Goal: Task Accomplishment & Management: Manage account settings

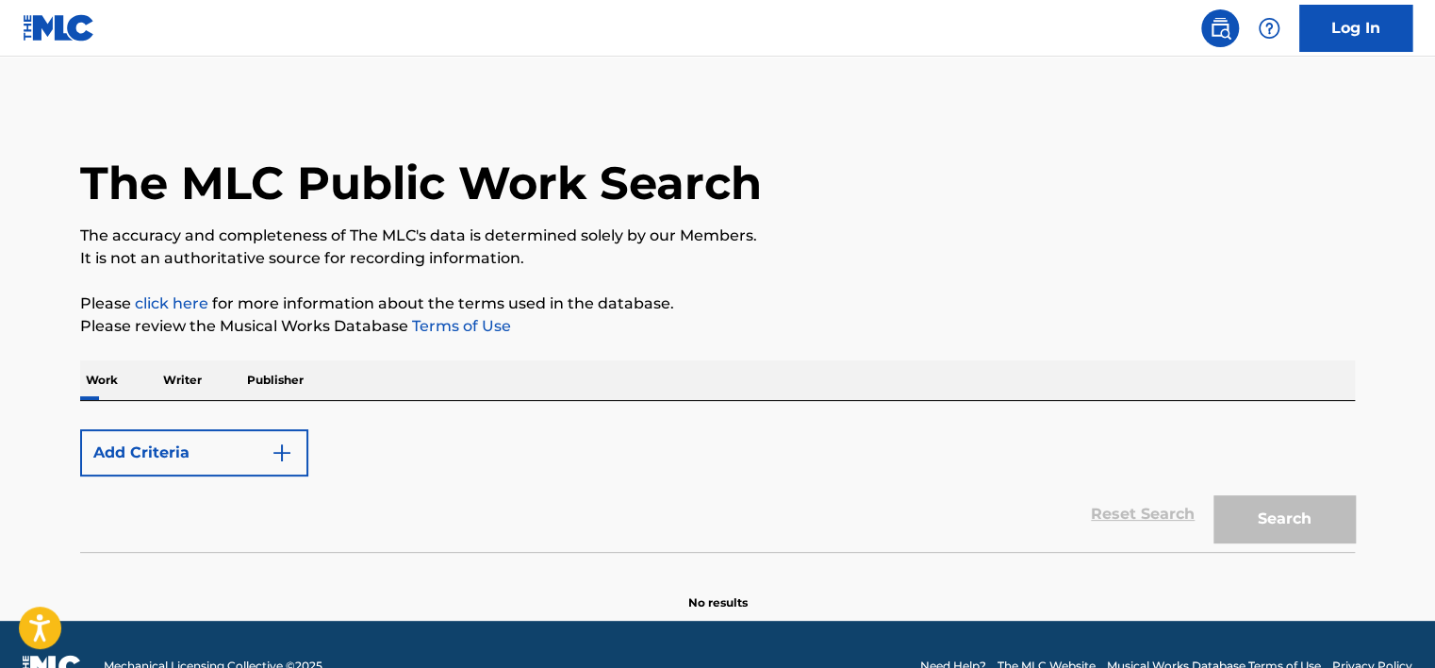
click at [532, 453] on div "Add Criteria" at bounding box center [717, 452] width 1275 height 47
click at [1391, 32] on link "Log In" at bounding box center [1355, 28] width 113 height 47
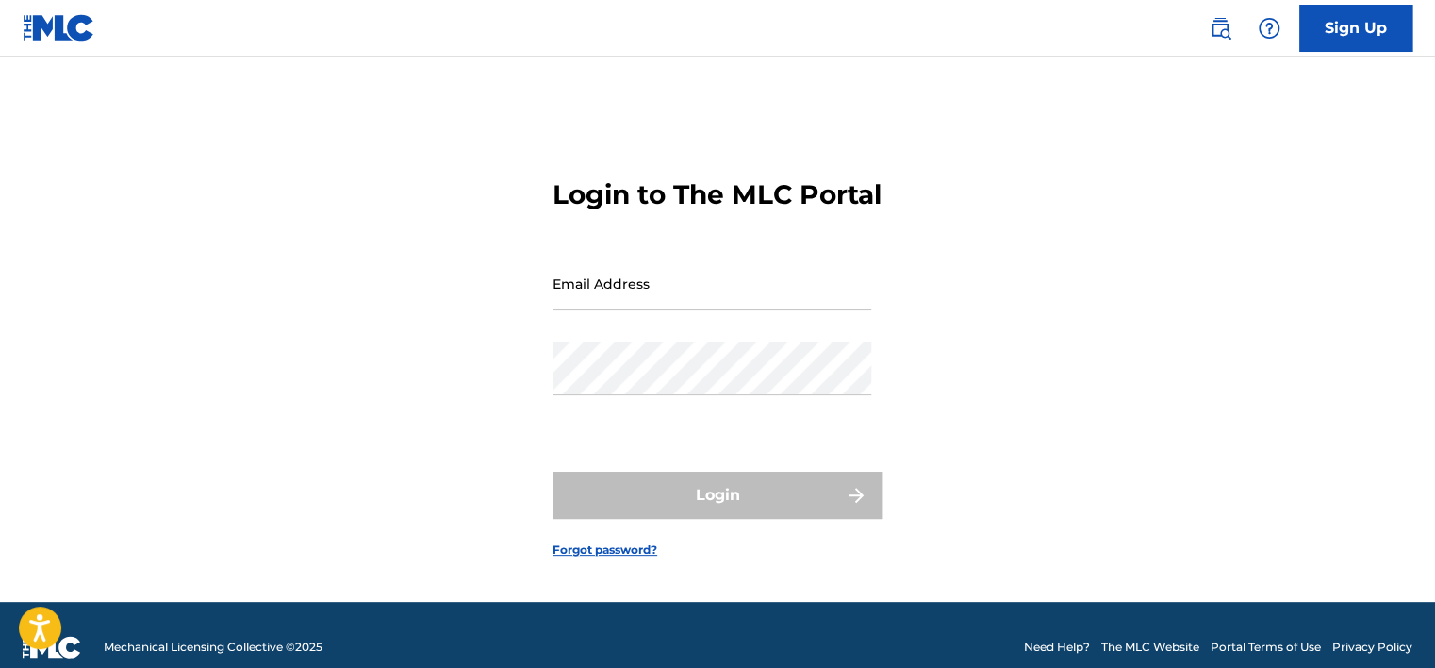
type input "[PERSON_NAME][EMAIL_ADDRESS][PERSON_NAME][DOMAIN_NAME]"
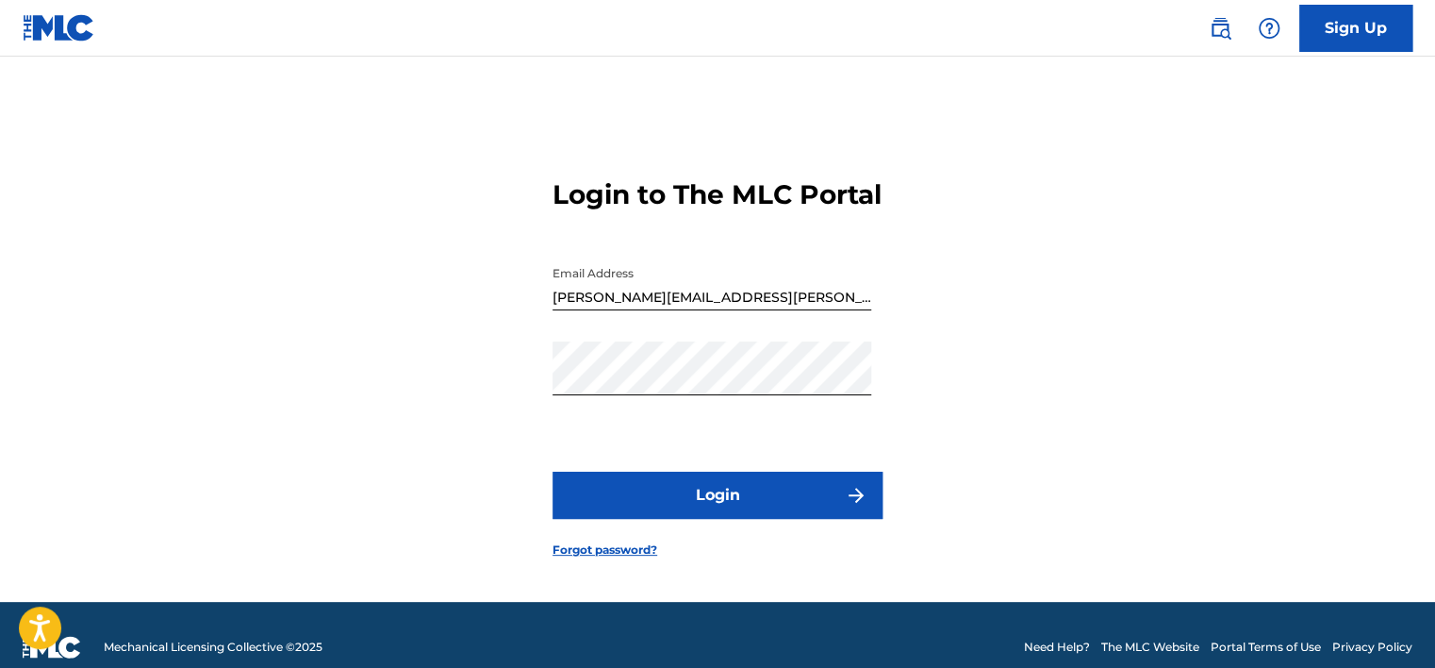
click at [690, 519] on button "Login" at bounding box center [717, 494] width 330 height 47
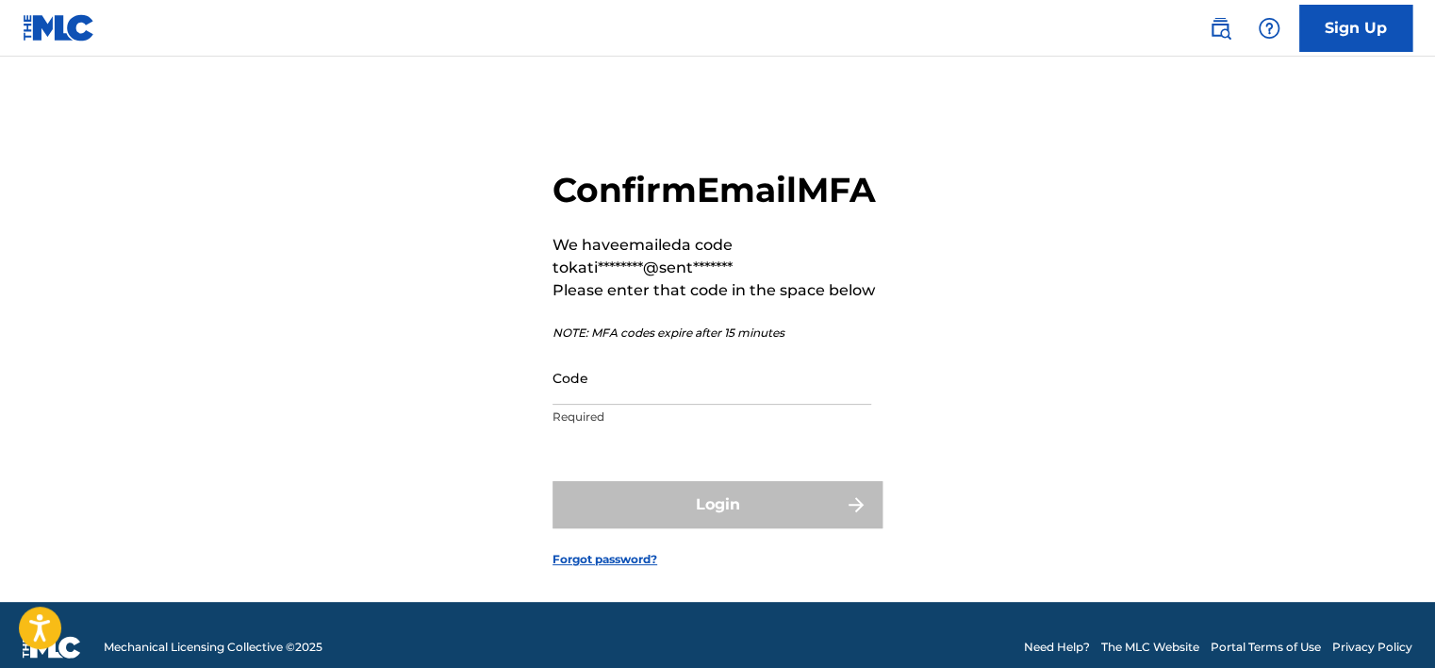
click at [227, 262] on div "Confirm Email MFA We have emailed a code to kati********@sent******* Please ent…" at bounding box center [718, 353] width 1320 height 498
click at [624, 404] on input "Code" at bounding box center [711, 378] width 319 height 54
paste input "380098"
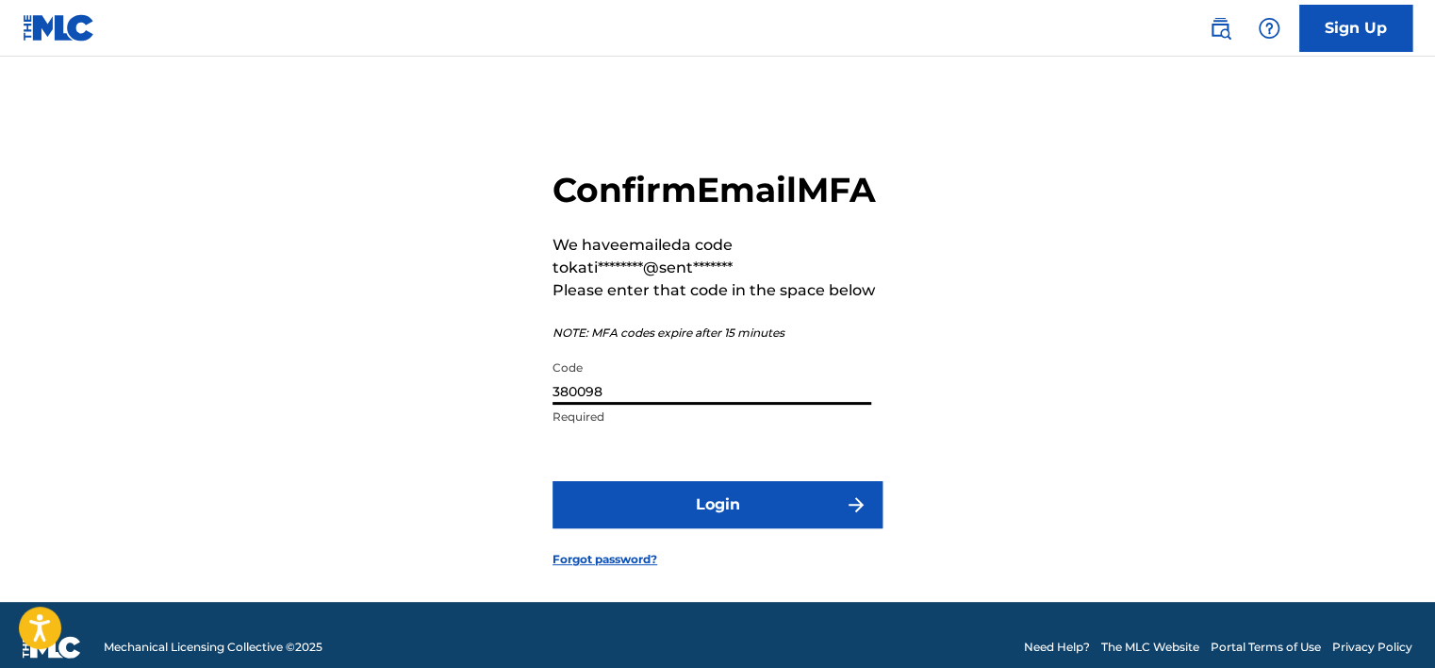
type input "380098"
click at [701, 525] on button "Login" at bounding box center [717, 504] width 330 height 47
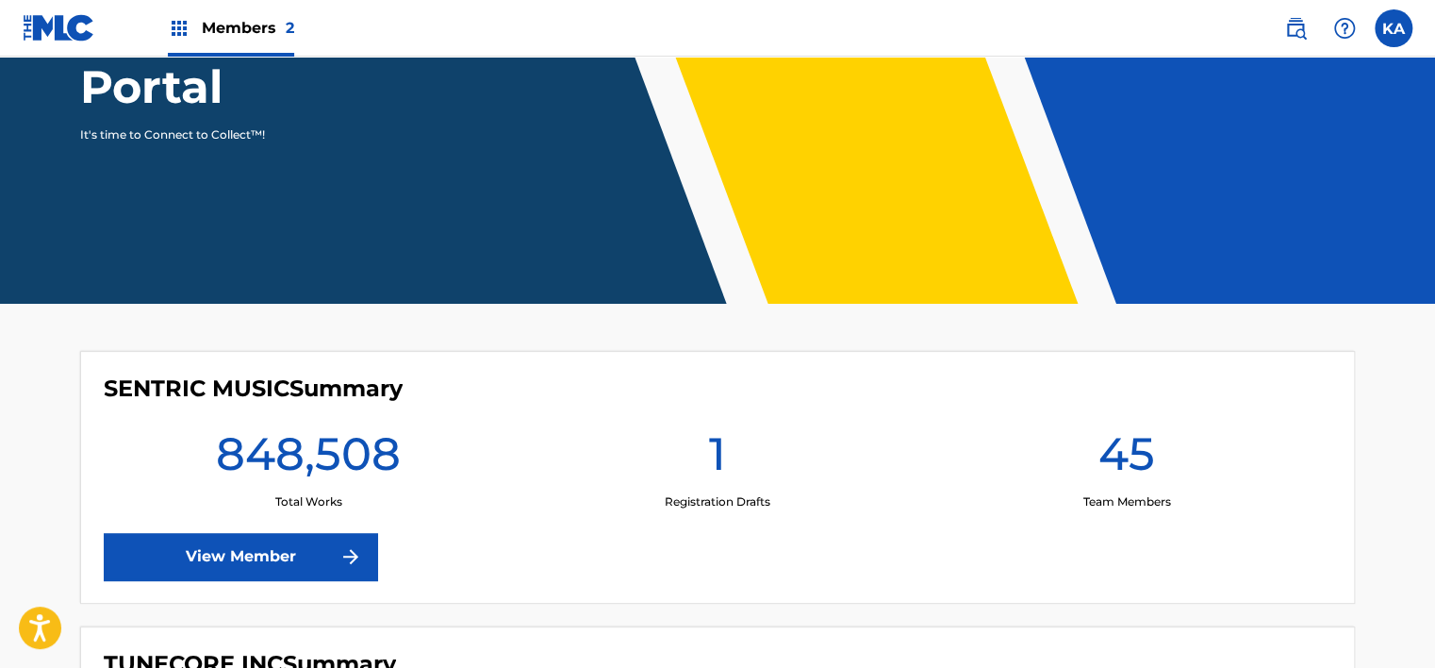
scroll to position [283, 0]
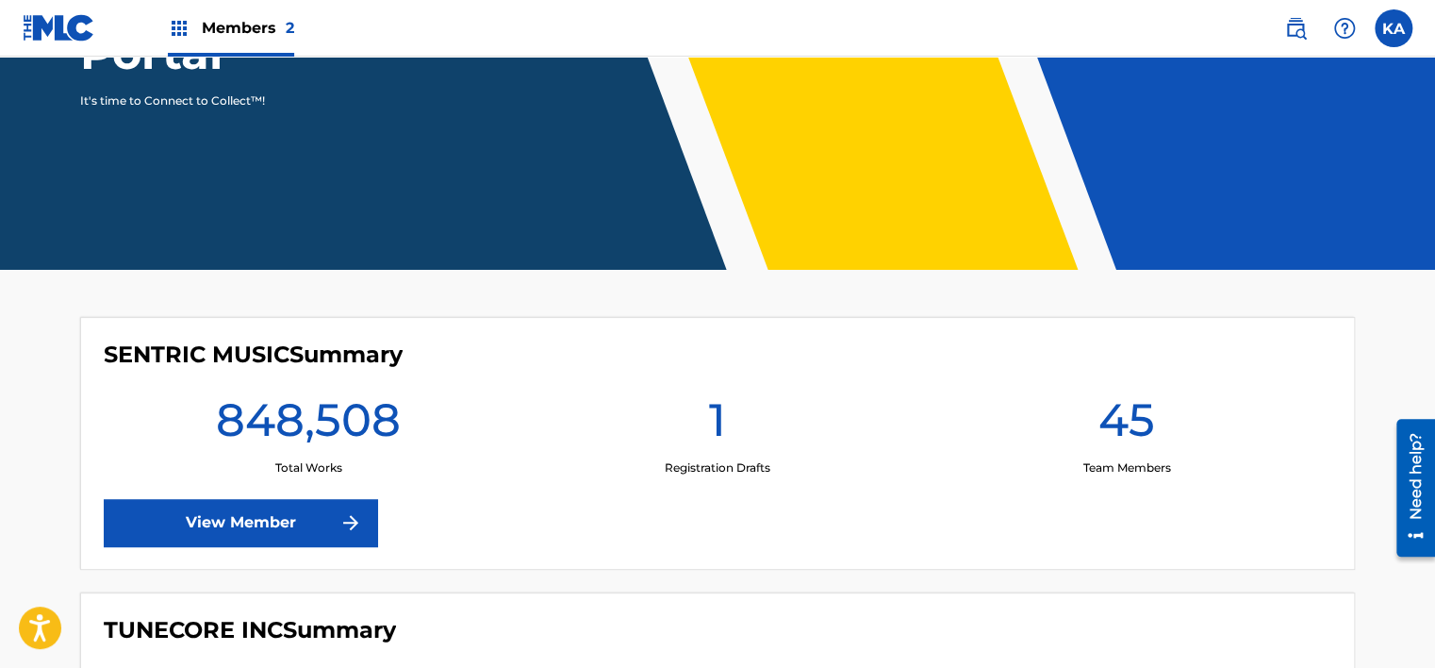
click at [256, 28] on span "Members 2" at bounding box center [248, 28] width 92 height 22
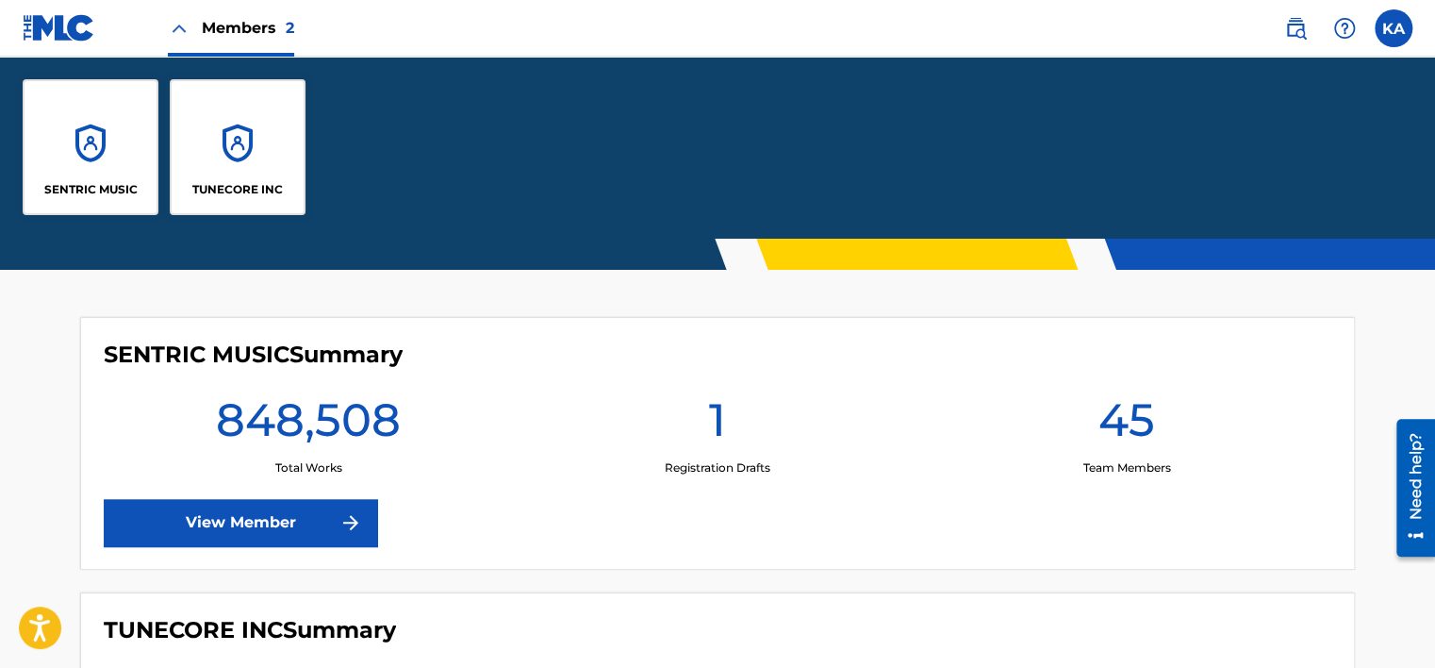
click at [269, 162] on div "TUNECORE INC" at bounding box center [238, 147] width 136 height 136
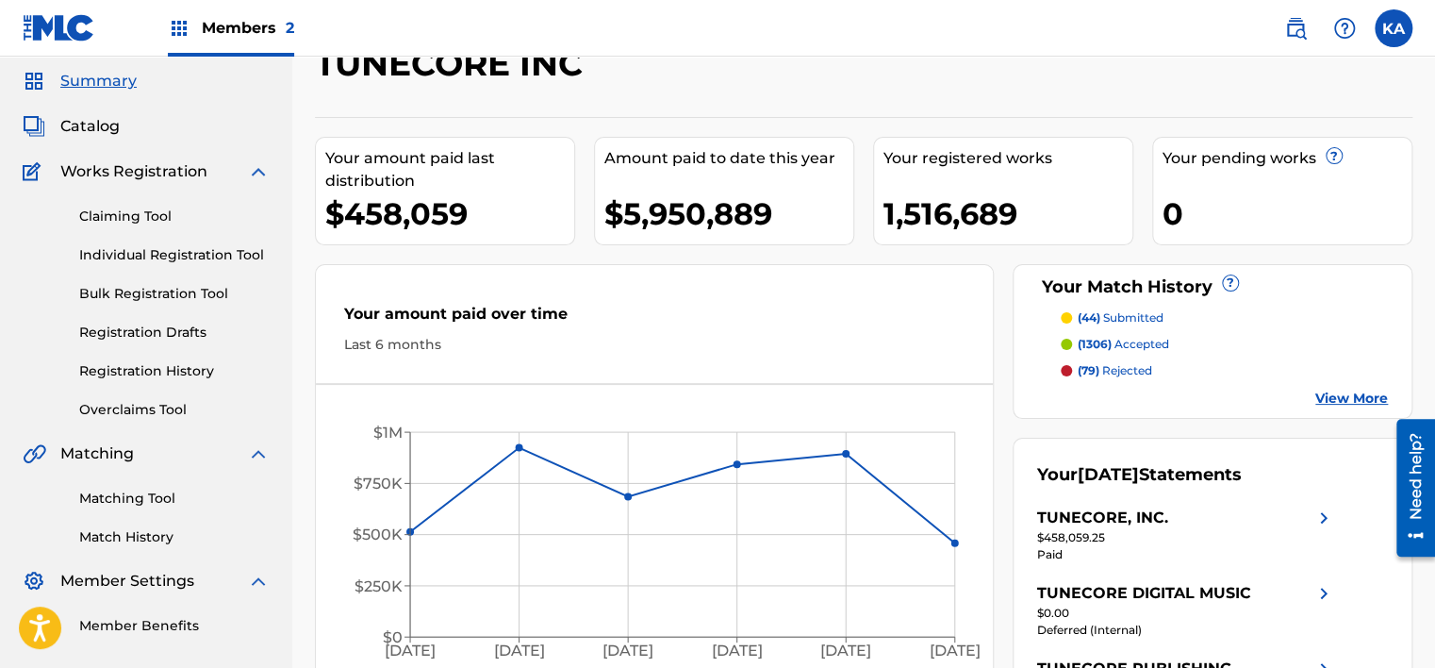
scroll to position [94, 0]
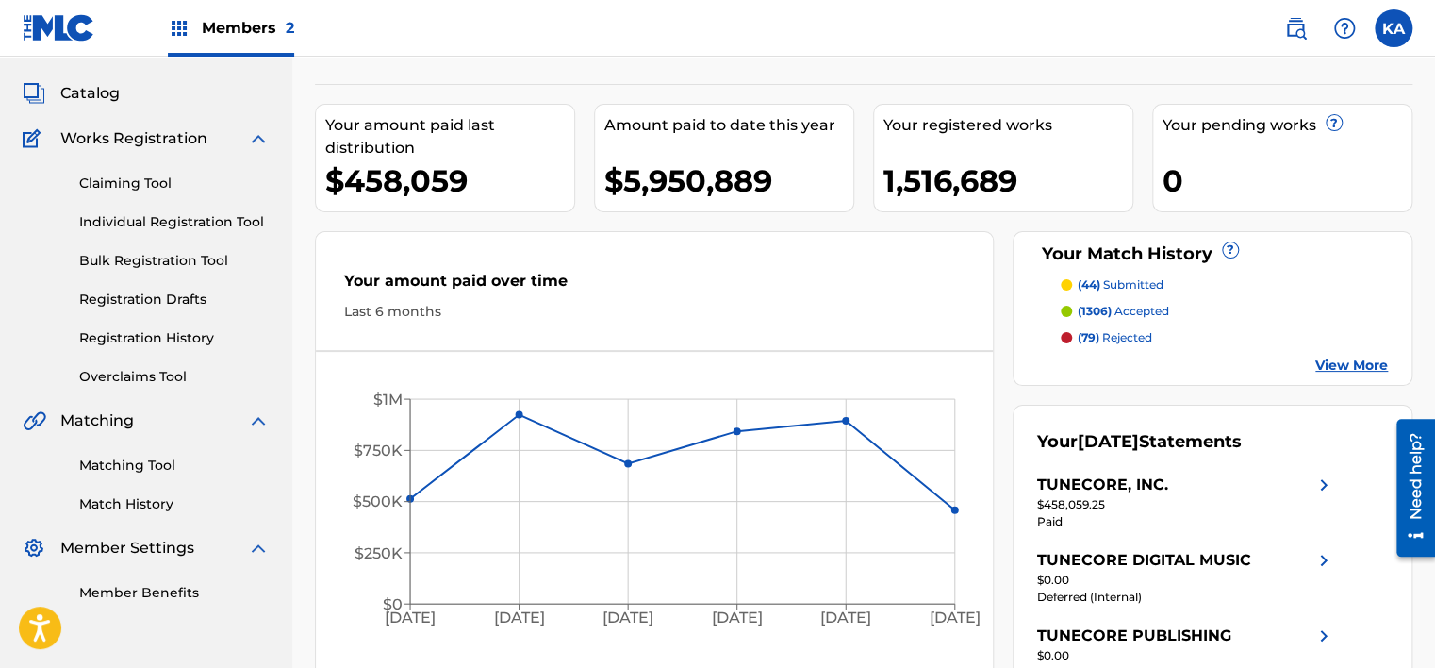
click at [152, 356] on div "Claiming Tool Individual Registration Tool Bulk Registration Tool Registration …" at bounding box center [146, 268] width 247 height 237
click at [151, 377] on link "Overclaims Tool" at bounding box center [174, 377] width 190 height 20
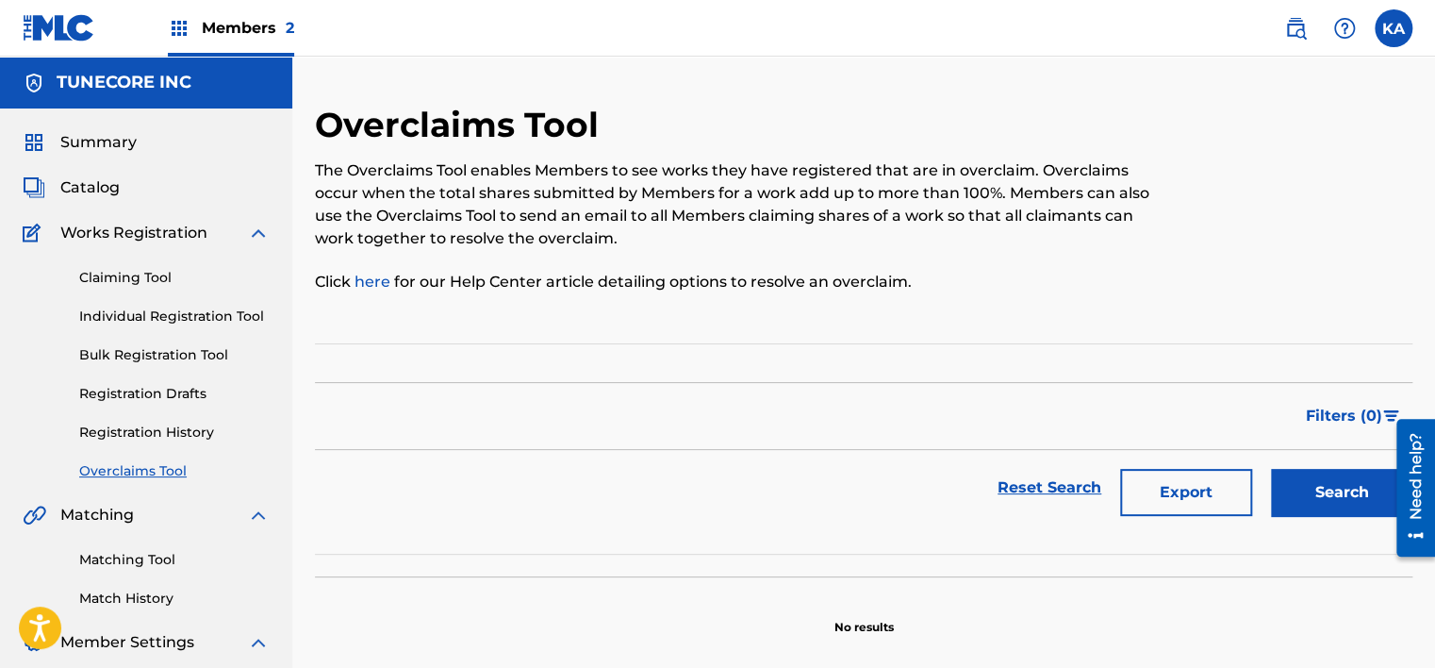
click at [1314, 502] on button "Search" at bounding box center [1341, 492] width 141 height 47
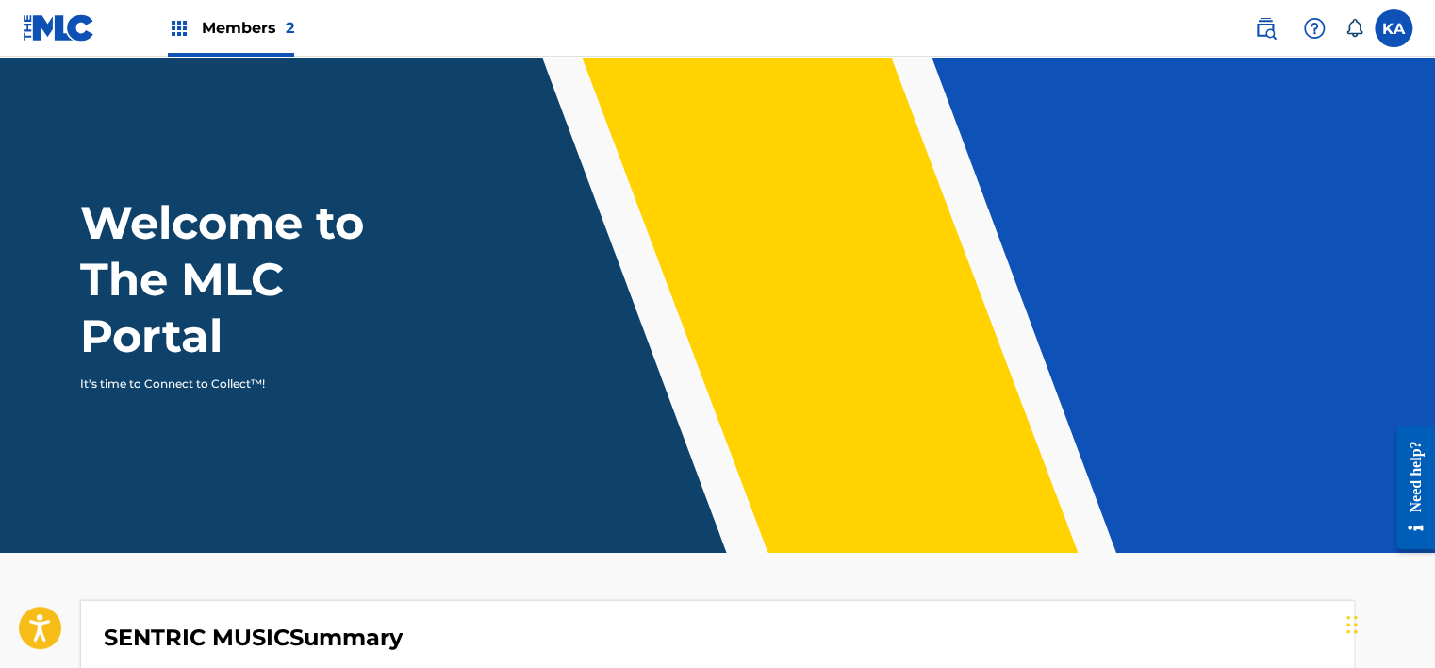
click at [255, 30] on span "Members 2" at bounding box center [248, 28] width 92 height 22
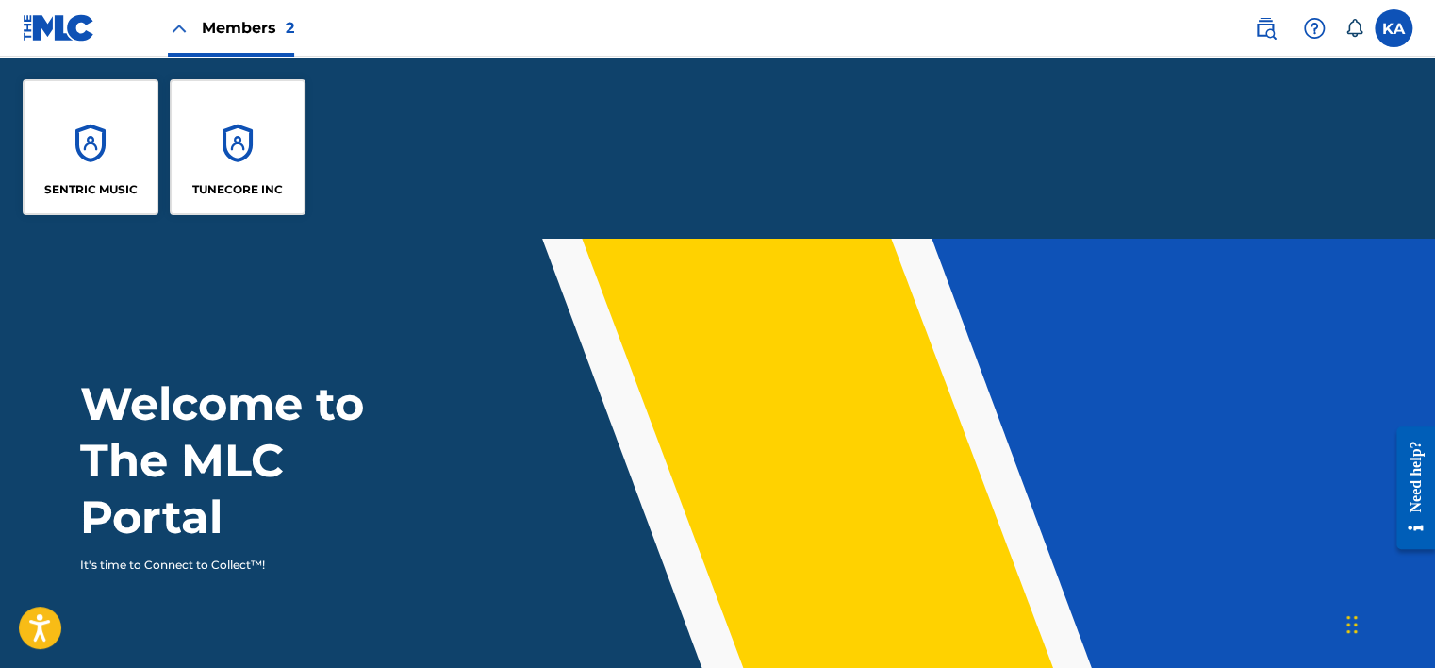
click at [268, 157] on div "TUNECORE INC" at bounding box center [238, 147] width 136 height 136
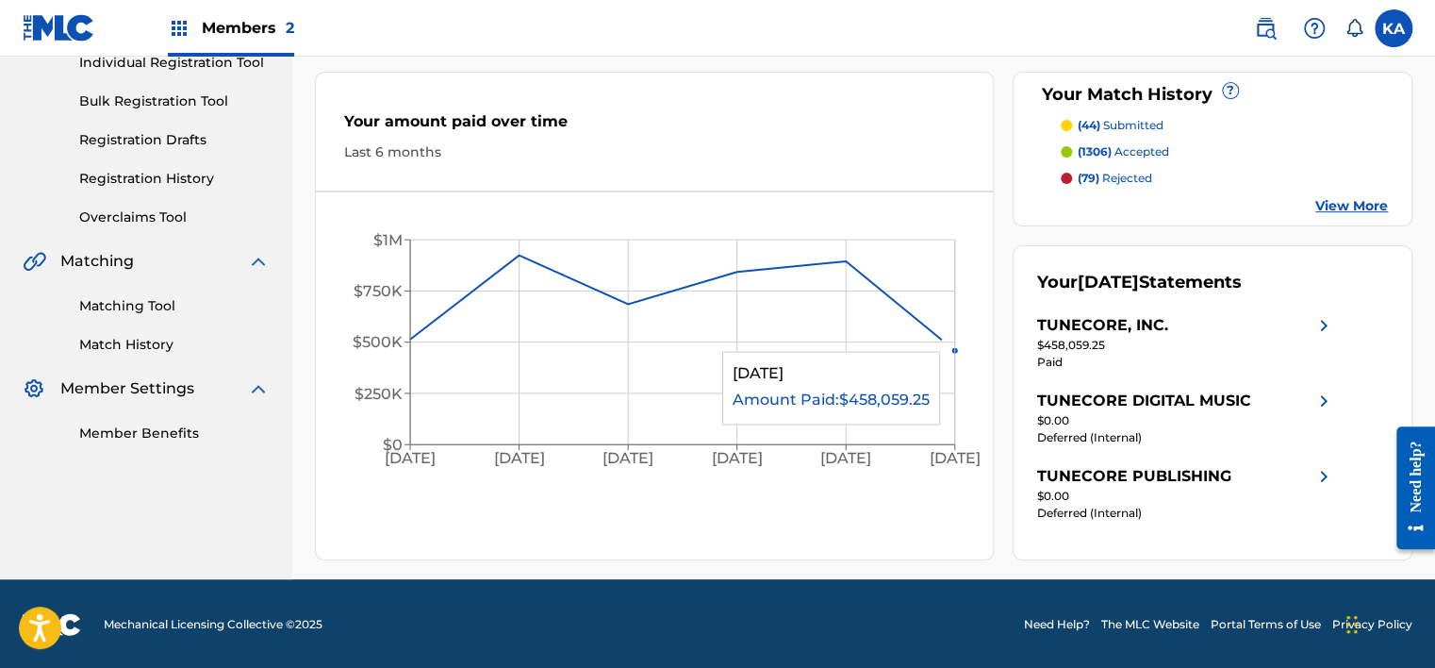
scroll to position [65, 0]
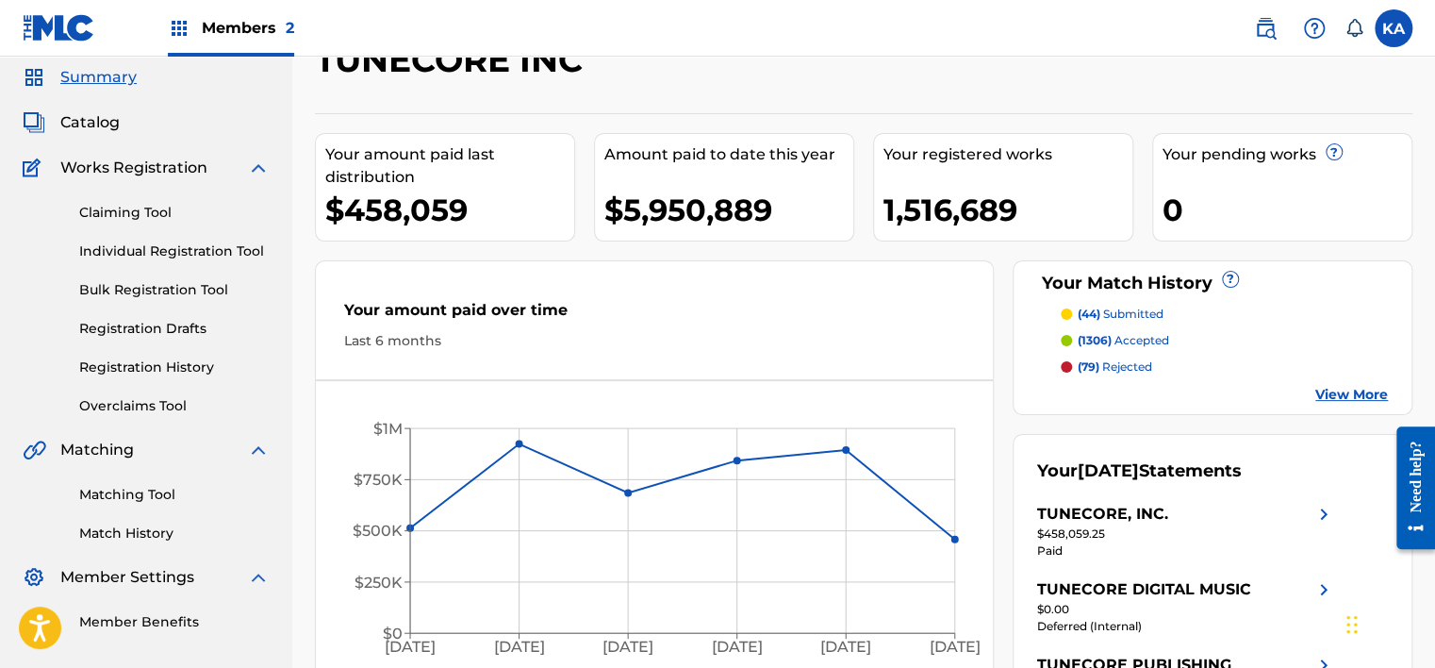
click at [149, 401] on link "Overclaims Tool" at bounding box center [174, 406] width 190 height 20
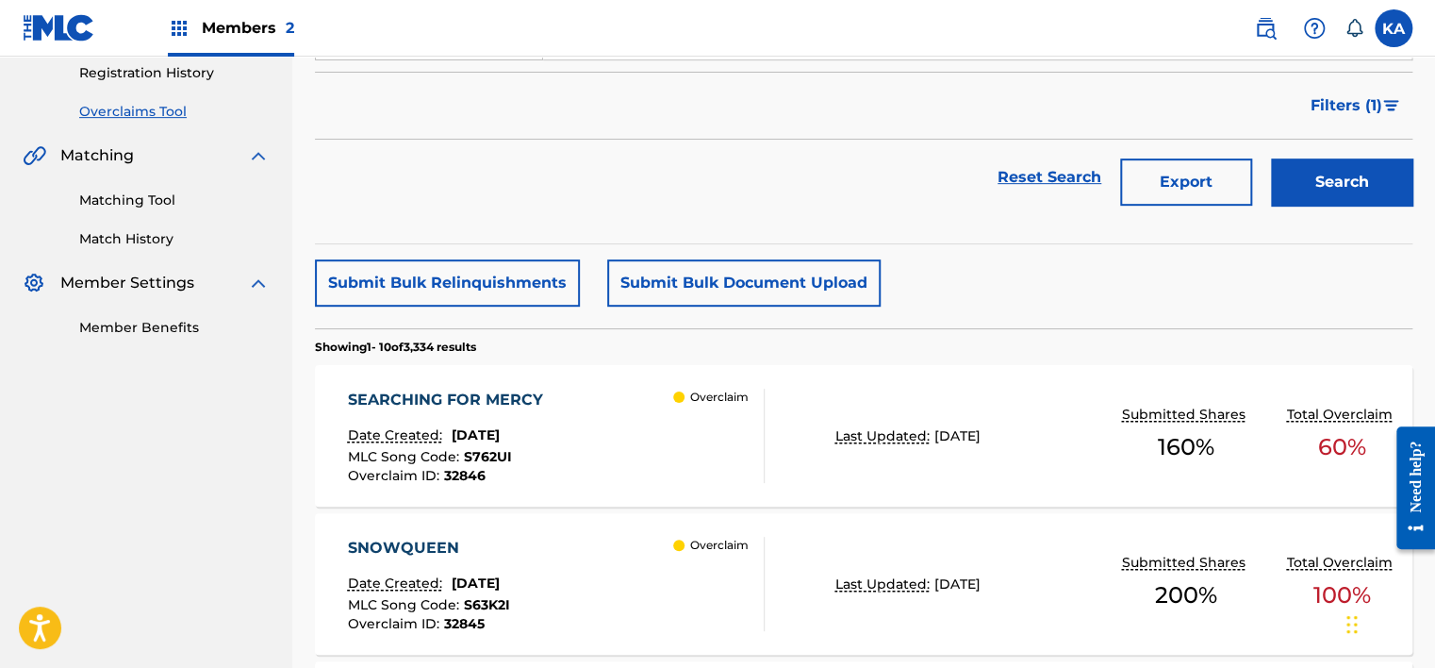
scroll to position [189, 0]
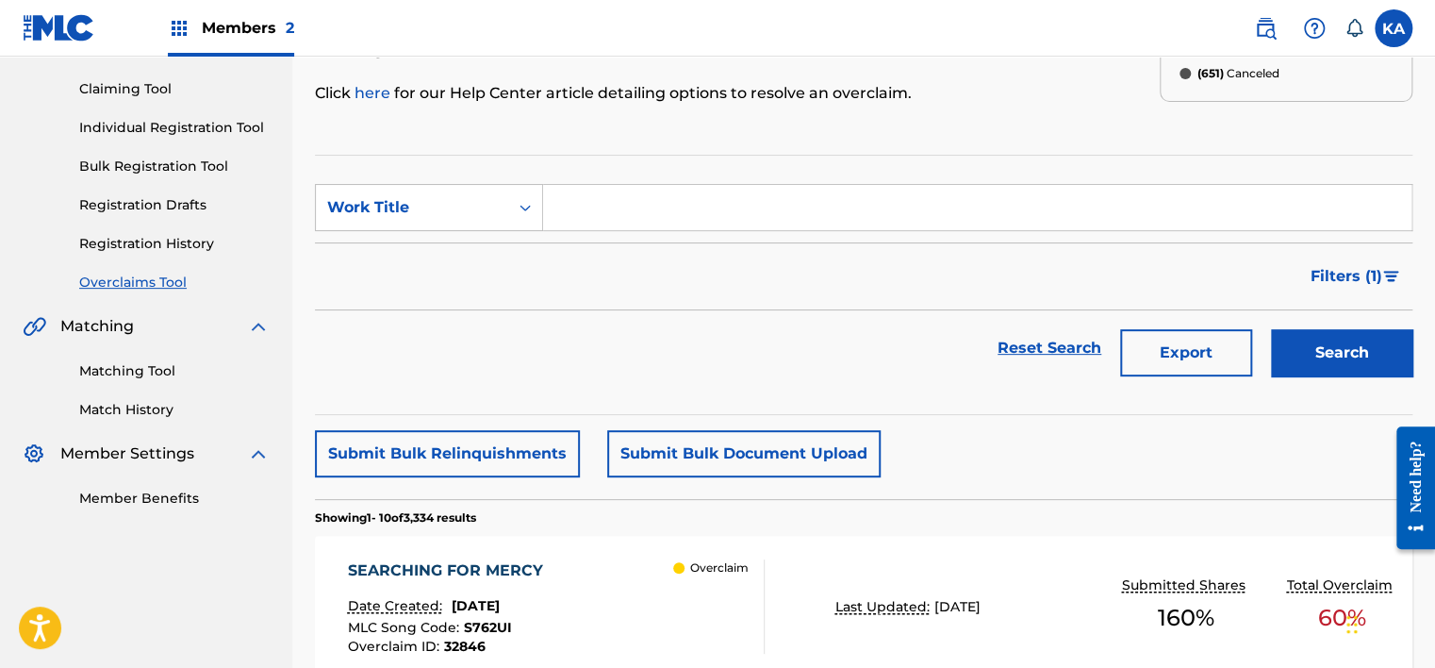
click at [631, 218] on input "Search Form" at bounding box center [977, 207] width 868 height 45
paste input "T49VIA"
type input "T49VIA"
click at [1401, 347] on button "Search" at bounding box center [1341, 352] width 141 height 47
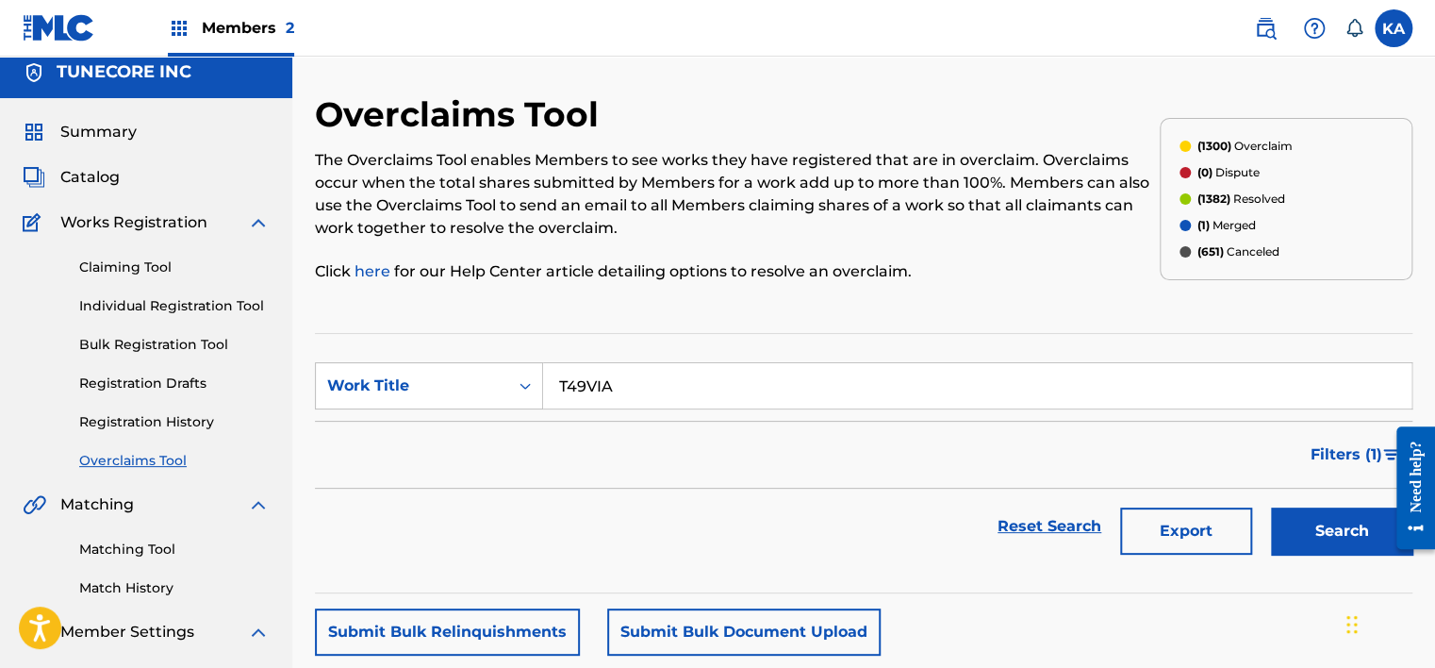
scroll to position [0, 0]
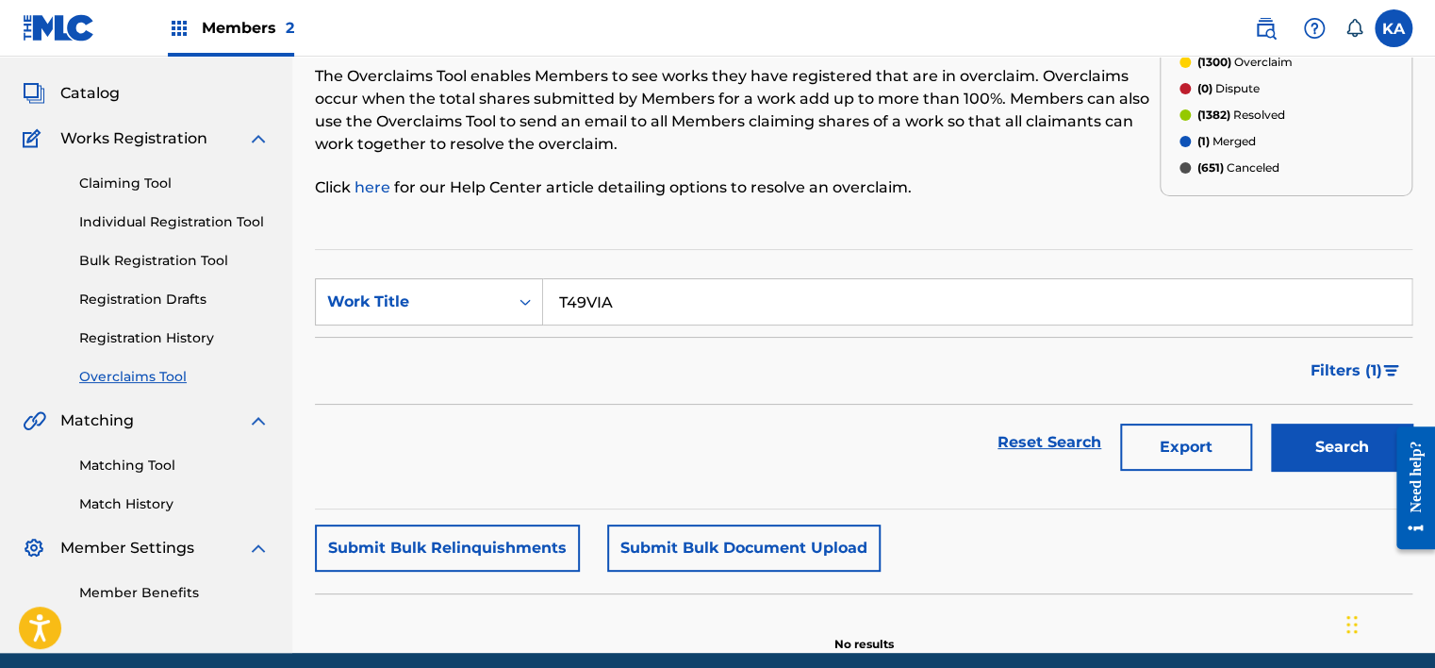
click at [1296, 437] on button "Search" at bounding box center [1341, 446] width 141 height 47
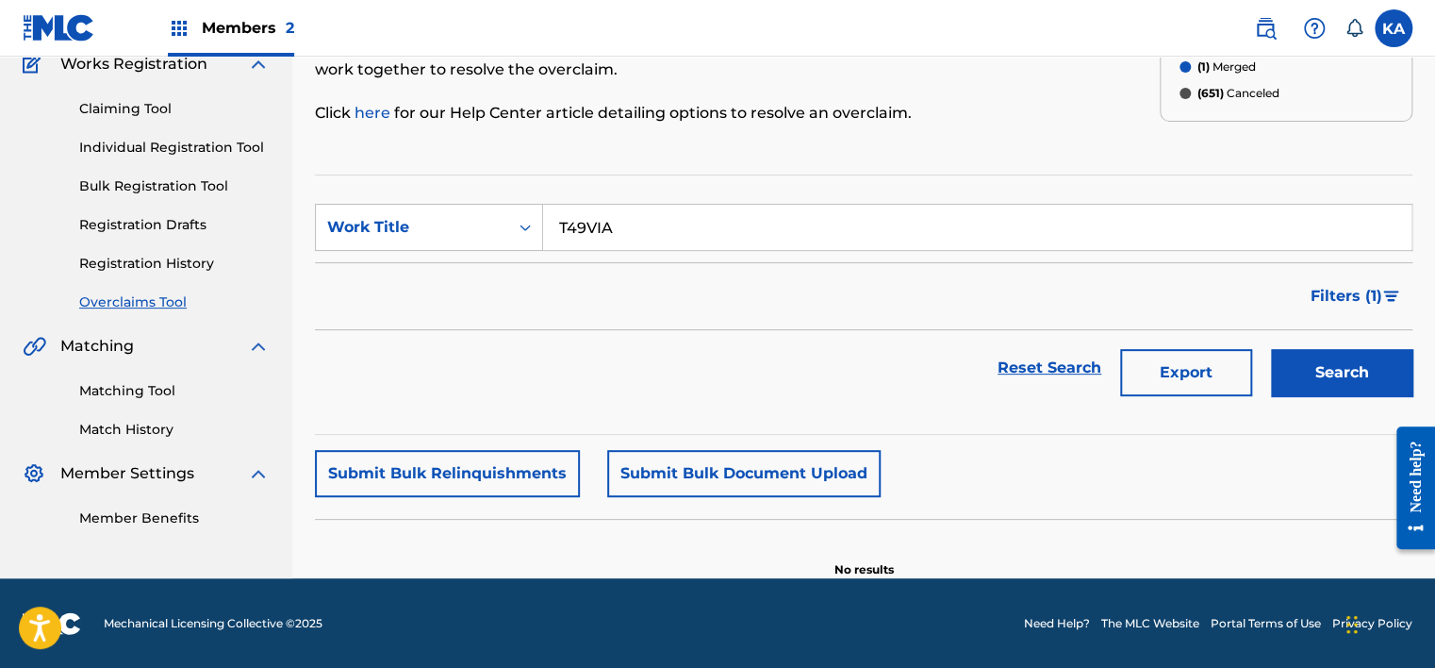
scroll to position [74, 0]
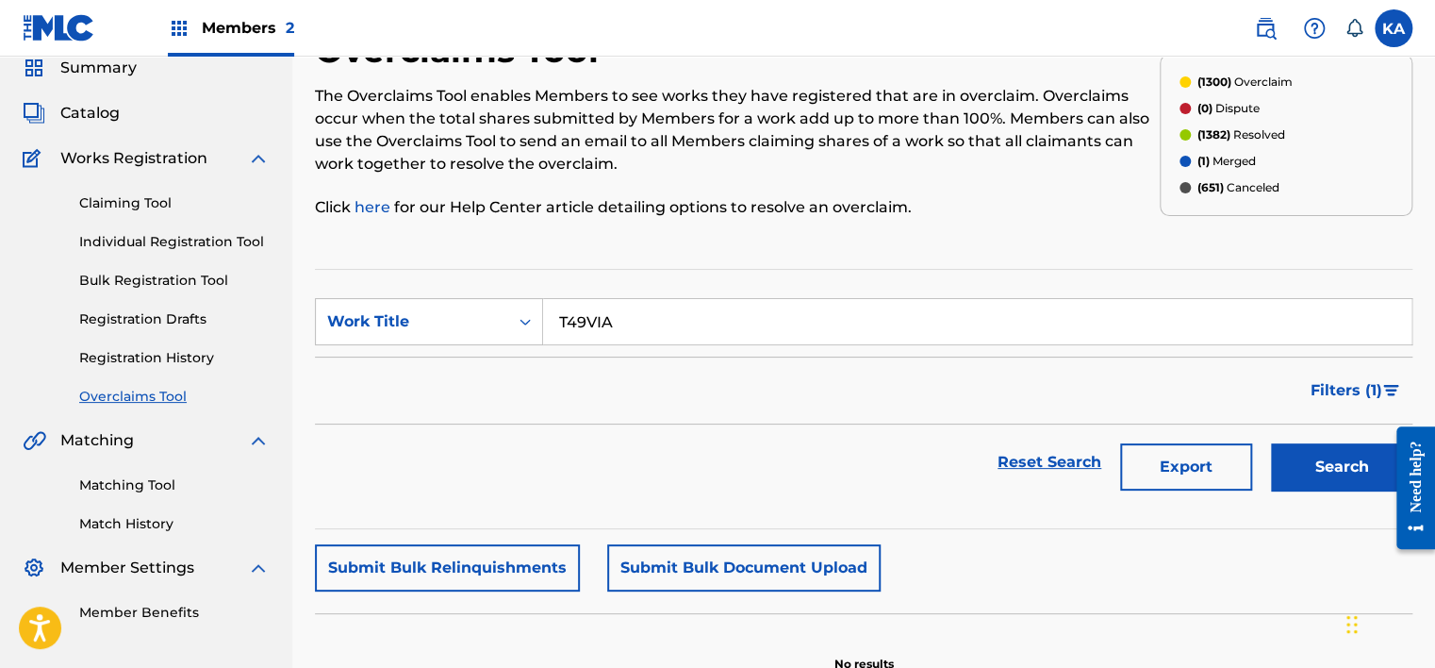
drag, startPoint x: 620, startPoint y: 324, endPoint x: 556, endPoint y: 335, distance: 64.9
click at [556, 335] on input "T49VIA" at bounding box center [977, 321] width 868 height 45
click at [1296, 475] on button "Search" at bounding box center [1341, 466] width 141 height 47
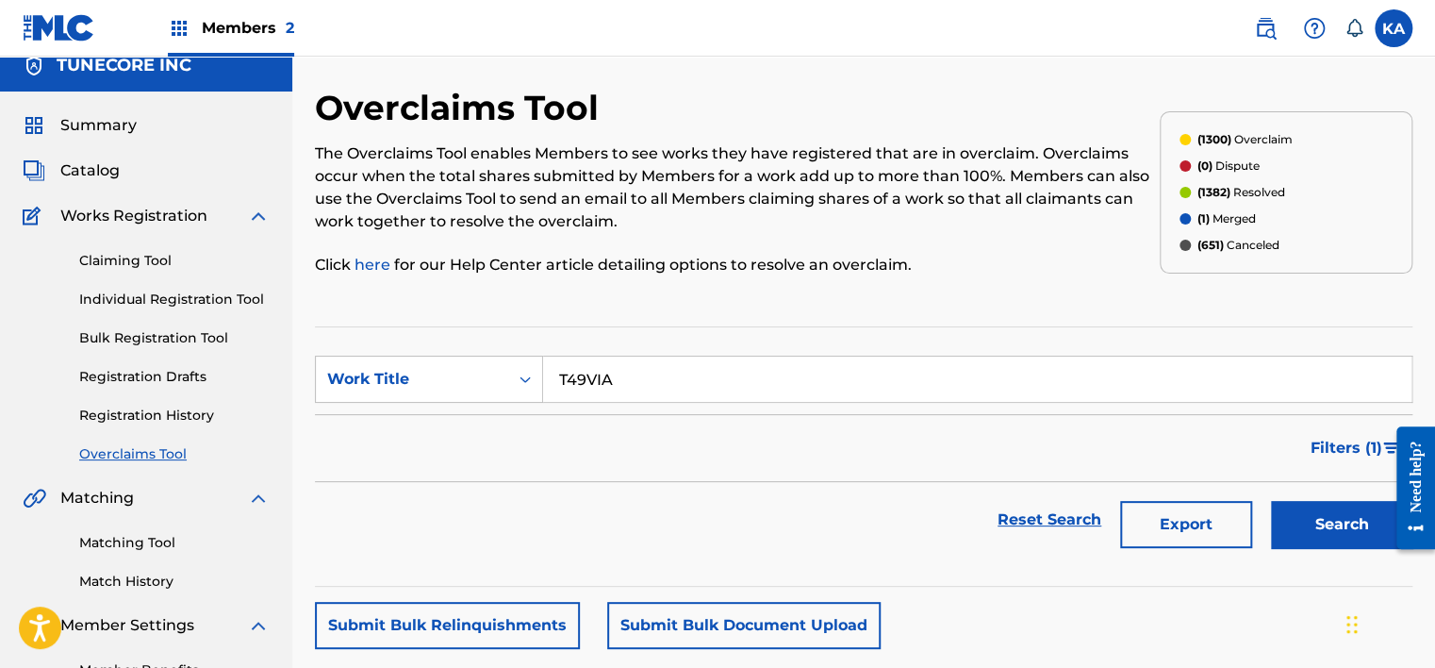
scroll to position [0, 0]
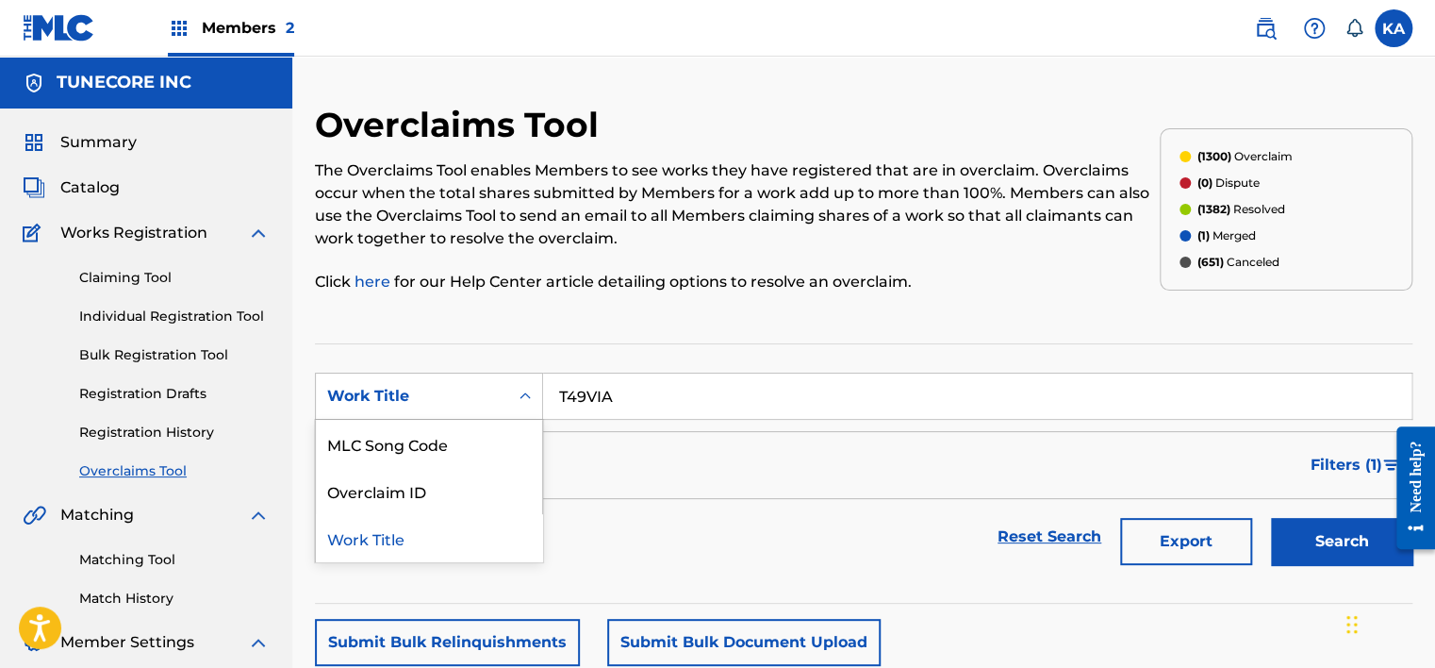
click at [500, 385] on div "Work Title" at bounding box center [412, 396] width 192 height 36
click at [484, 440] on div "MLC Song Code" at bounding box center [429, 443] width 226 height 47
click at [628, 400] on input "Search Form" at bounding box center [977, 395] width 868 height 45
paste input "T49VIA"
type input "T49VIA"
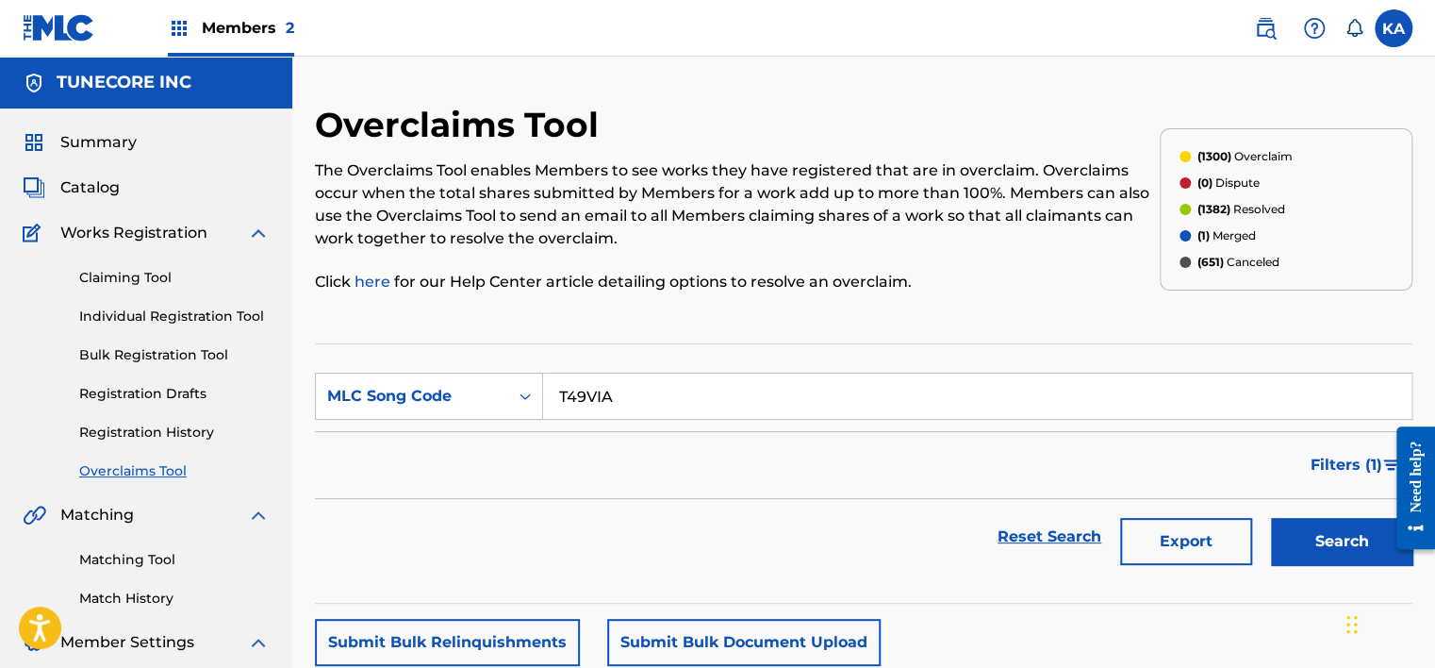
click at [1327, 539] on button "Search" at bounding box center [1341, 541] width 141 height 47
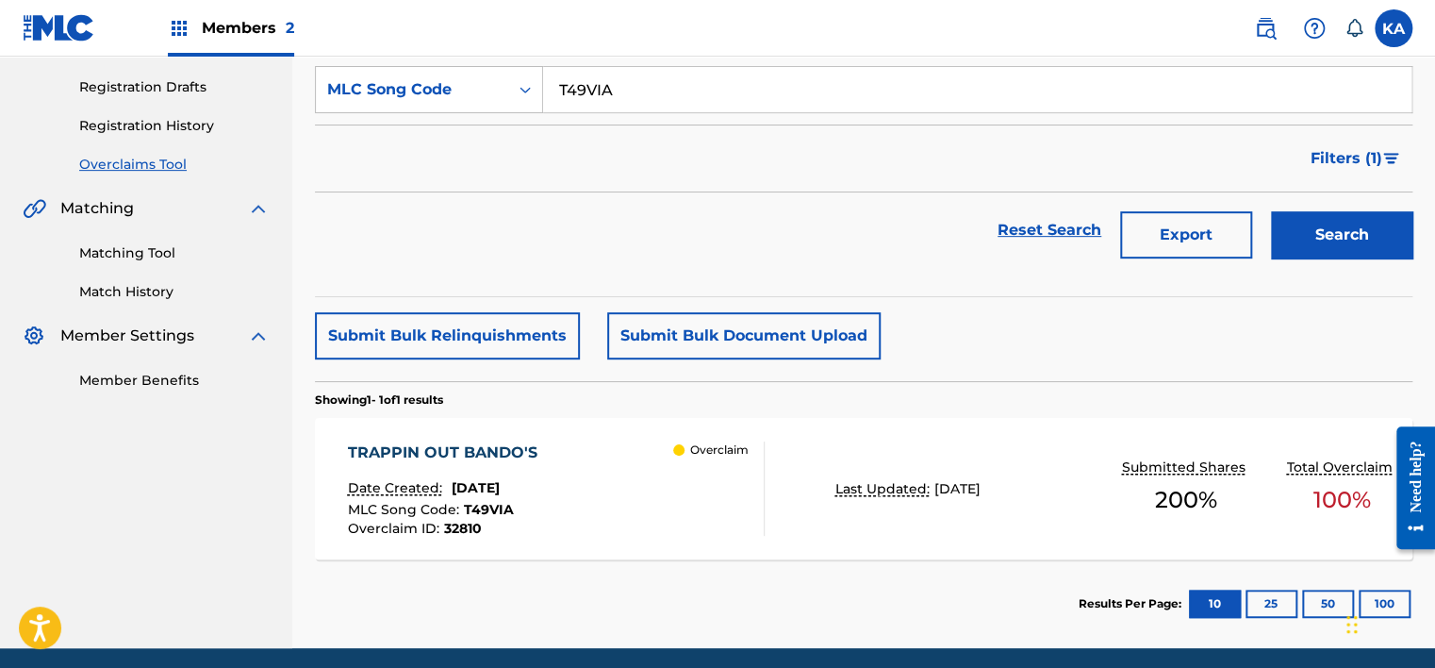
scroll to position [335, 0]
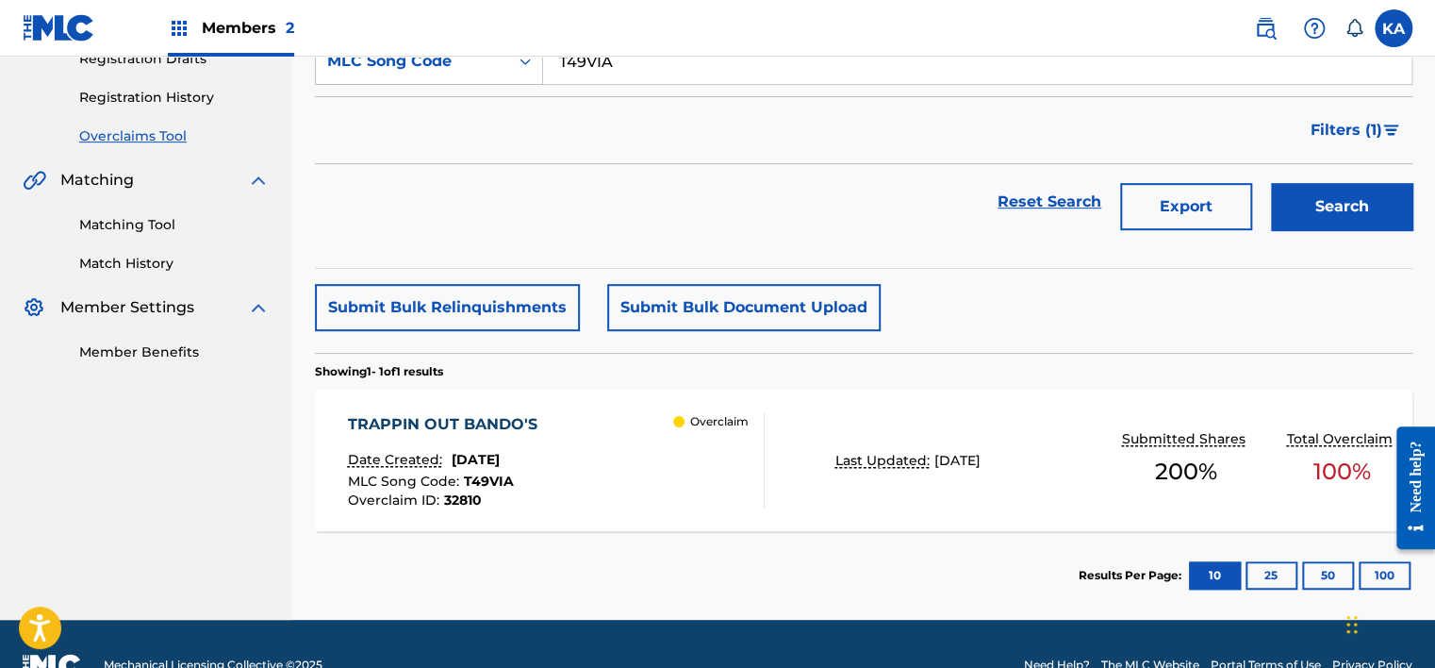
click at [705, 481] on div "Overclaim" at bounding box center [718, 460] width 91 height 94
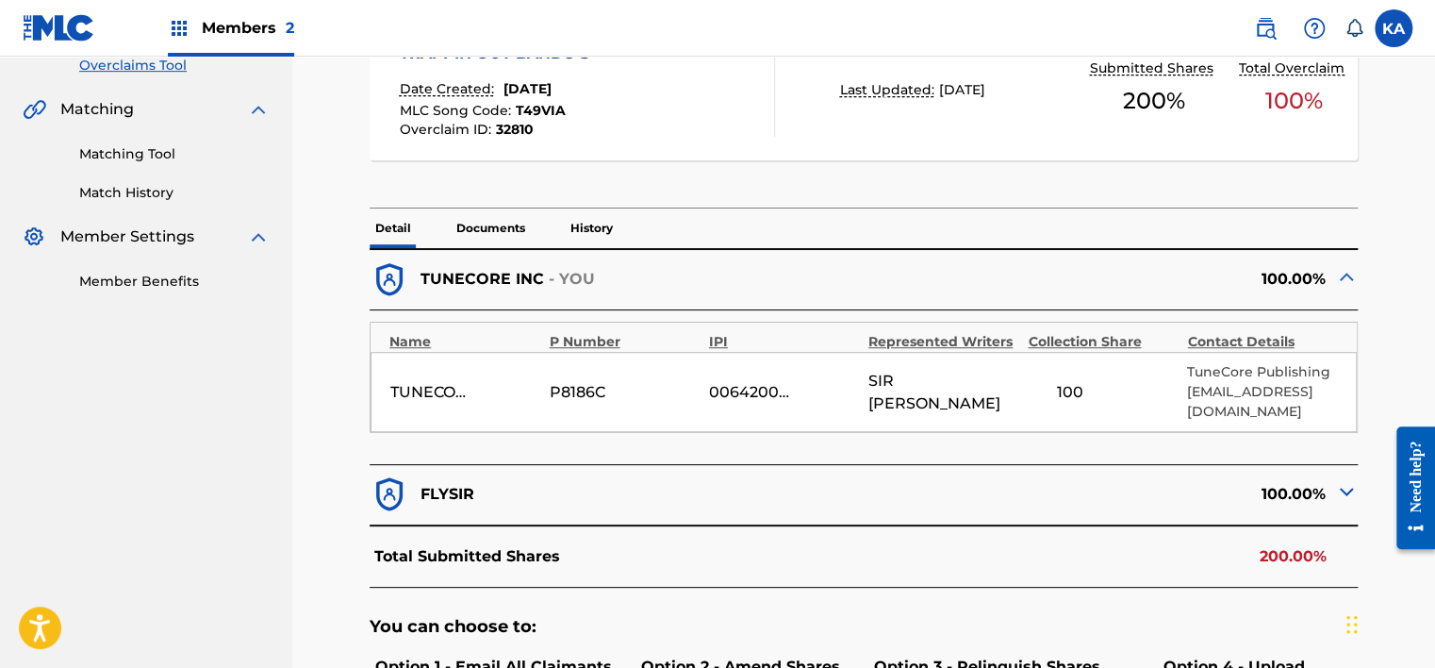
scroll to position [377, 0]
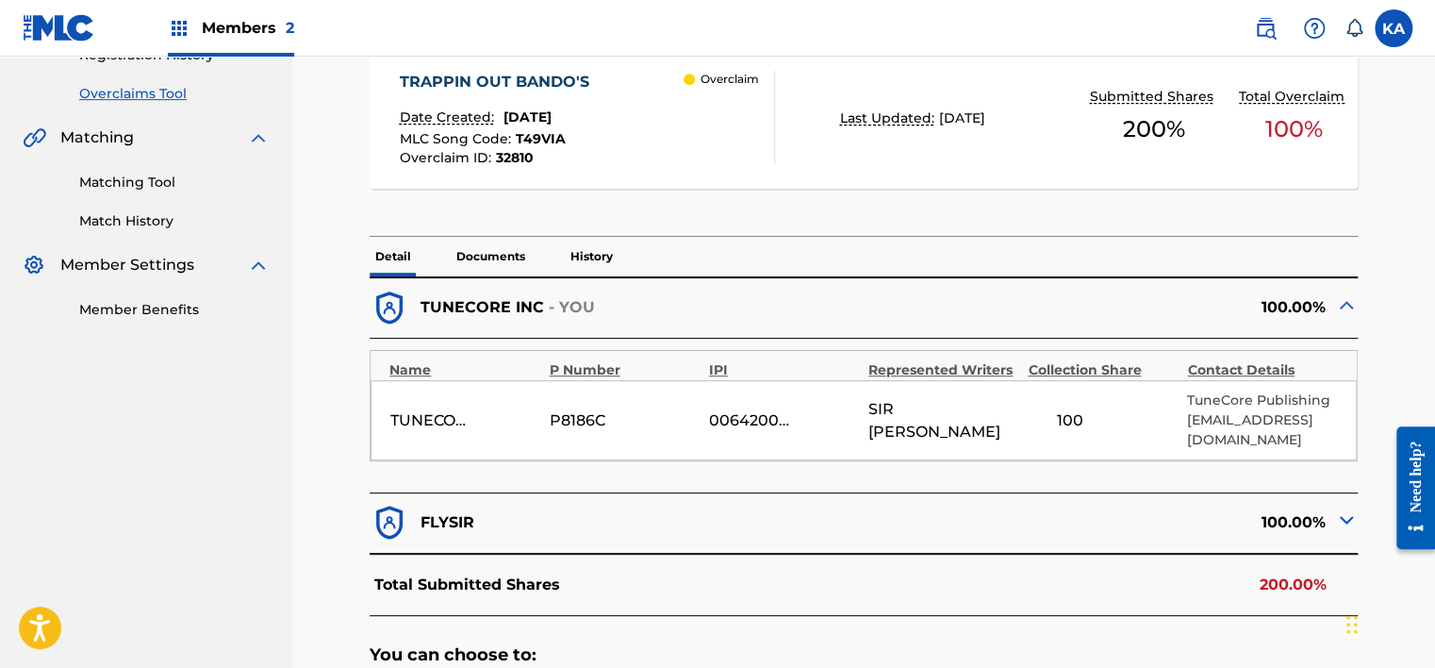
drag, startPoint x: 607, startPoint y: 416, endPoint x: 571, endPoint y: 430, distance: 38.5
click at [571, 430] on div "P8186C" at bounding box center [592, 420] width 85 height 23
drag, startPoint x: 550, startPoint y: 420, endPoint x: 592, endPoint y: 420, distance: 42.4
click at [592, 420] on div "P8186C" at bounding box center [592, 420] width 85 height 23
click at [586, 437] on div "TUNECORE DIGITAL MUSIC P8186C 00642005099 [PERSON_NAME] 100 TuneCore Publishing…" at bounding box center [864, 420] width 986 height 80
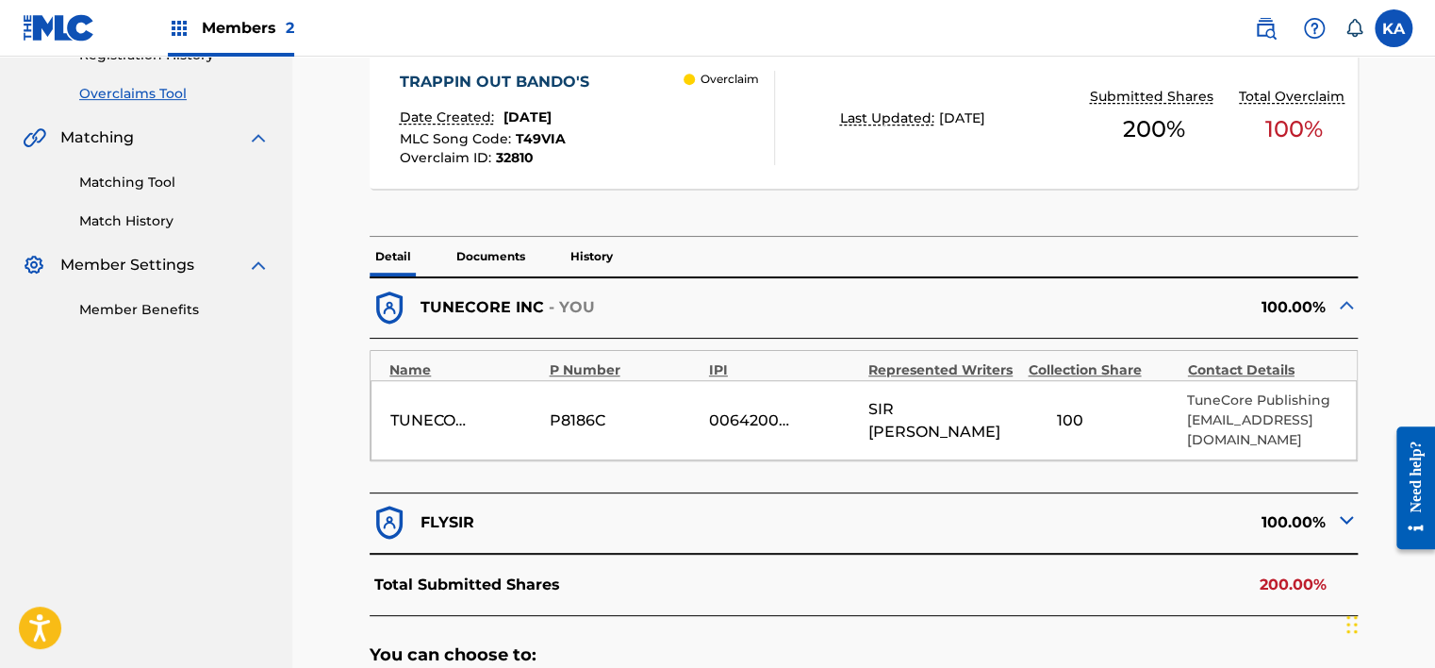
click at [596, 420] on div "P8186C" at bounding box center [592, 420] width 85 height 23
drag, startPoint x: 596, startPoint y: 420, endPoint x: 577, endPoint y: 445, distance: 30.9
click at [577, 445] on div "TUNECORE DIGITAL MUSIC P8186C 00642005099 [PERSON_NAME] 100 TuneCore Publishing…" at bounding box center [864, 420] width 986 height 80
click at [573, 448] on div "TUNECORE DIGITAL MUSIC P8186C 00642005099 [PERSON_NAME] 100 TuneCore Publishing…" at bounding box center [864, 420] width 986 height 80
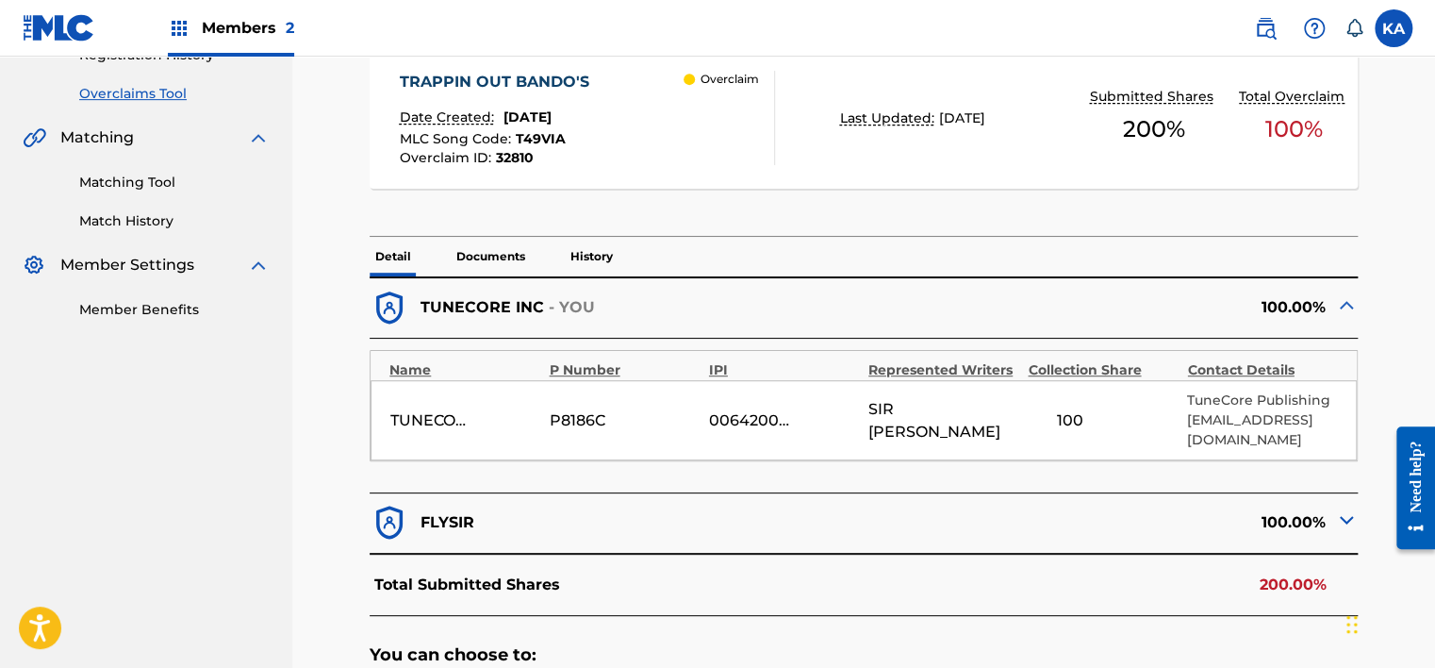
click at [342, 451] on div "< Back TRAPPIN OUT BANDO'S - Overclaim Detail The Overclaims Tool enables Membe…" at bounding box center [863, 372] width 1097 height 1290
click at [558, 415] on div "P8186C" at bounding box center [592, 420] width 85 height 23
drag, startPoint x: 567, startPoint y: 420, endPoint x: 564, endPoint y: 524, distance: 104.7
click at [558, 530] on div "FLYSIR" at bounding box center [617, 523] width 494 height 40
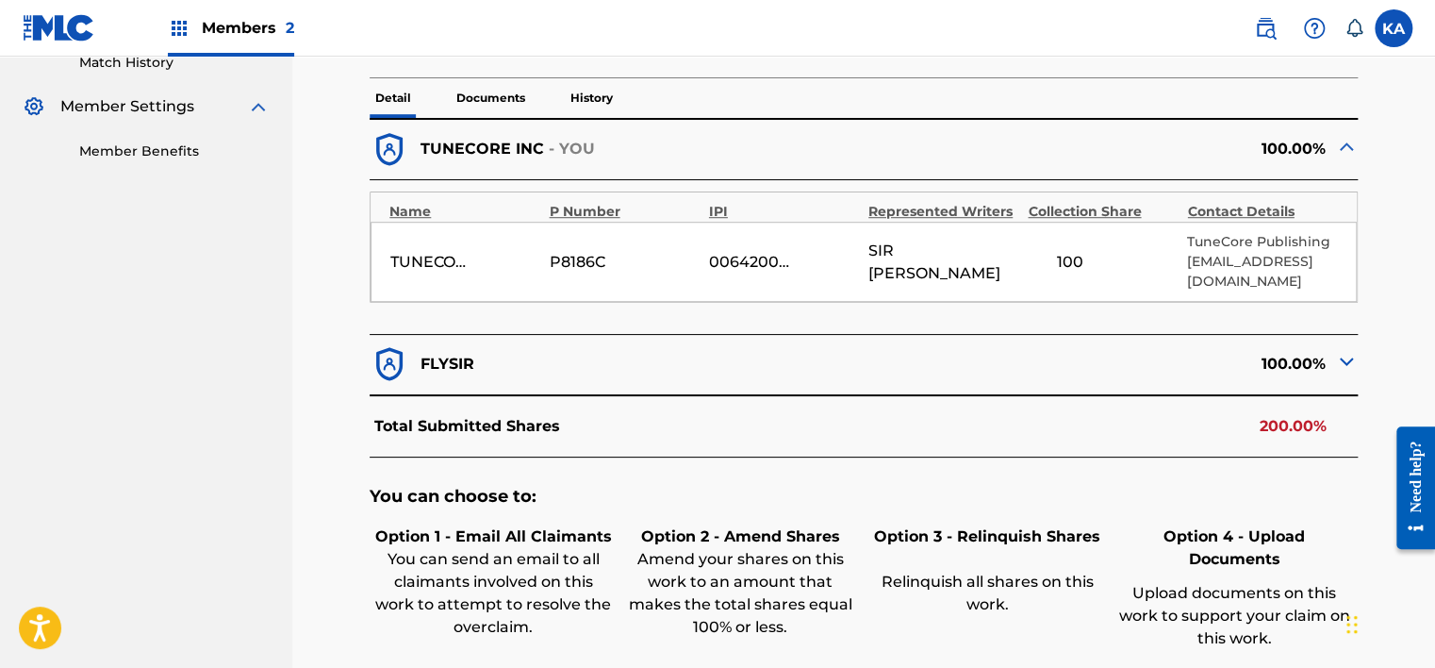
scroll to position [566, 0]
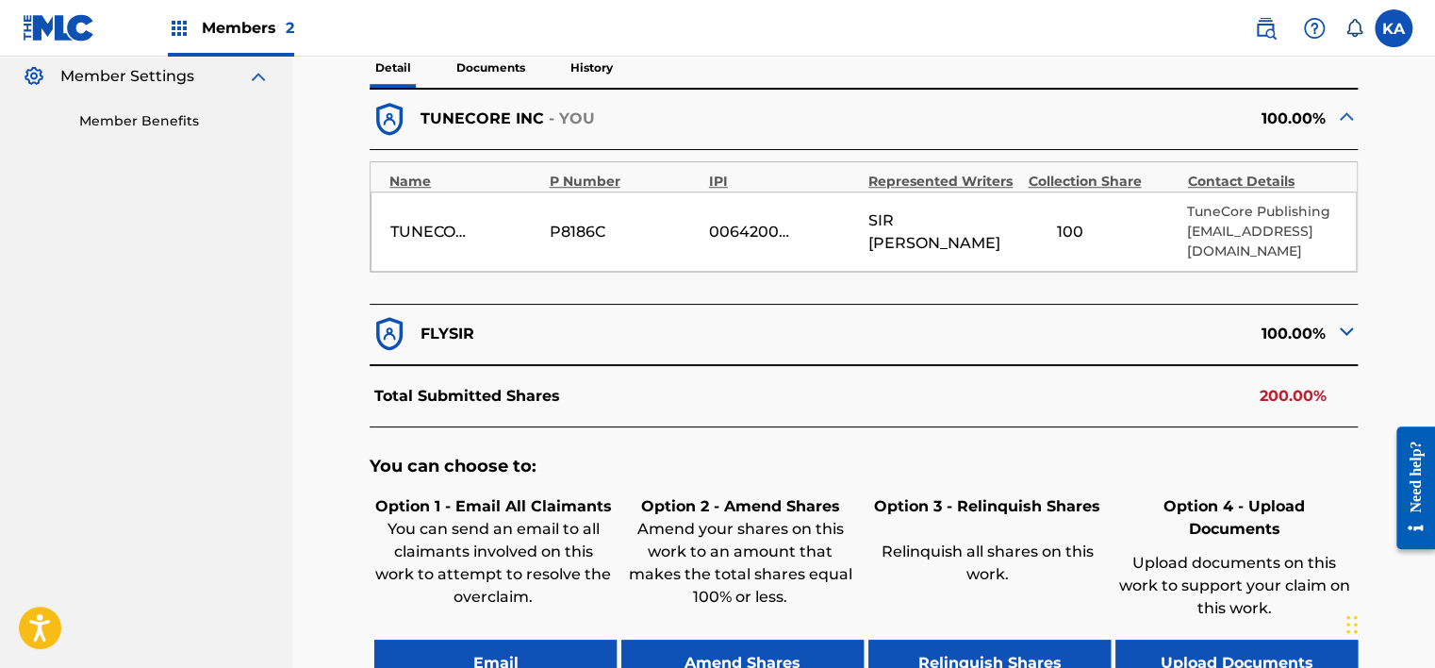
click at [1342, 324] on img at bounding box center [1346, 331] width 23 height 23
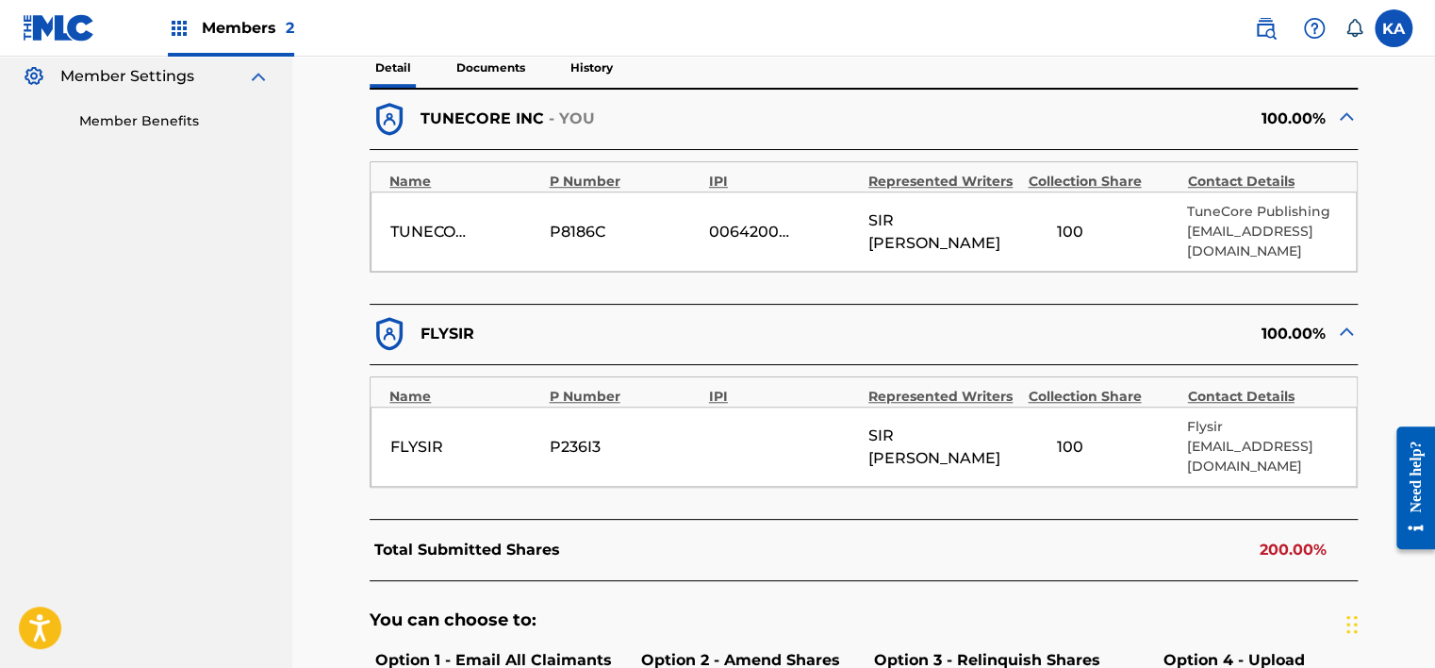
drag, startPoint x: 796, startPoint y: 238, endPoint x: 705, endPoint y: 243, distance: 90.7
click at [705, 243] on div "TUNECORE DIGITAL MUSIC P8186C 00642005099 [PERSON_NAME] 100 TuneCore Publishing…" at bounding box center [864, 231] width 986 height 80
drag, startPoint x: 716, startPoint y: 229, endPoint x: 758, endPoint y: 230, distance: 42.4
click at [758, 230] on div "00642005099" at bounding box center [751, 232] width 85 height 23
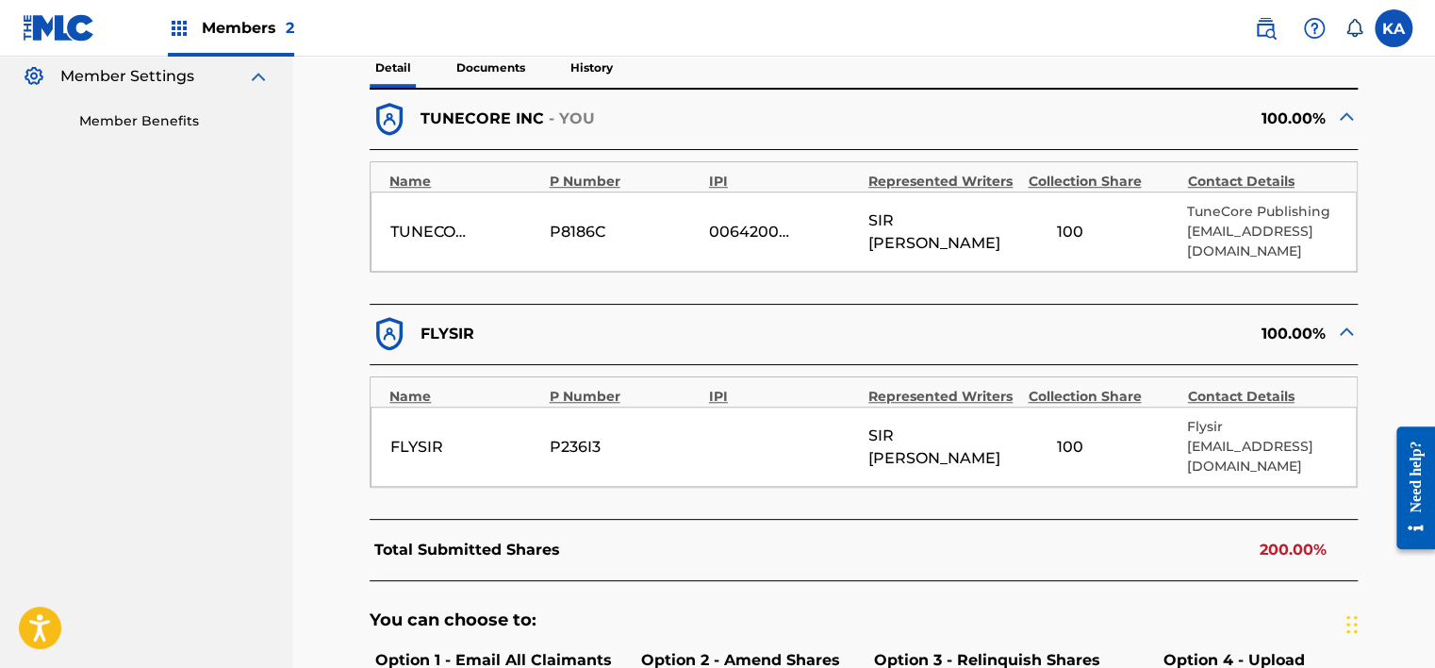
click at [758, 230] on div "00642005099" at bounding box center [751, 232] width 85 height 23
drag, startPoint x: 758, startPoint y: 230, endPoint x: 698, endPoint y: 251, distance: 63.8
click at [698, 251] on div "TUNECORE DIGITAL MUSIC P8186C 00642005099 [PERSON_NAME] 100 TuneCore Publishing…" at bounding box center [864, 231] width 986 height 80
click at [919, 235] on span "[PERSON_NAME]" at bounding box center [943, 231] width 150 height 45
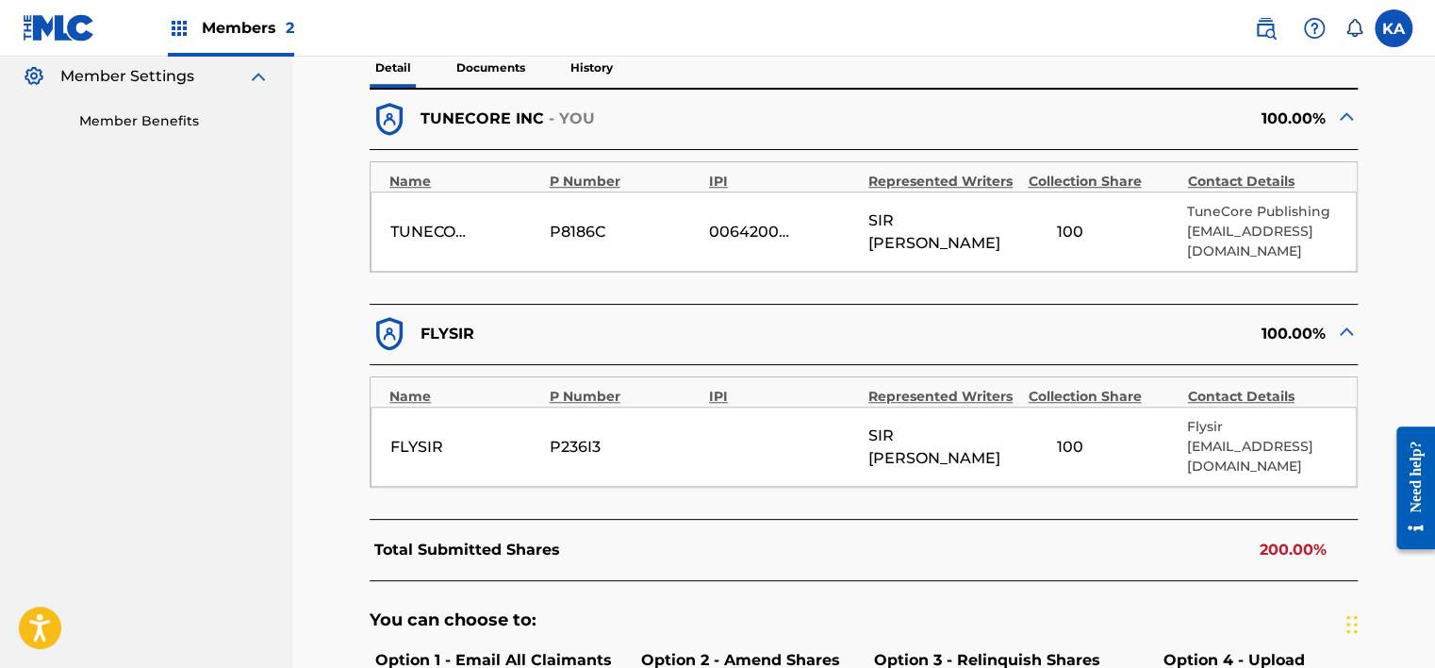
drag, startPoint x: 919, startPoint y: 235, endPoint x: 896, endPoint y: 260, distance: 34.7
click at [896, 260] on div "TUNECORE DIGITAL MUSIC P8186C 00642005099 [PERSON_NAME] 100 TuneCore Publishing…" at bounding box center [864, 231] width 986 height 80
click at [888, 274] on form "Name P Number IPI Represented Writers Collection Share Contact Details TUNECORE…" at bounding box center [864, 217] width 988 height 135
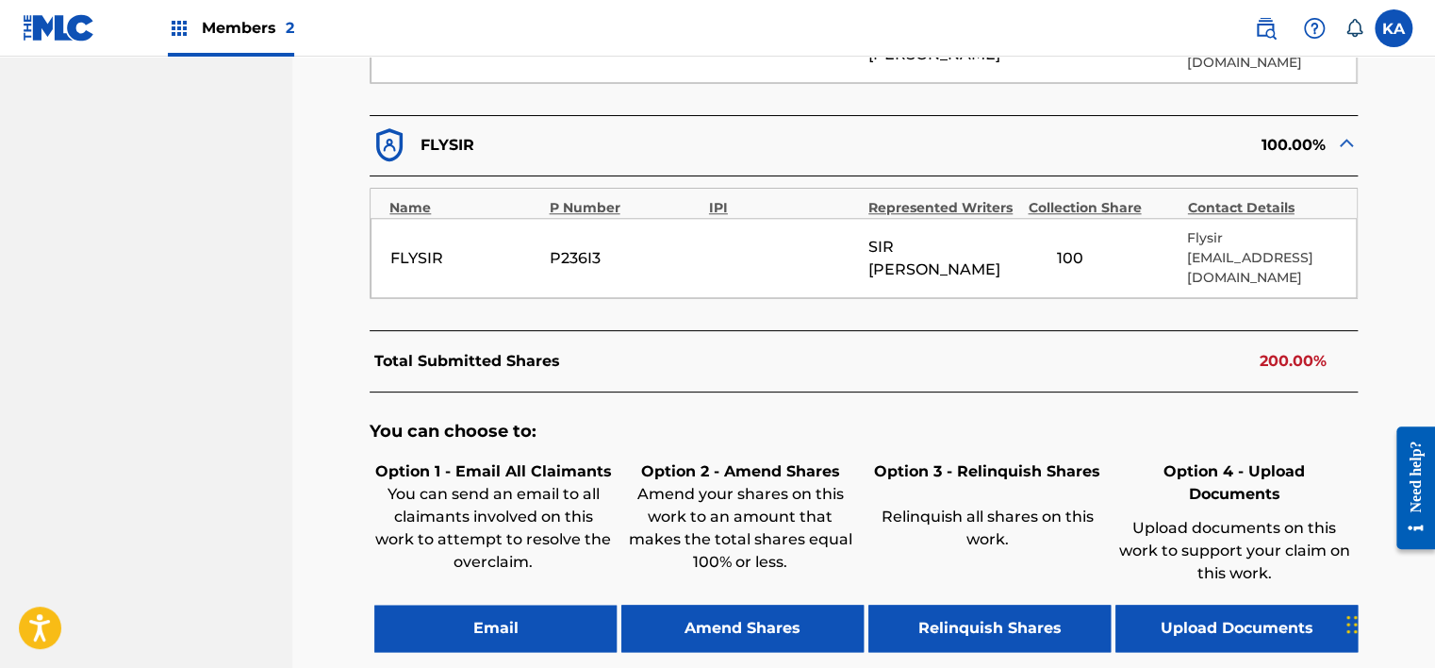
scroll to position [950, 0]
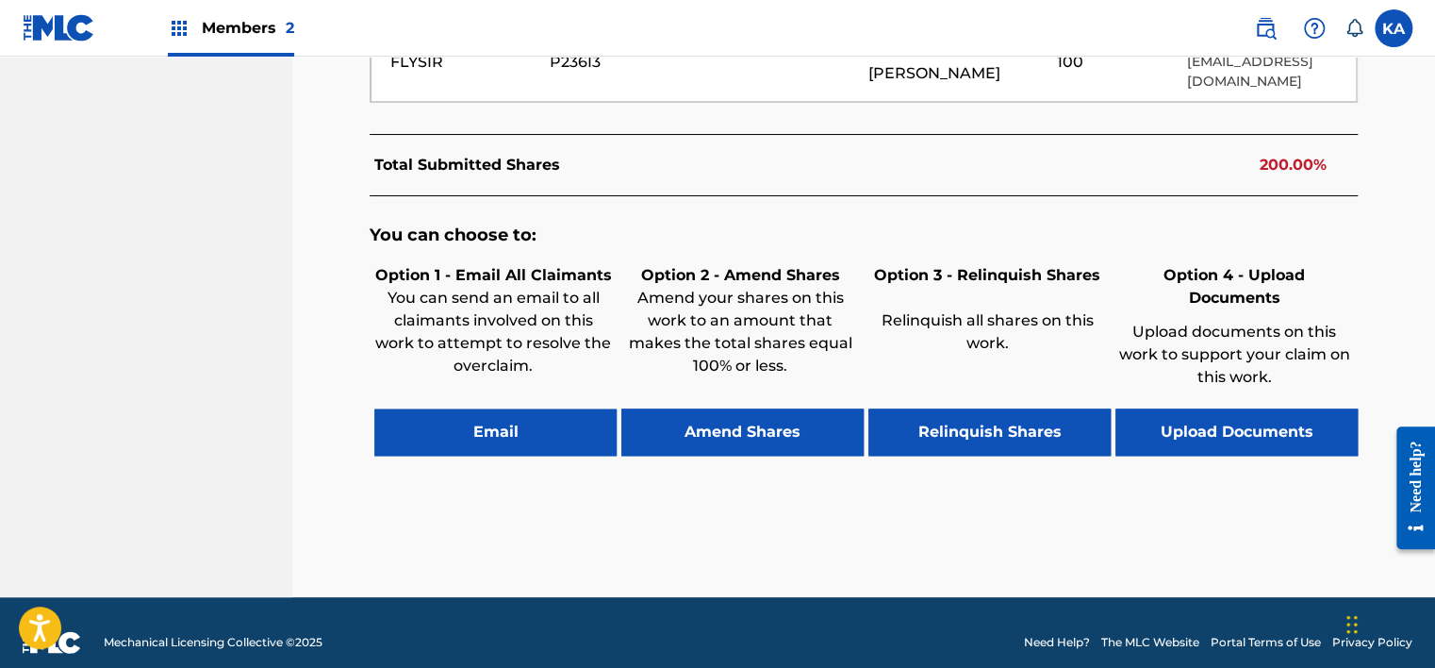
click at [1218, 415] on button "Upload Documents" at bounding box center [1236, 431] width 242 height 47
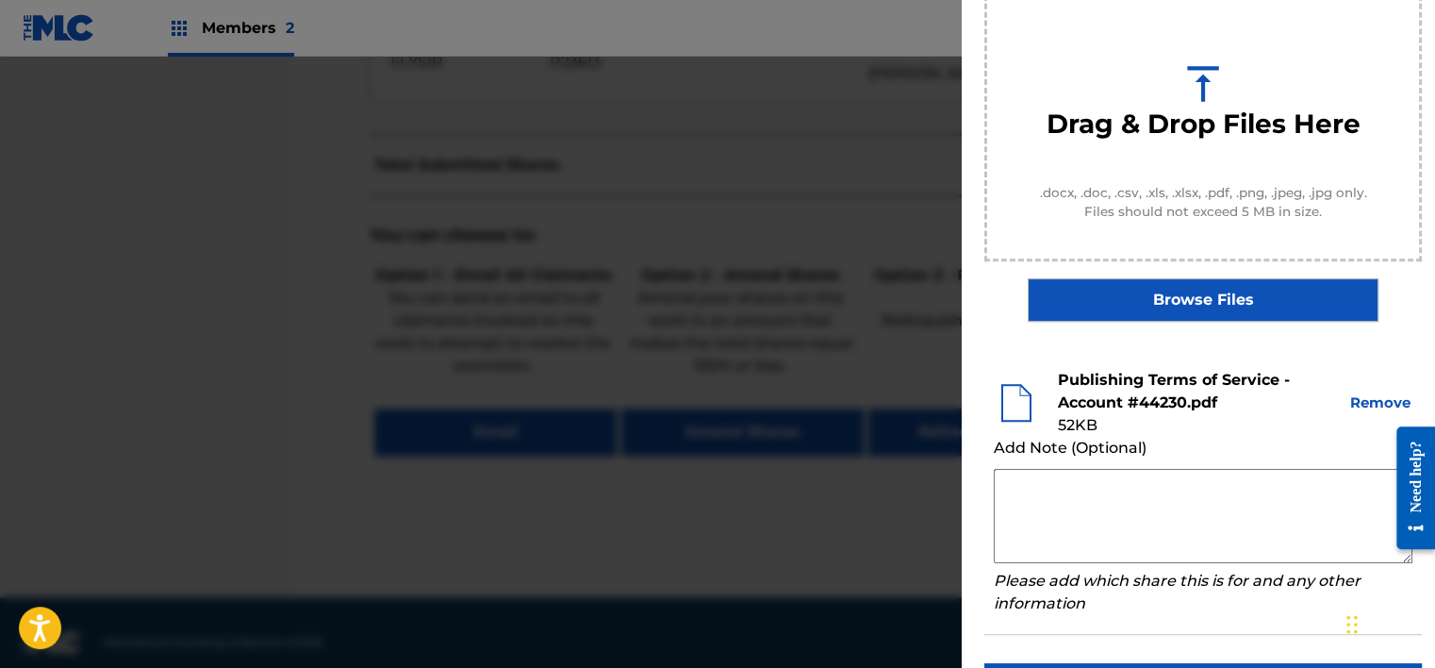
scroll to position [283, 0]
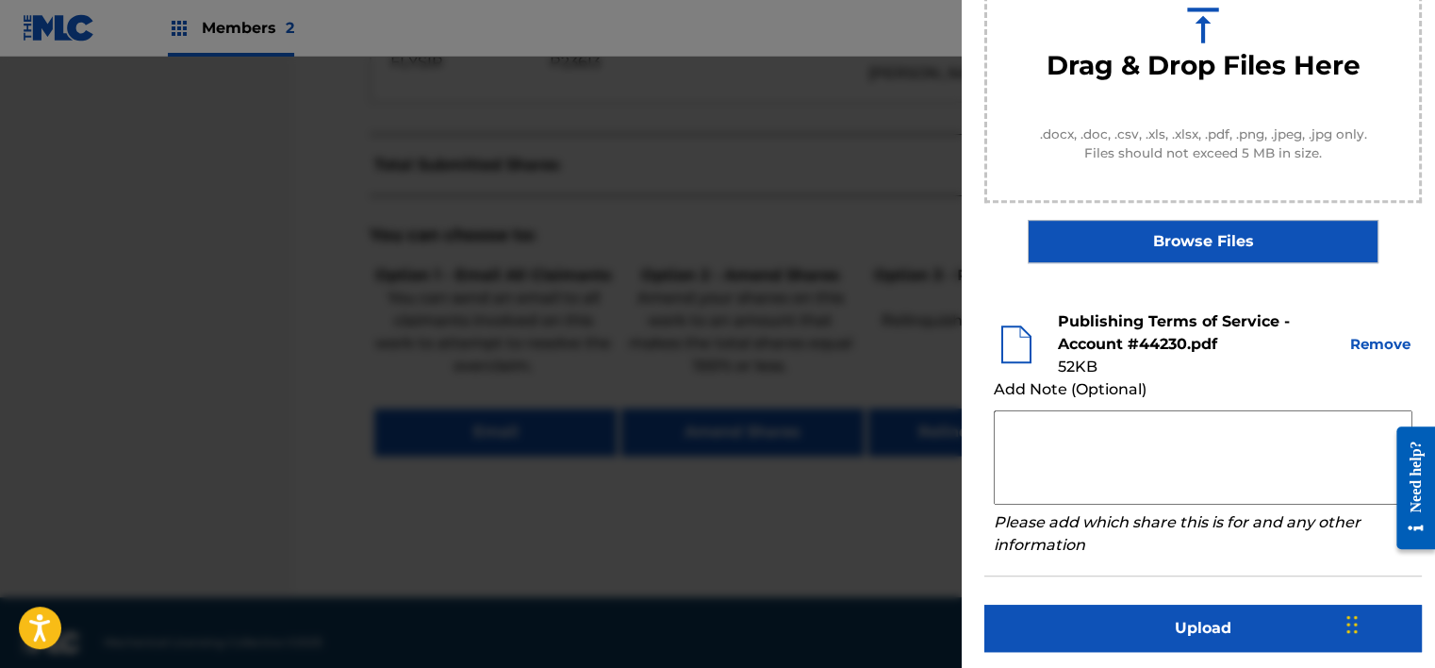
click at [1072, 622] on button "Upload" at bounding box center [1202, 627] width 437 height 47
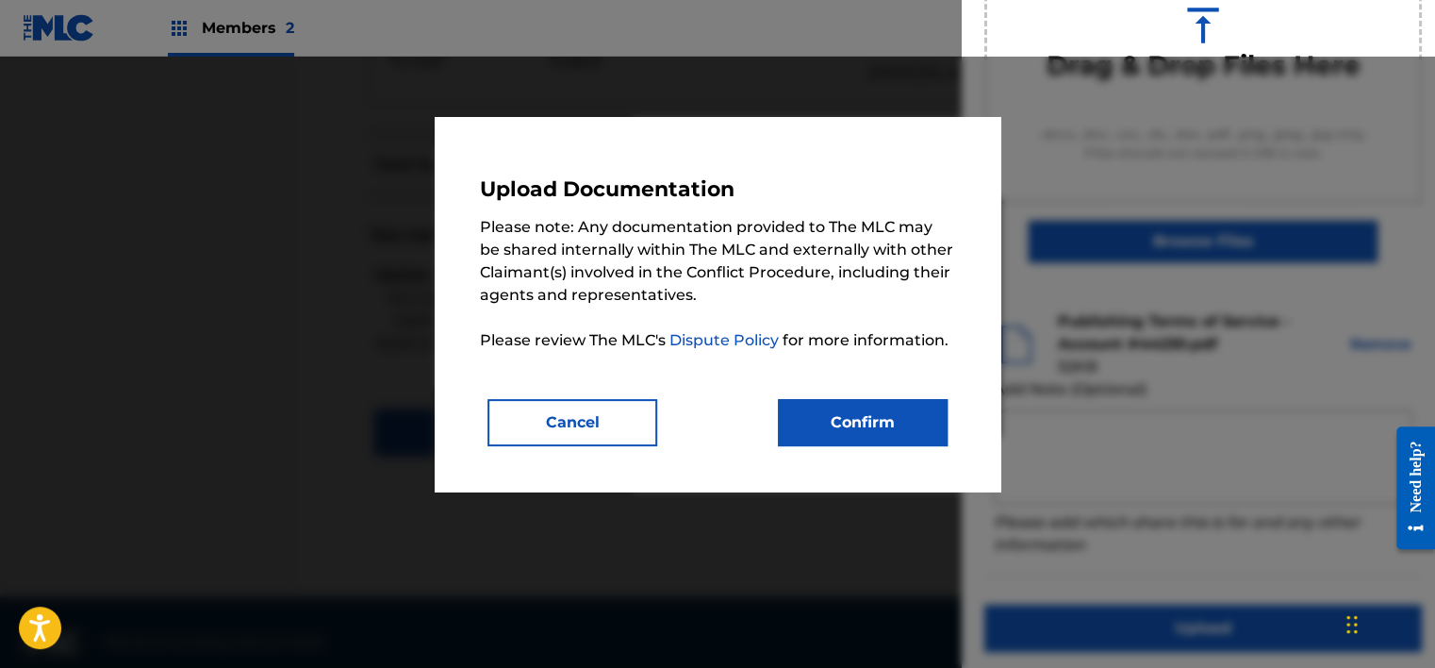
click at [517, 429] on button "Cancel" at bounding box center [572, 422] width 170 height 47
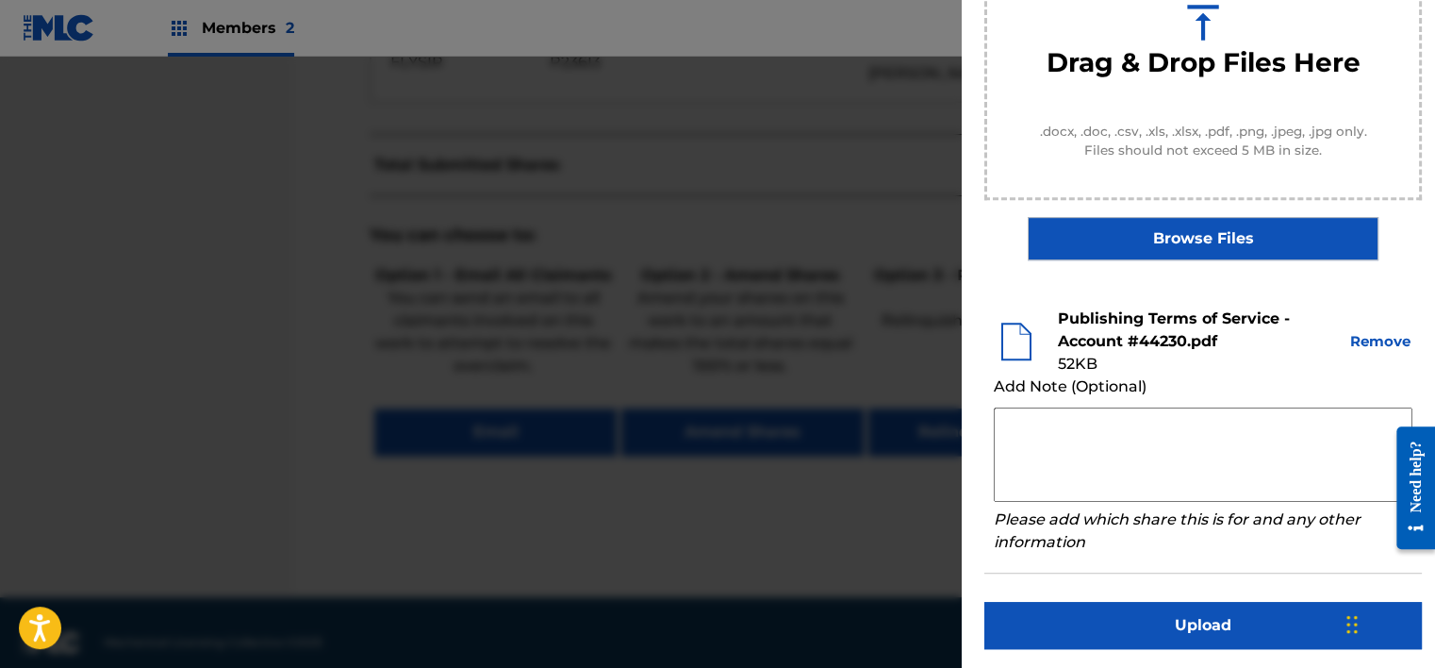
scroll to position [288, 0]
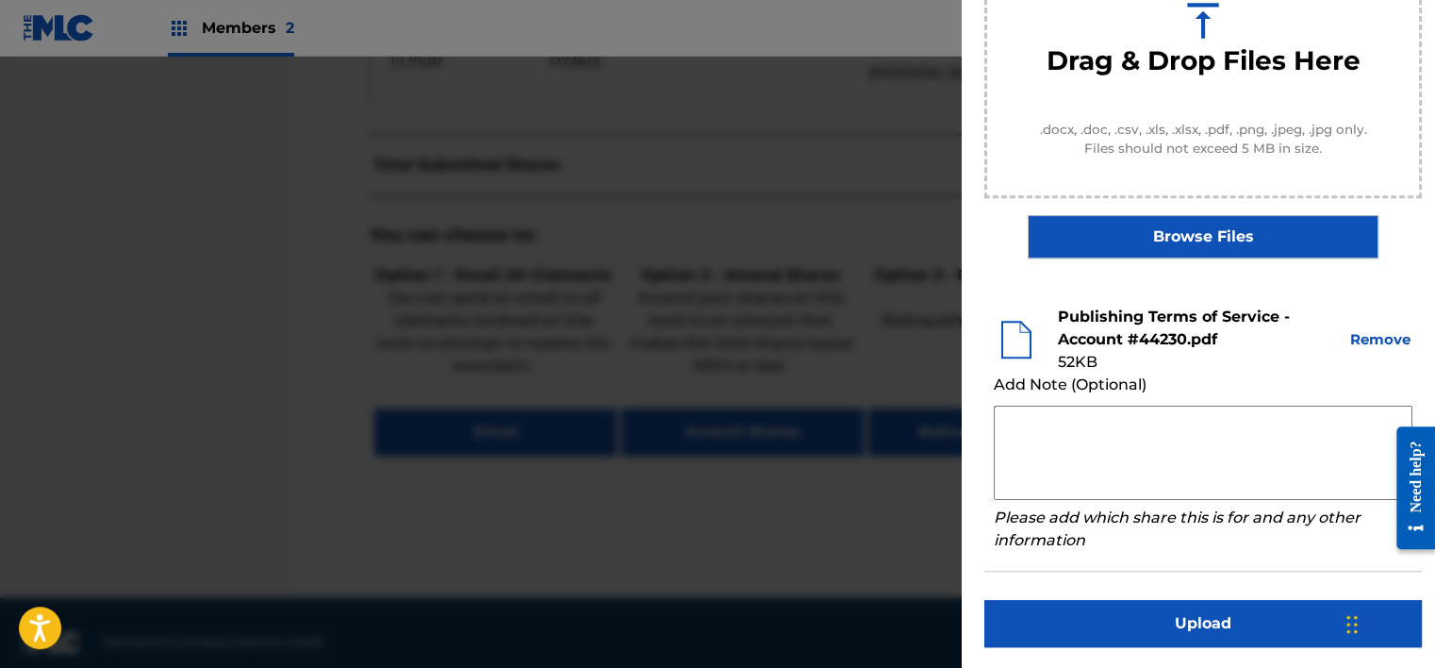
click at [1207, 628] on button "Upload" at bounding box center [1202, 623] width 437 height 47
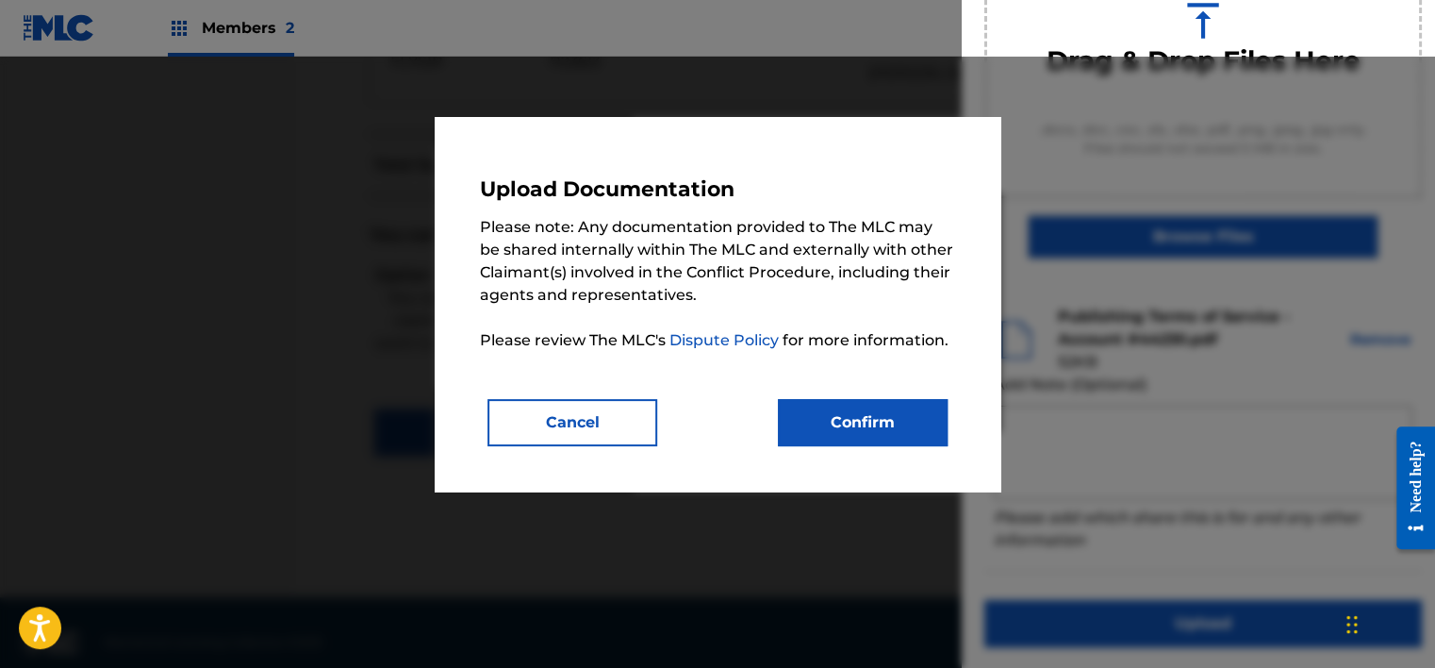
click at [870, 407] on button "Confirm" at bounding box center [863, 422] width 170 height 47
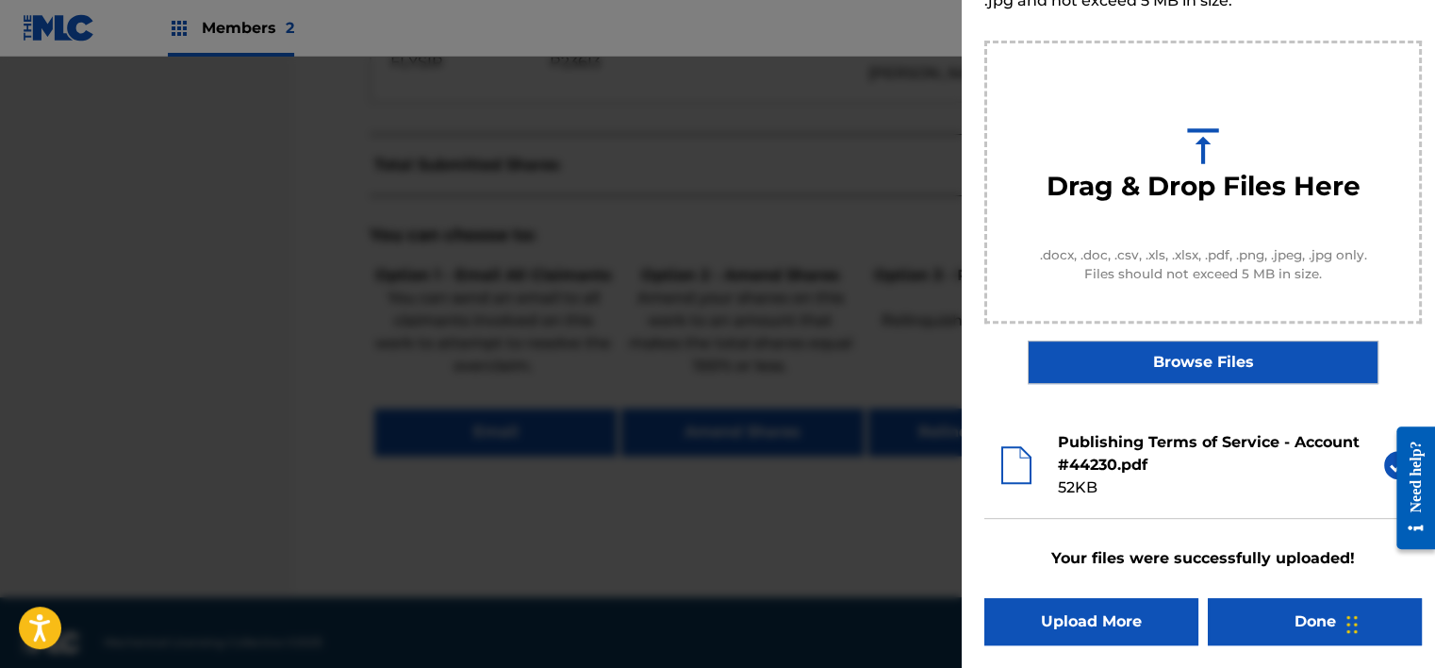
scroll to position [161, 0]
click at [1267, 628] on button "Done" at bounding box center [1315, 622] width 214 height 47
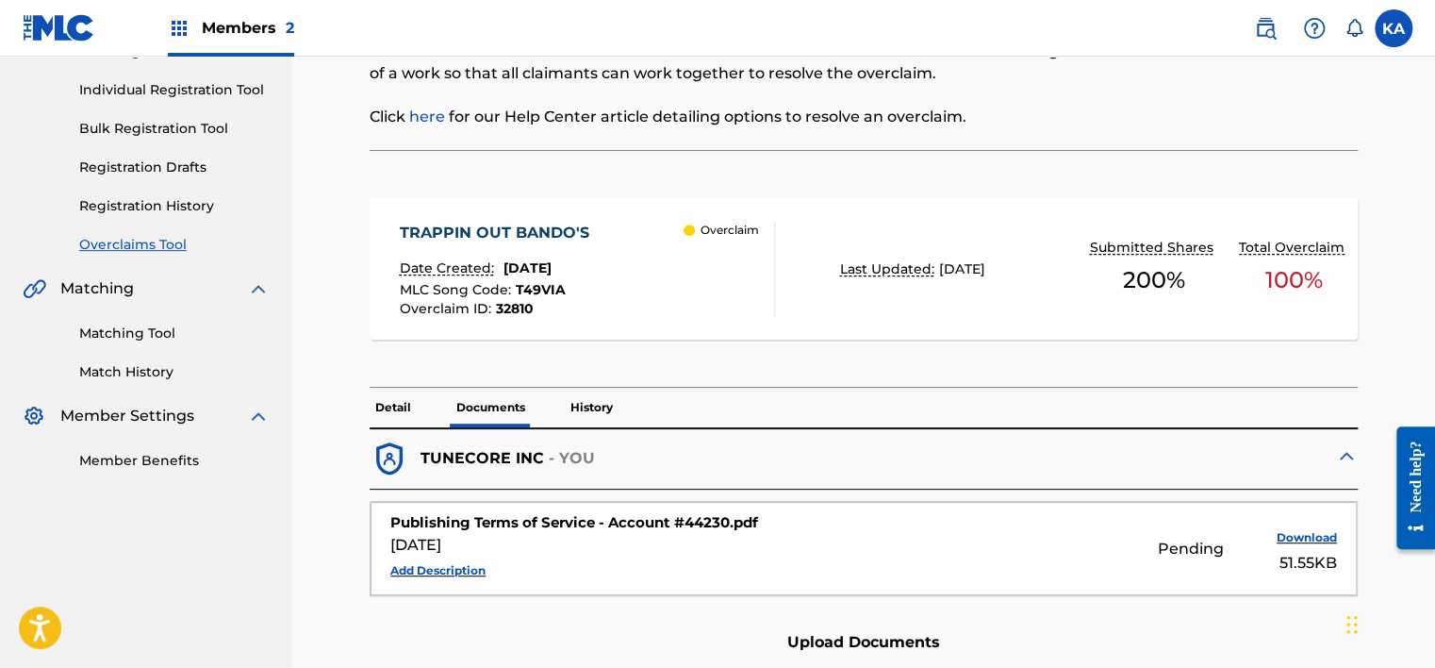
scroll to position [103, 0]
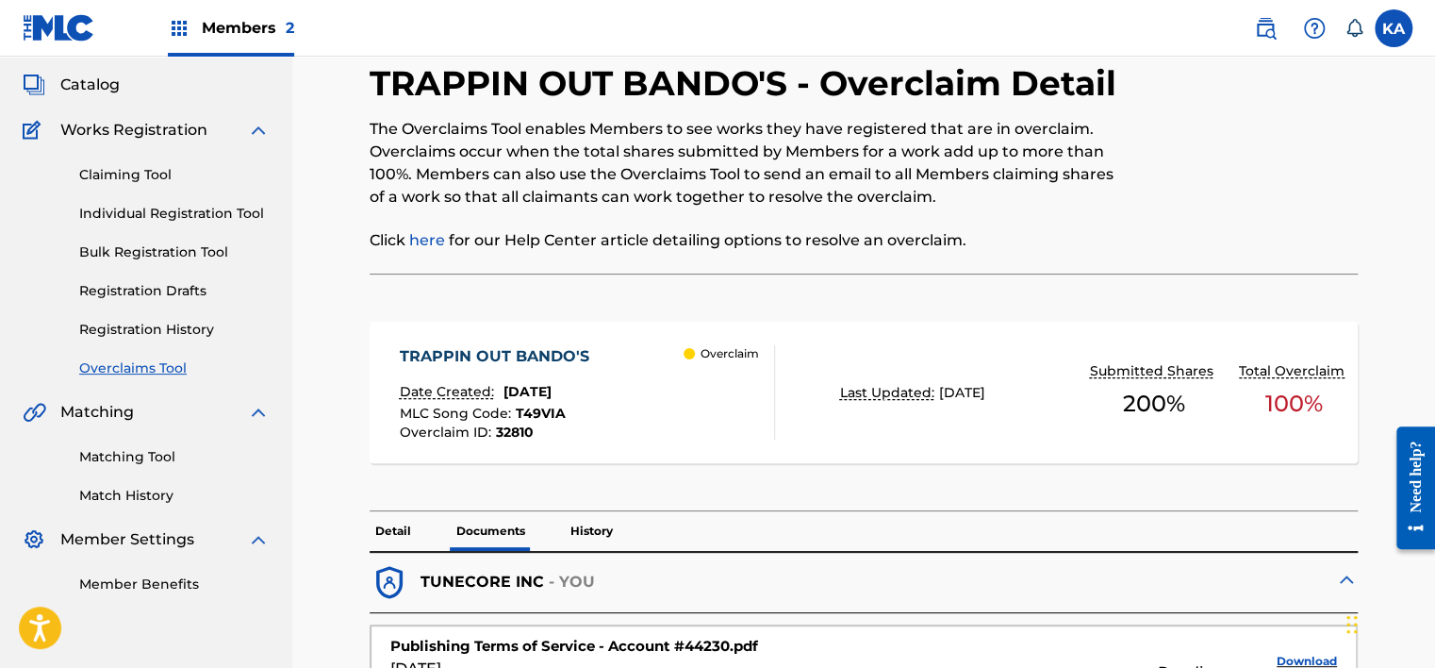
click at [396, 513] on p "Detail" at bounding box center [393, 531] width 47 height 40
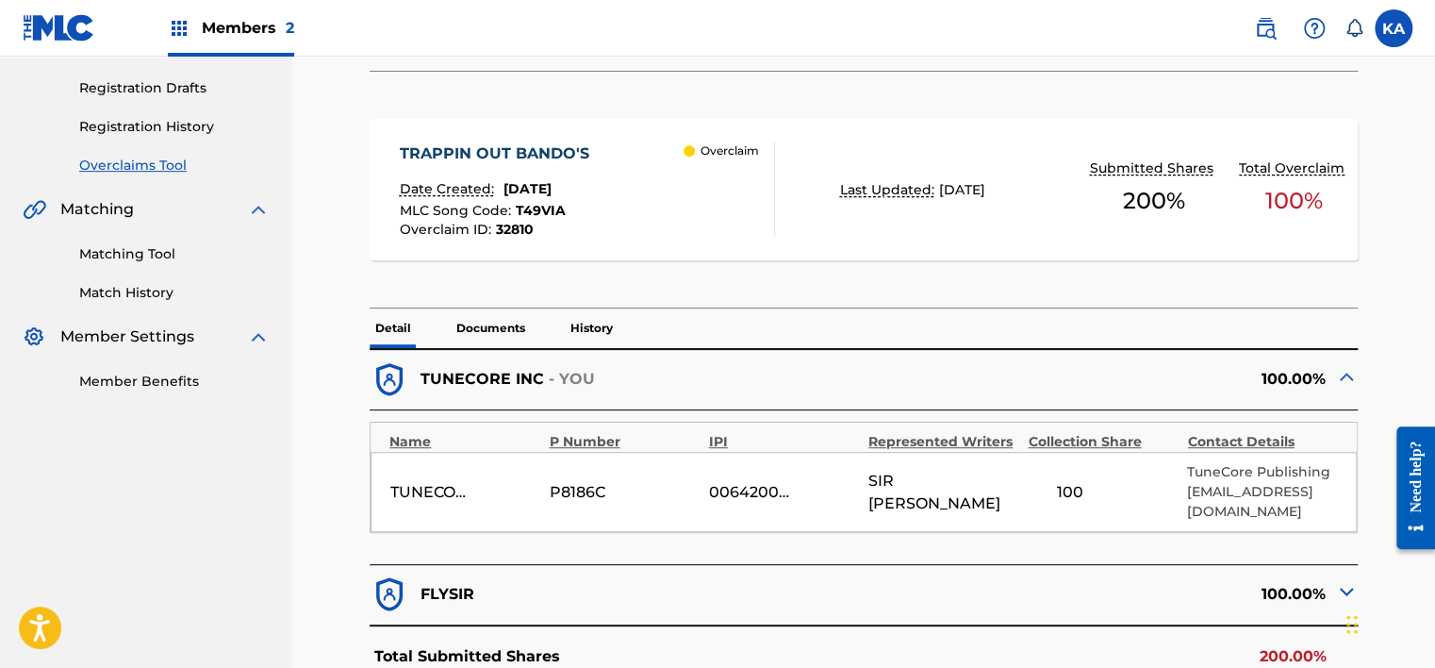
scroll to position [291, 0]
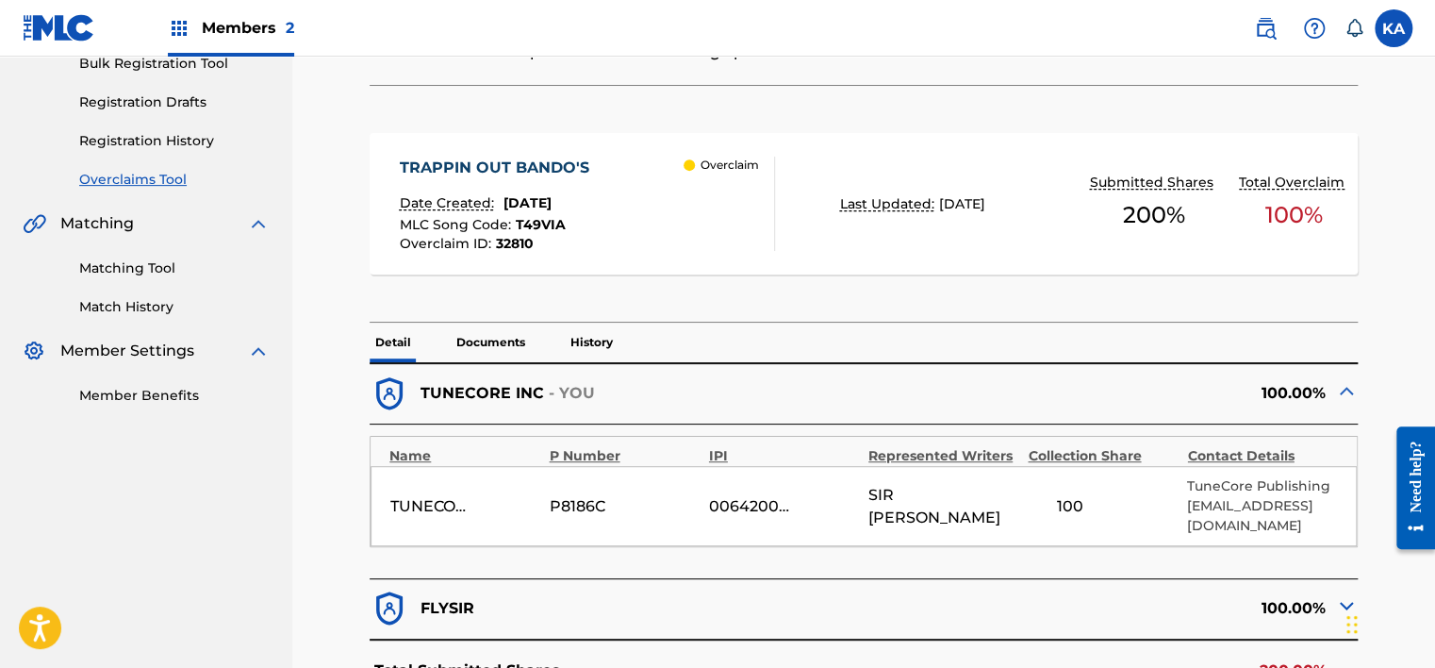
click at [484, 326] on p "Documents" at bounding box center [491, 342] width 80 height 40
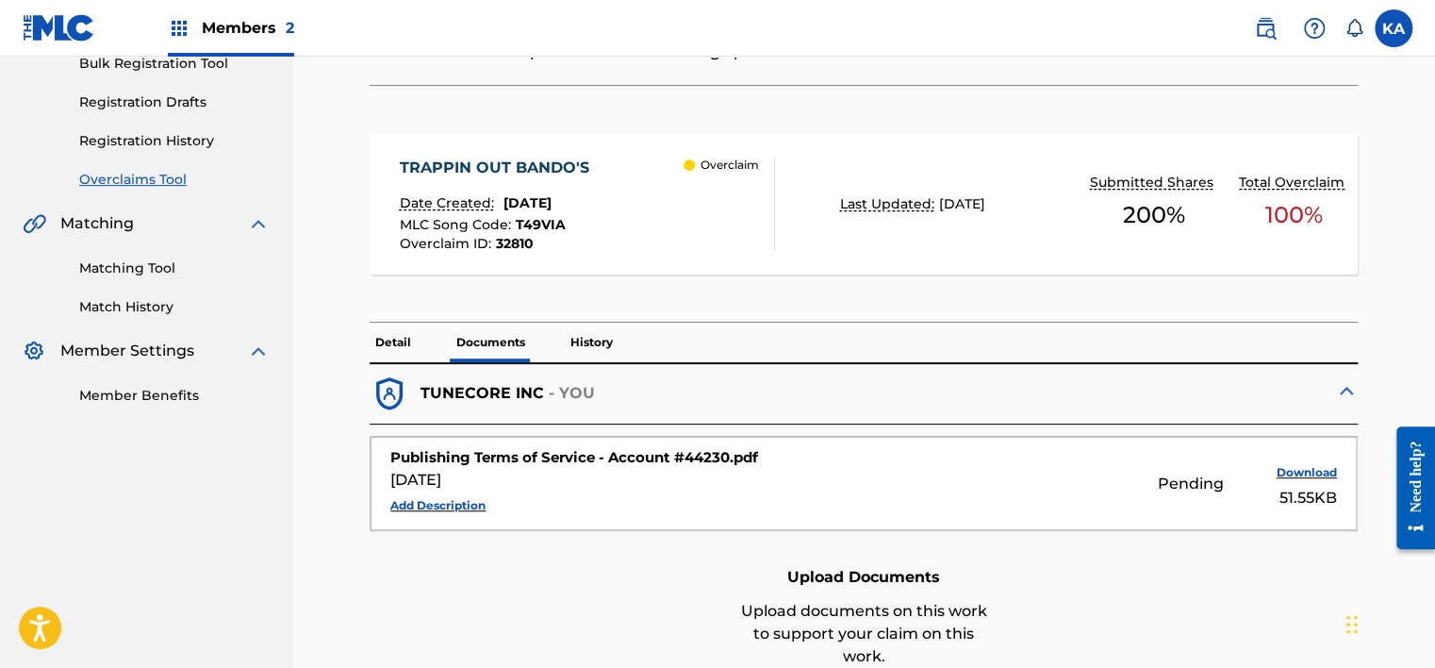
click at [570, 336] on p "History" at bounding box center [592, 342] width 54 height 40
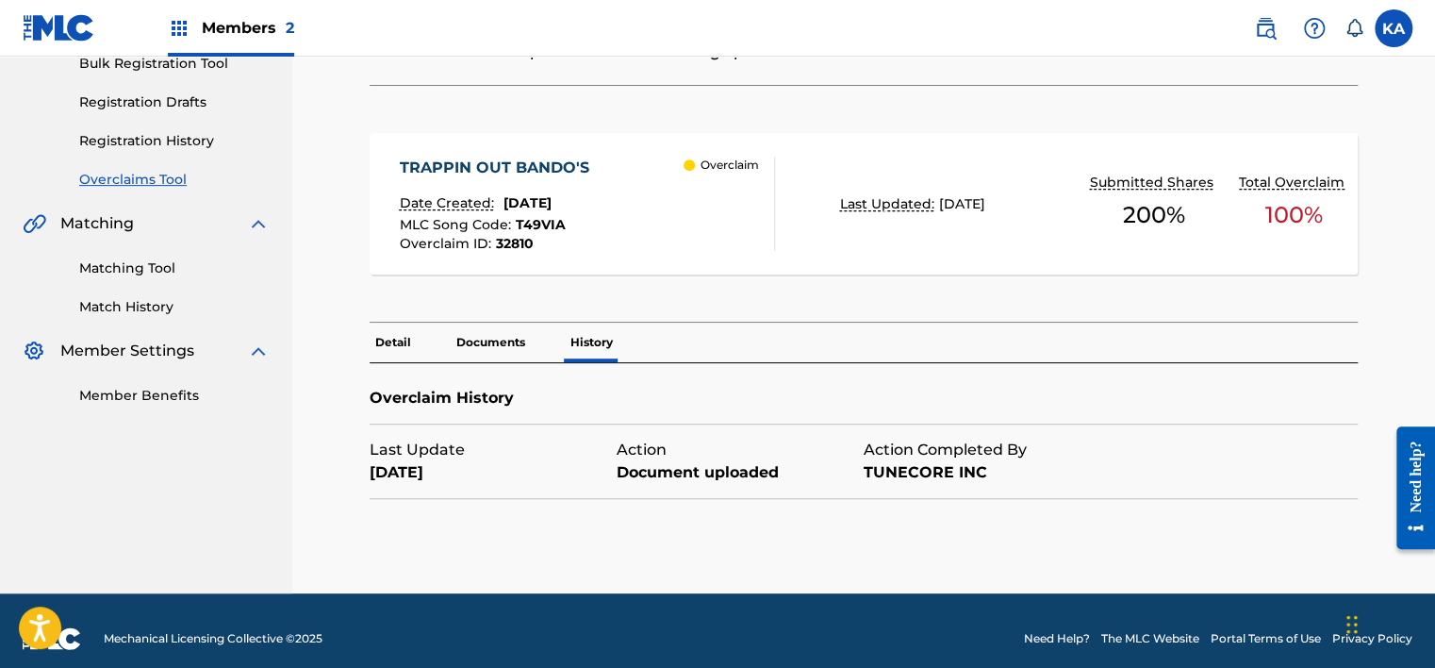
click at [514, 341] on p "Documents" at bounding box center [491, 342] width 80 height 40
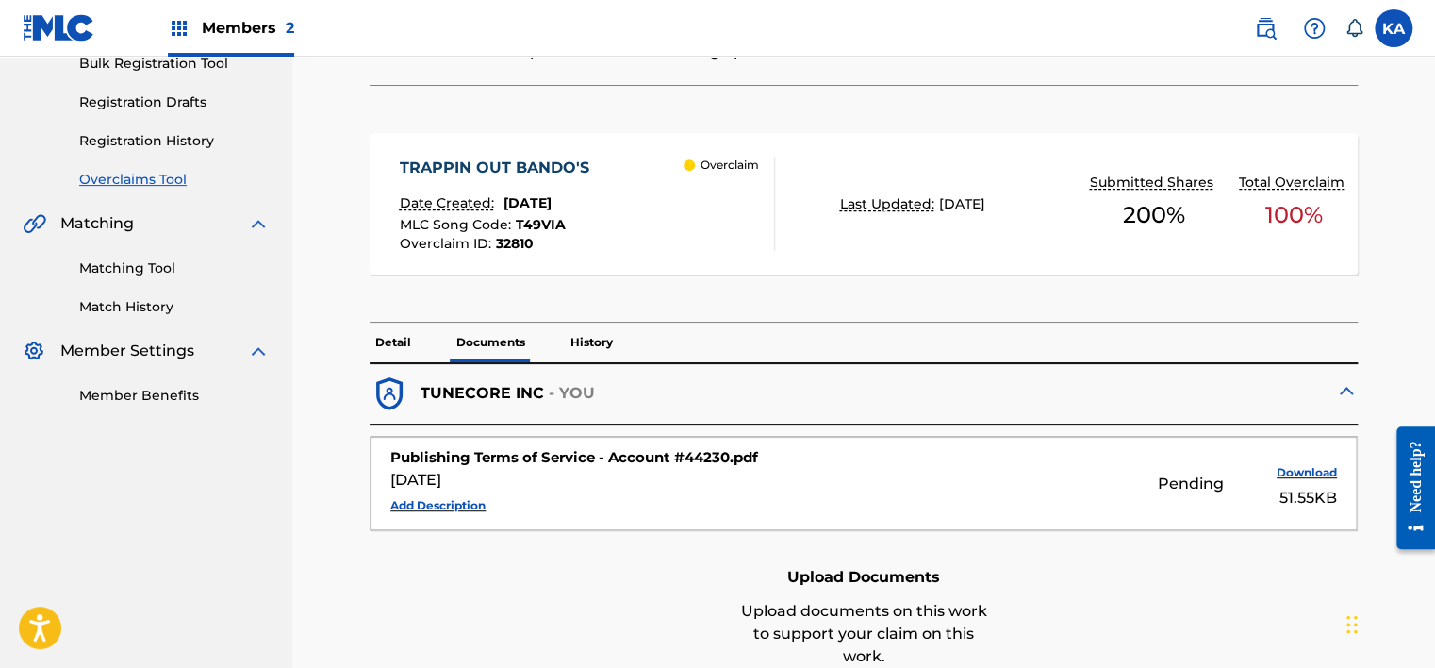
click at [404, 332] on p "Detail" at bounding box center [393, 342] width 47 height 40
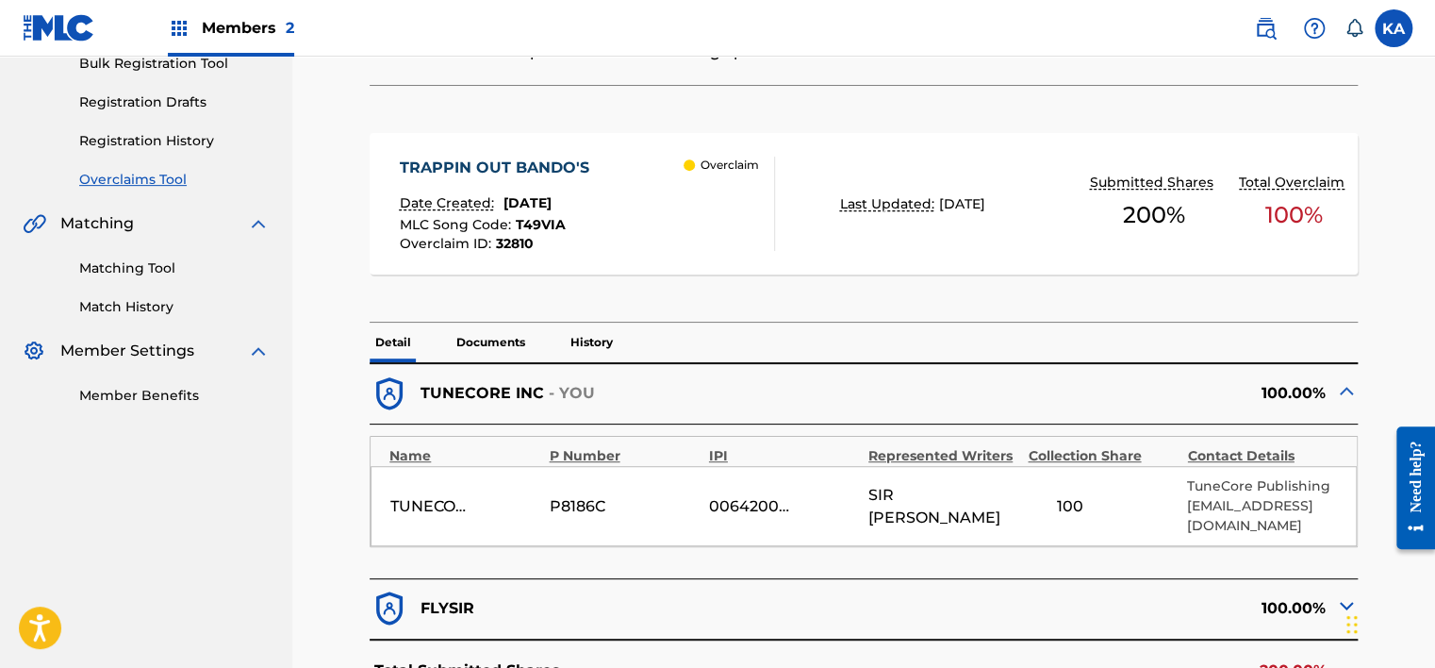
click at [473, 332] on p "Documents" at bounding box center [491, 342] width 80 height 40
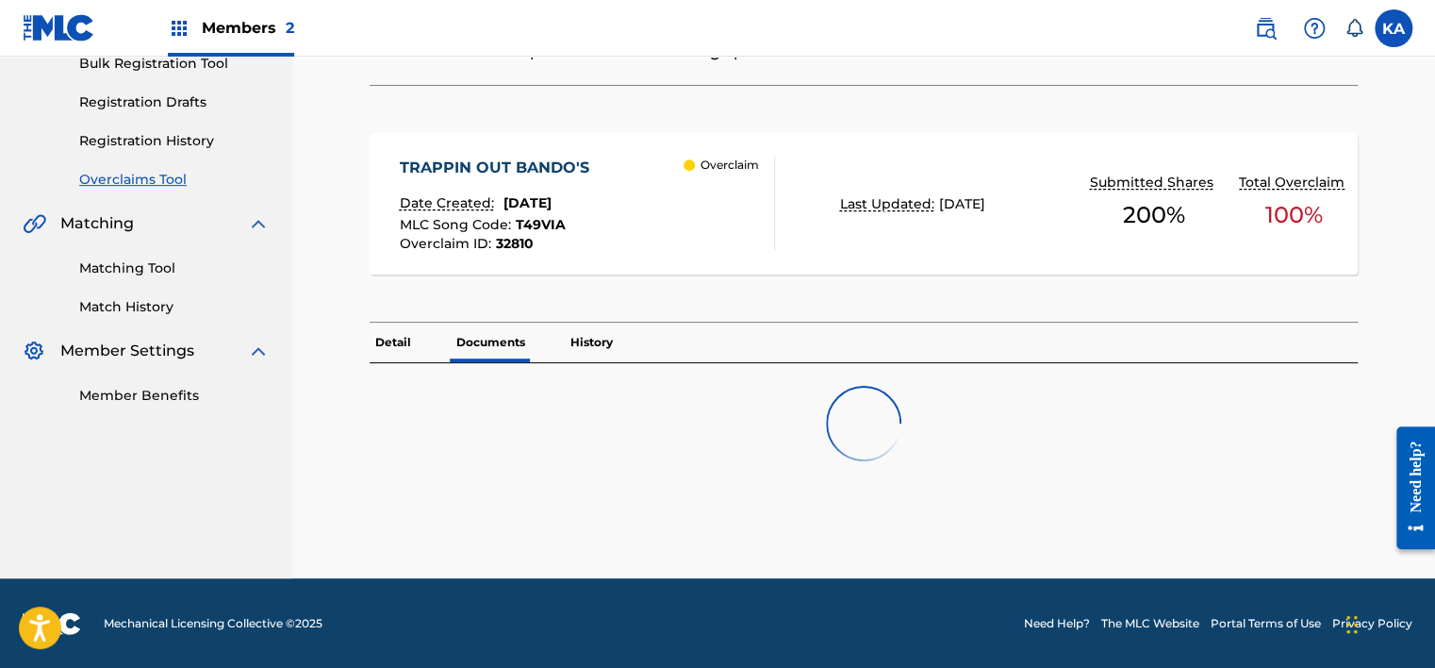
click at [398, 334] on p "Detail" at bounding box center [393, 342] width 47 height 40
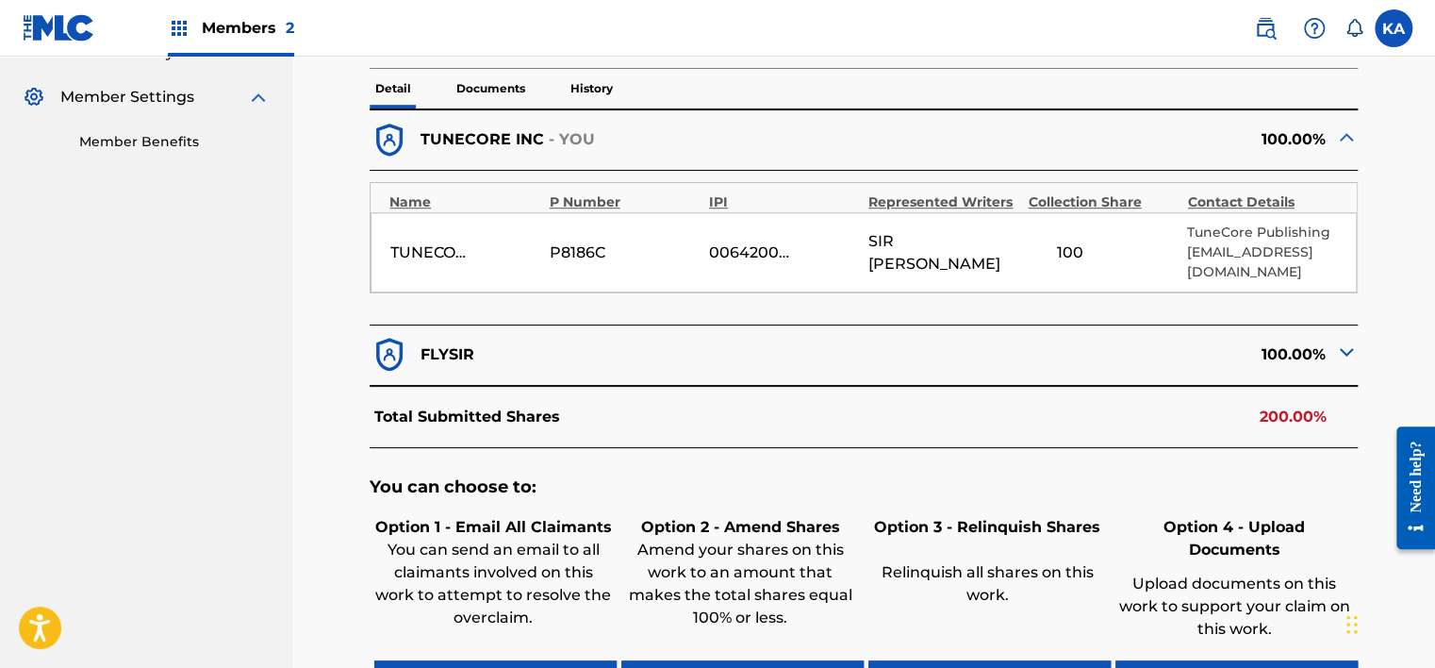
scroll to position [574, 0]
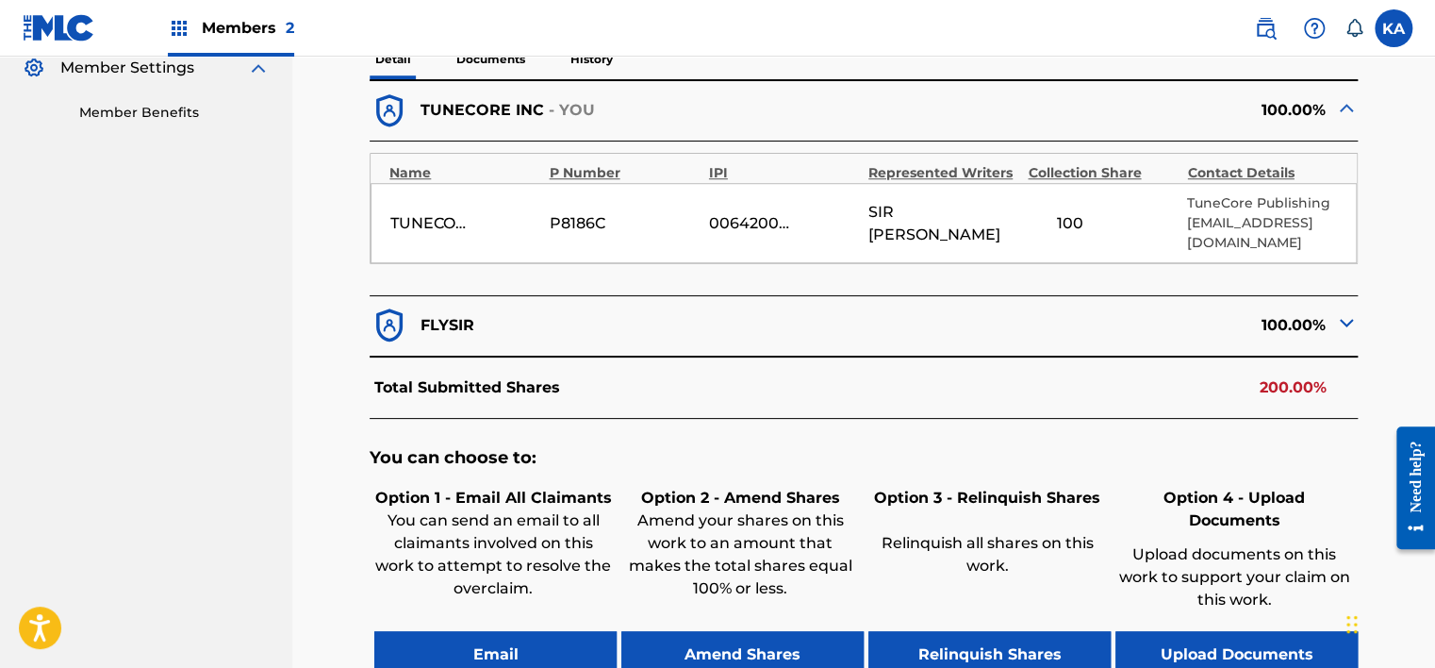
click at [1342, 319] on img at bounding box center [1346, 322] width 23 height 23
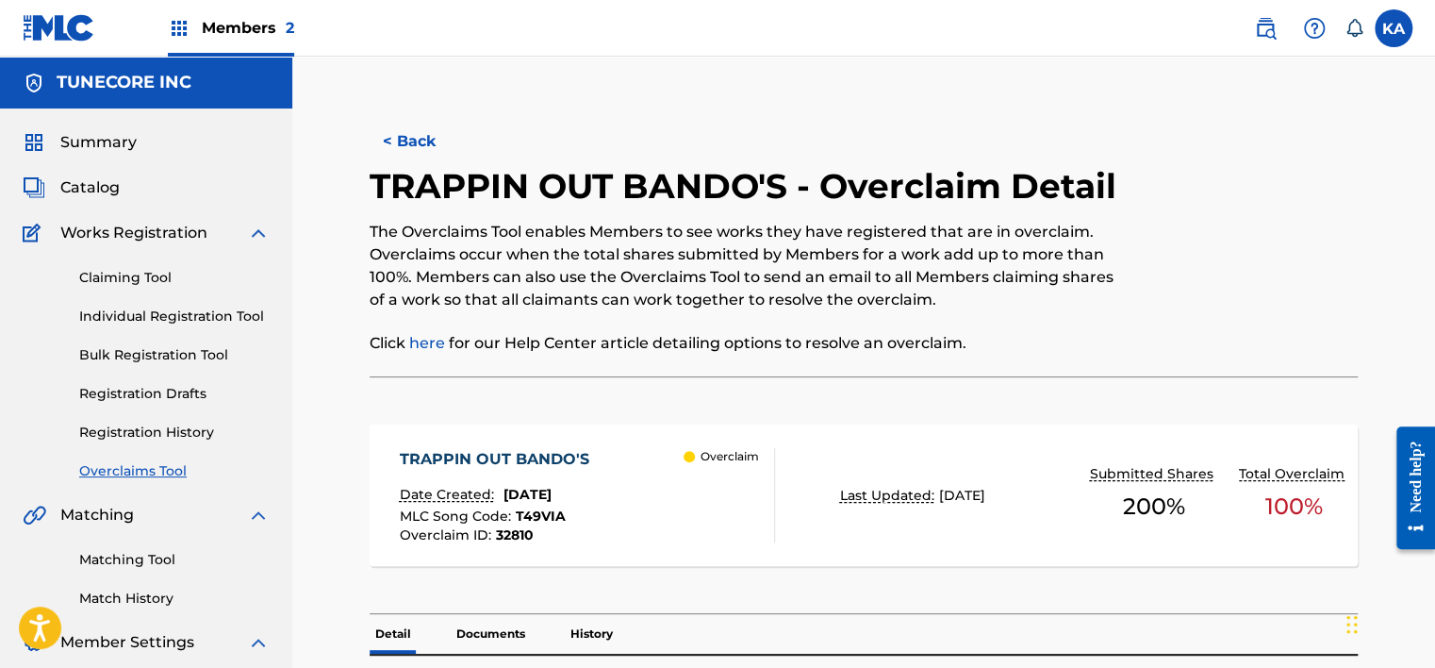
scroll to position [189, 0]
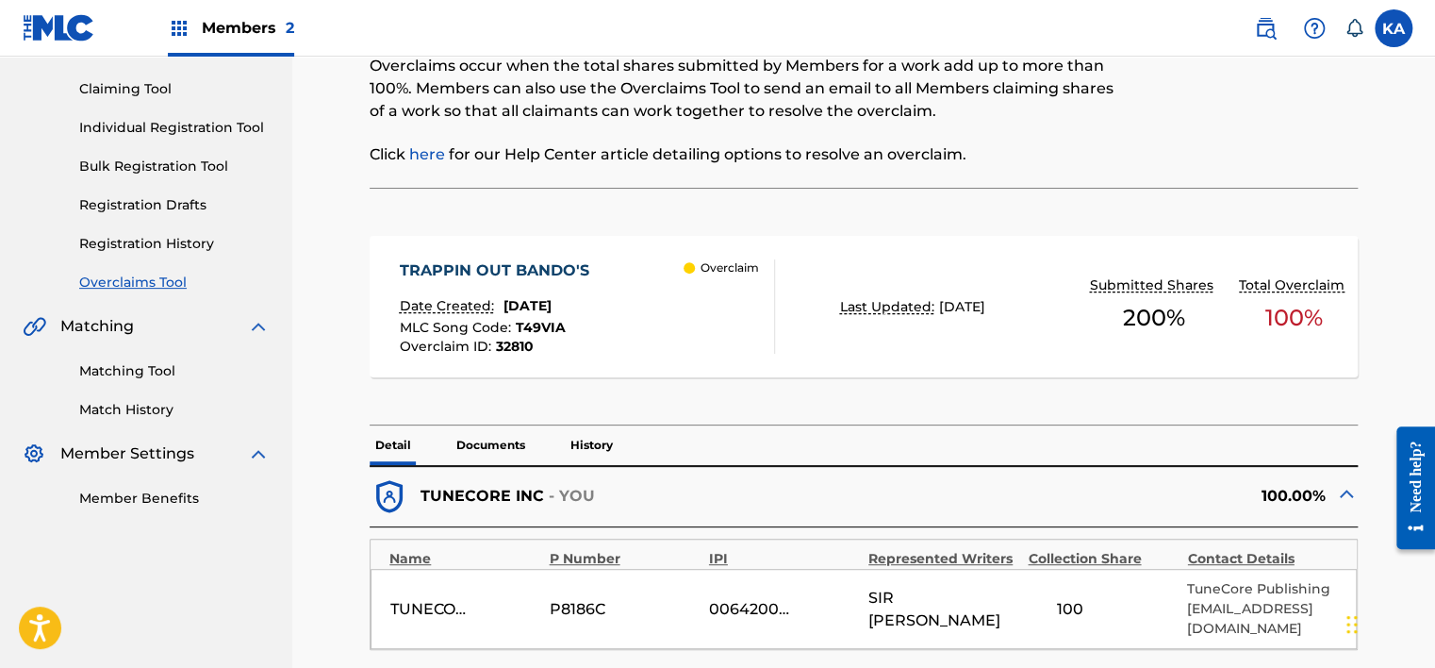
click at [481, 437] on p "Documents" at bounding box center [491, 445] width 80 height 40
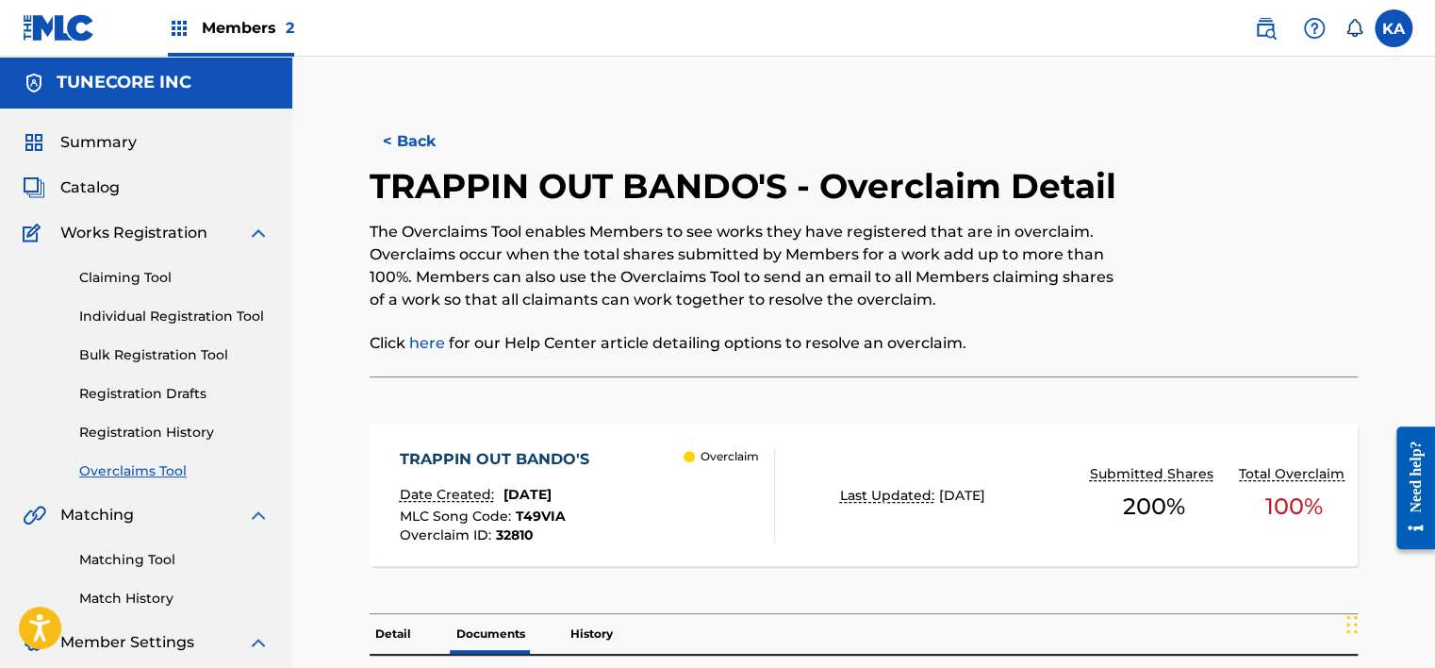
click at [396, 140] on button "< Back" at bounding box center [426, 141] width 113 height 47
click at [410, 136] on button "< Back" at bounding box center [426, 141] width 113 height 47
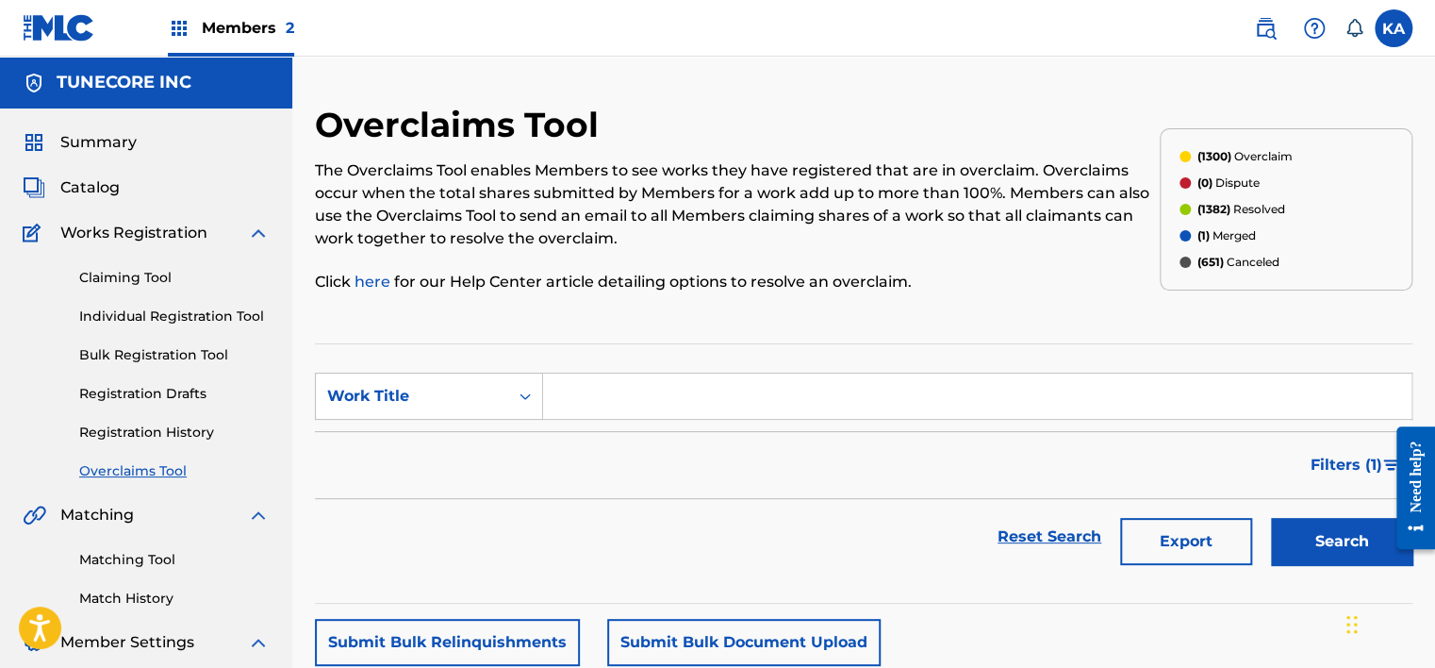
click at [726, 401] on input "Search Form" at bounding box center [977, 395] width 868 height 45
click at [520, 384] on div "Search Form" at bounding box center [525, 396] width 34 height 34
click at [495, 434] on div "MLC Song Code" at bounding box center [429, 443] width 226 height 47
drag, startPoint x: 524, startPoint y: 421, endPoint x: 637, endPoint y: 386, distance: 118.7
click at [637, 386] on input "Search Form" at bounding box center [977, 395] width 868 height 45
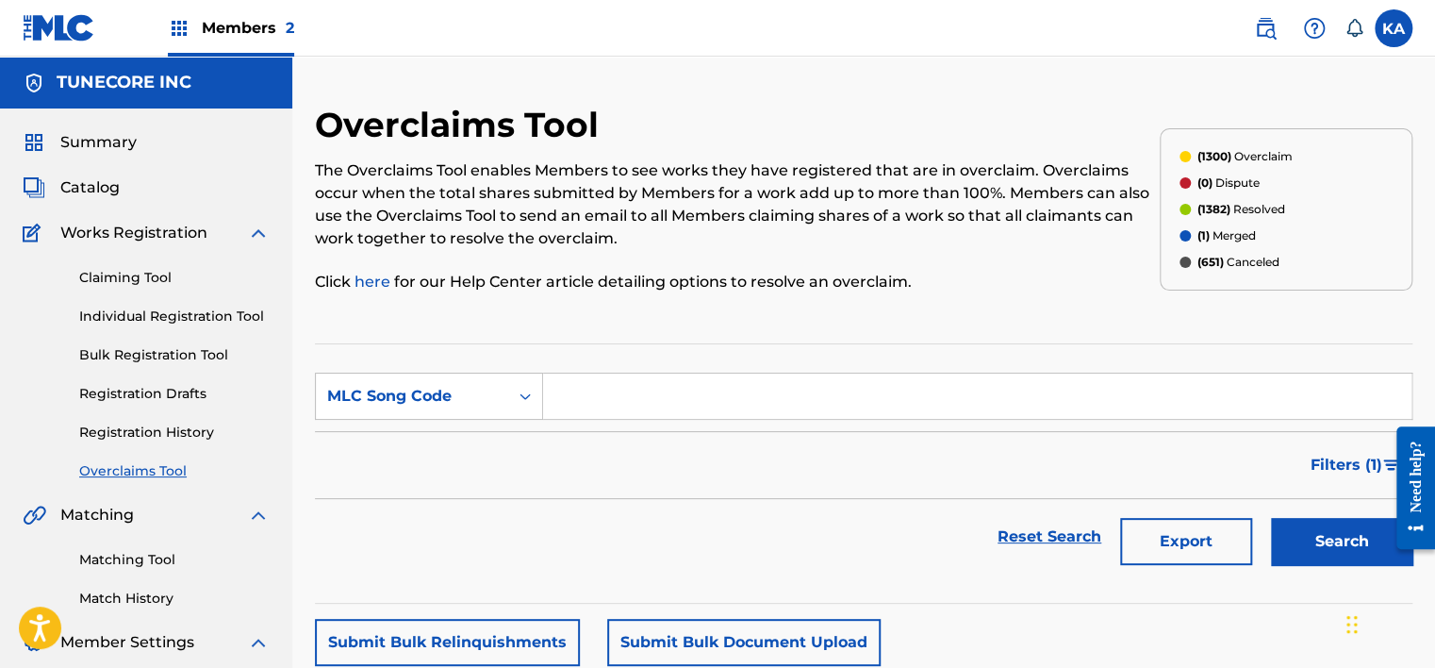
paste input "W55D68"
type input "W55D68"
click at [1325, 539] on button "Search" at bounding box center [1341, 541] width 141 height 47
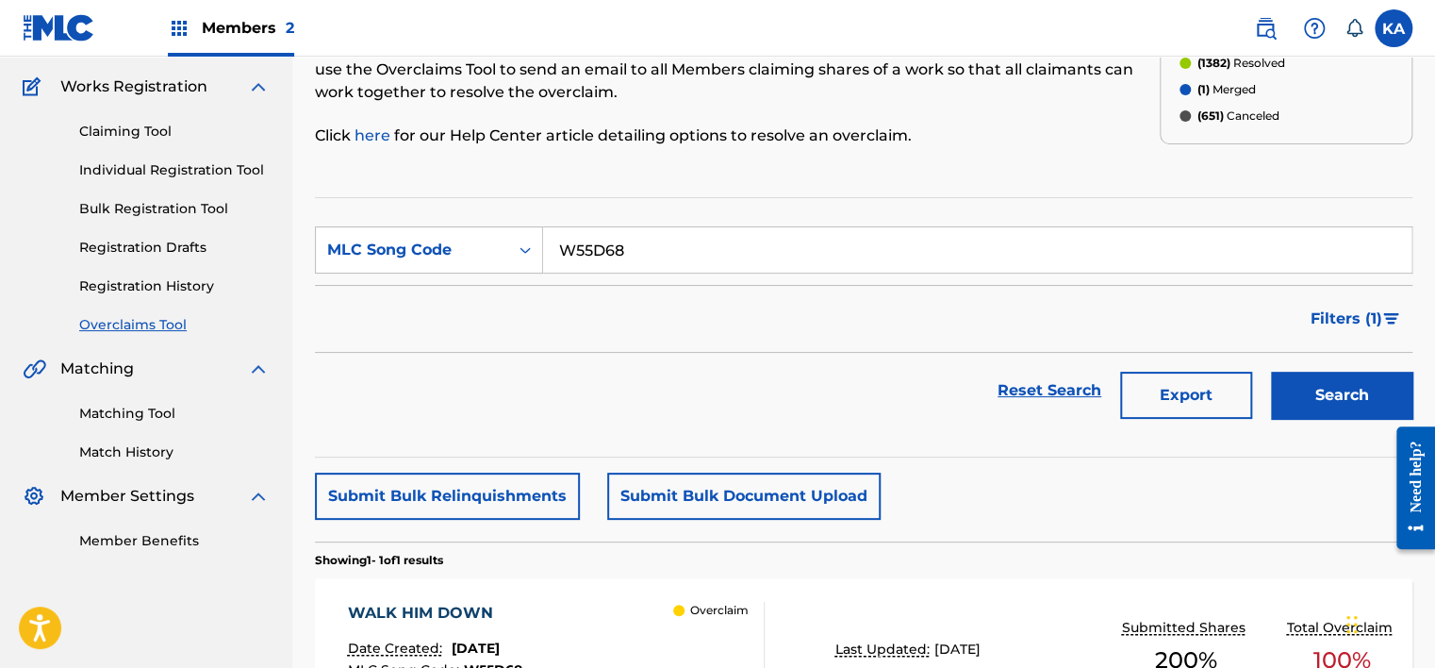
scroll to position [376, 0]
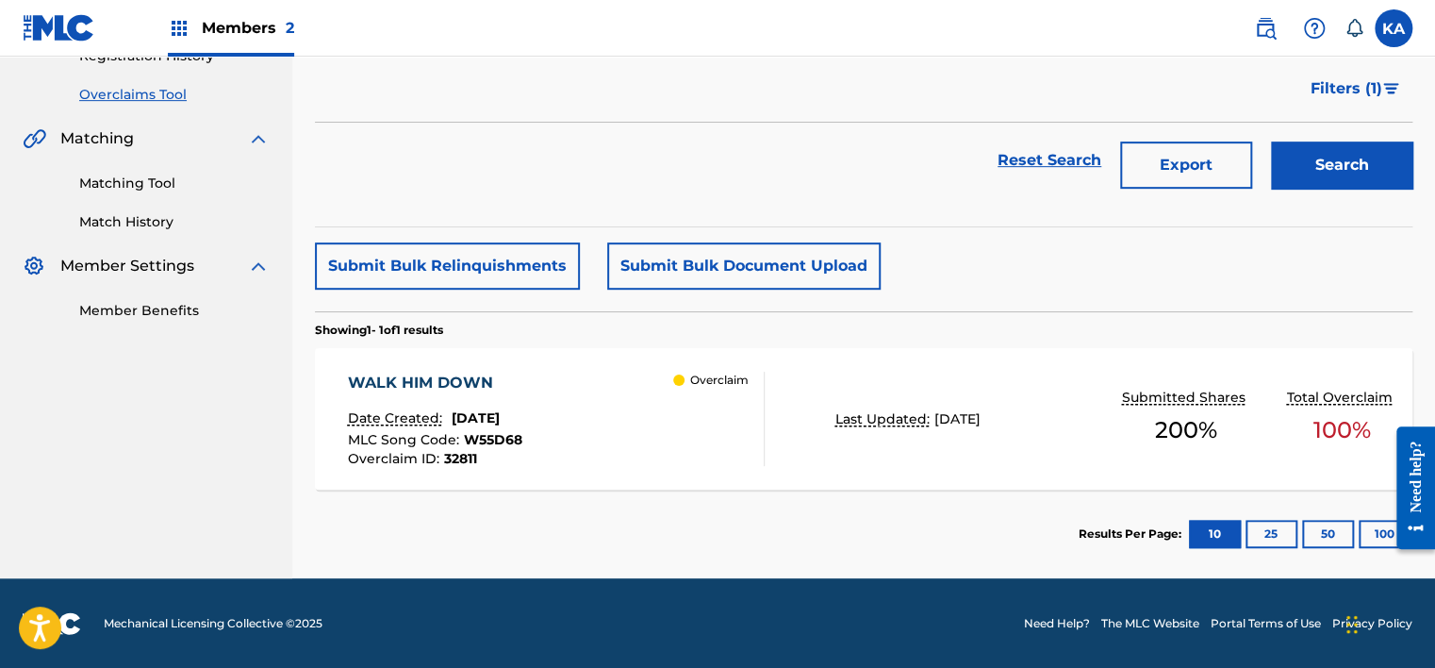
click at [555, 435] on div "WALK HIM DOWN Date Created: [DATE] MLC Song Code : W55D68 Overclaim ID : 32811 …" at bounding box center [556, 418] width 417 height 94
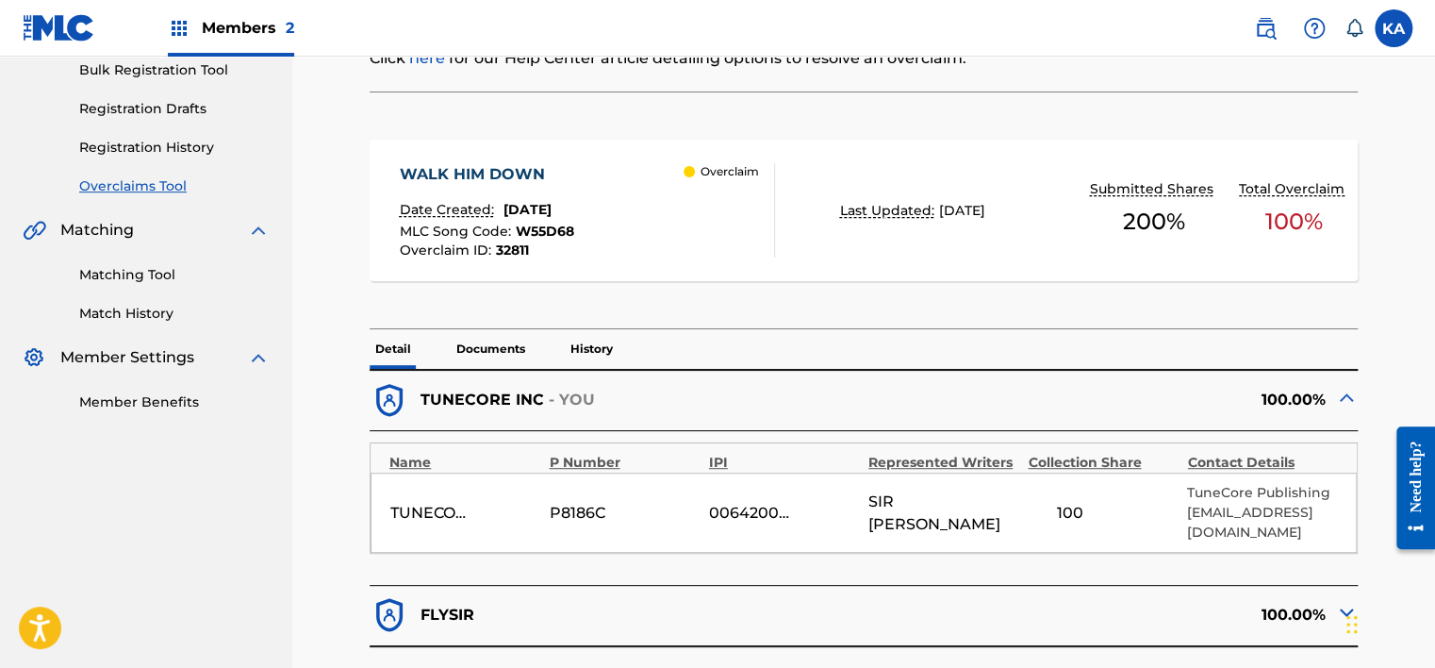
scroll to position [283, 0]
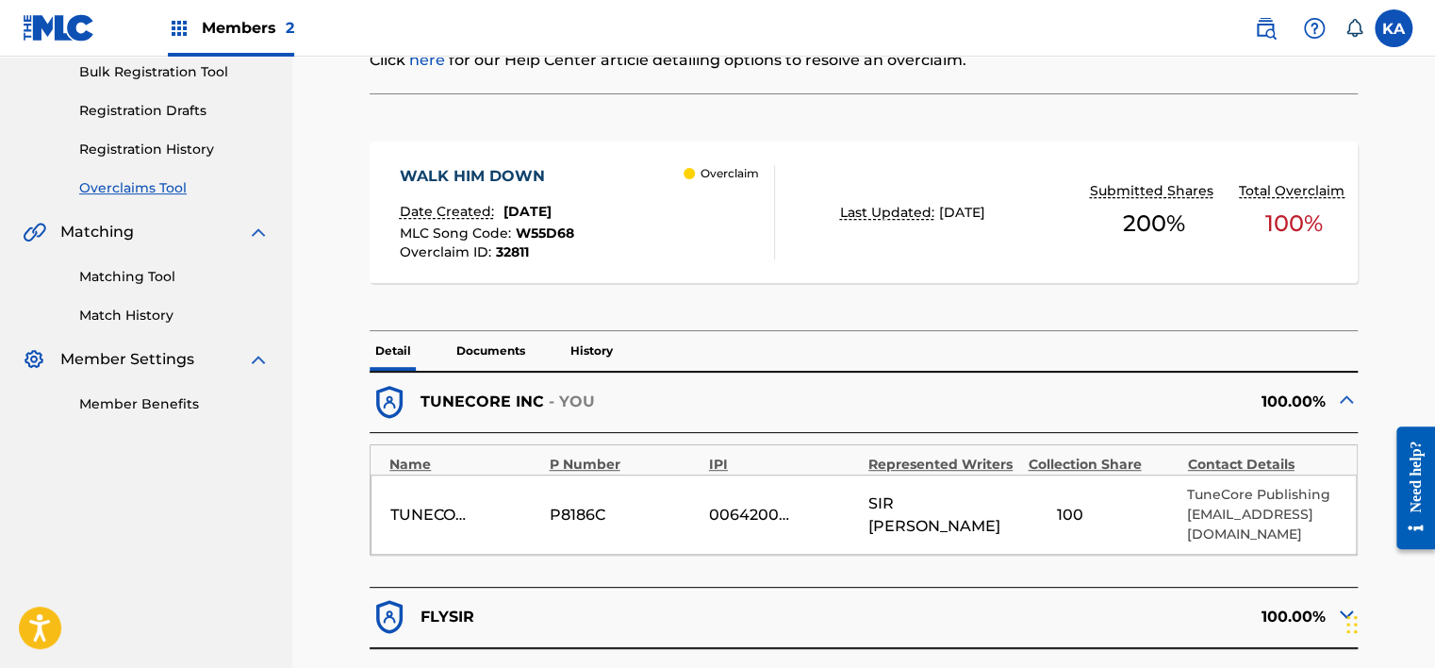
click at [498, 354] on p "Documents" at bounding box center [491, 351] width 80 height 40
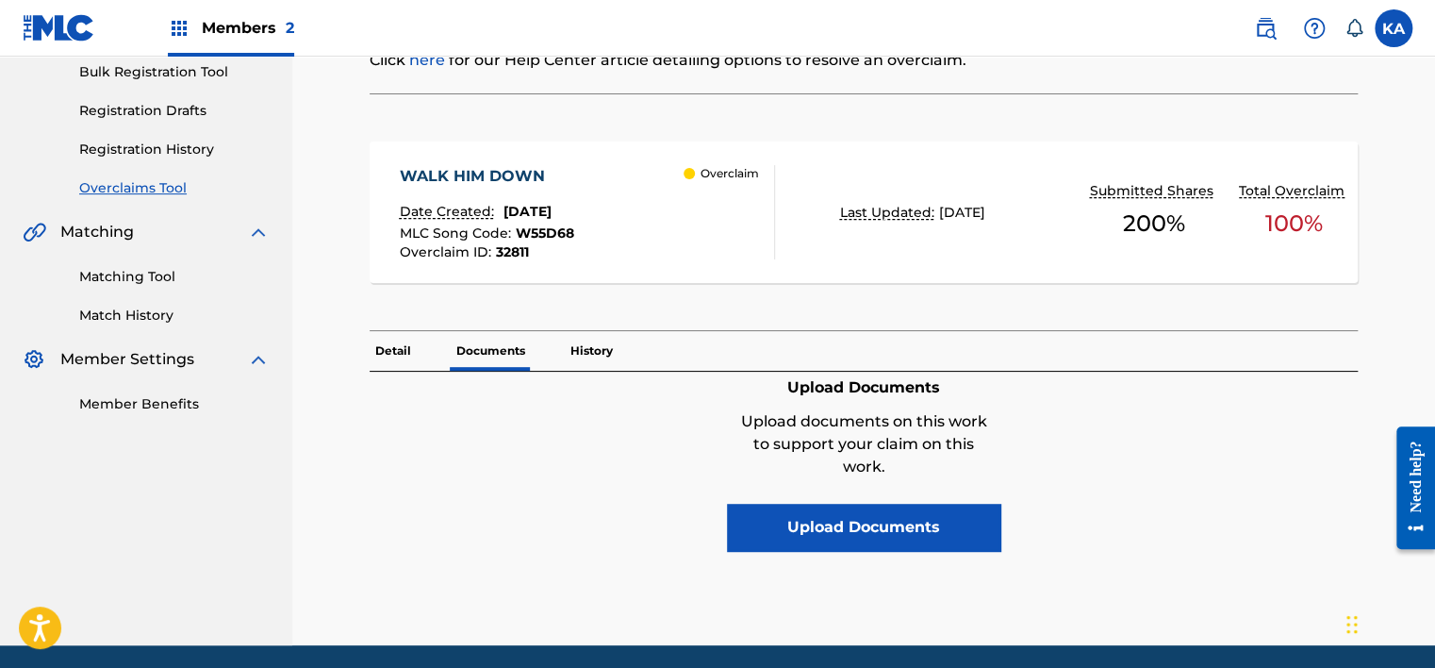
click at [411, 343] on p "Detail" at bounding box center [393, 351] width 47 height 40
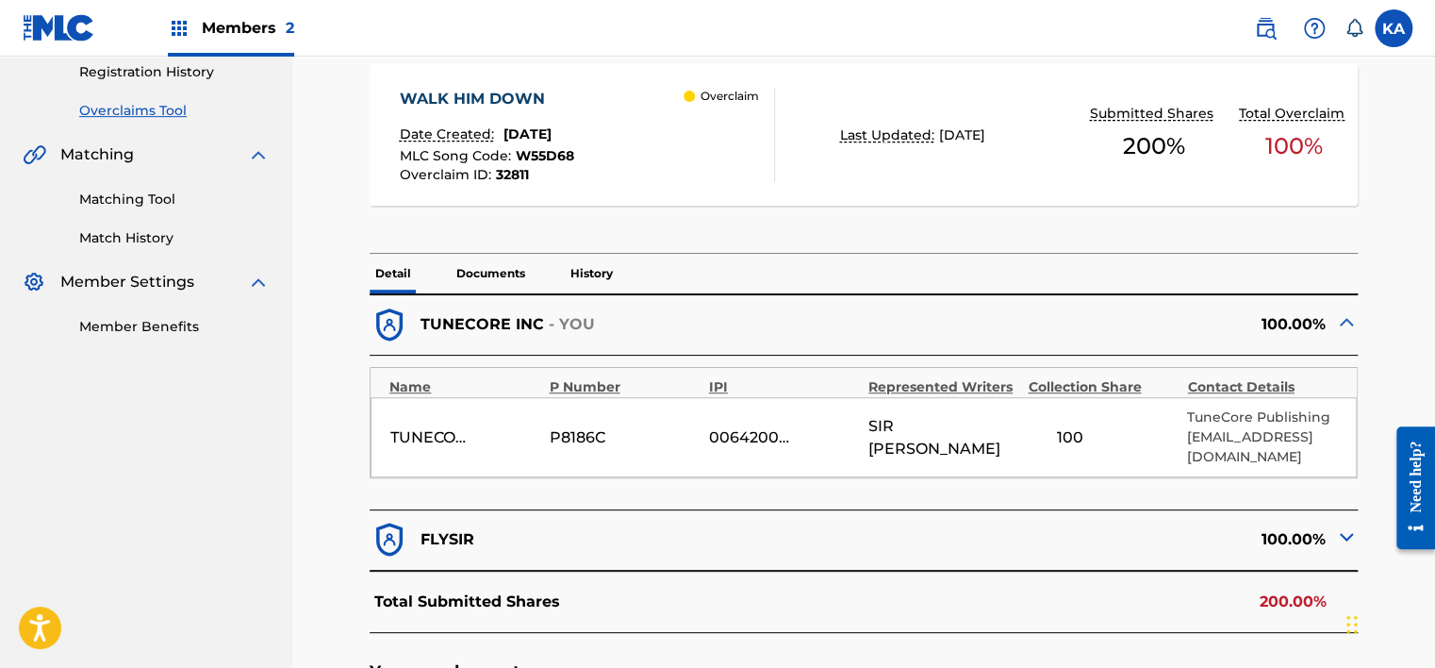
scroll to position [471, 0]
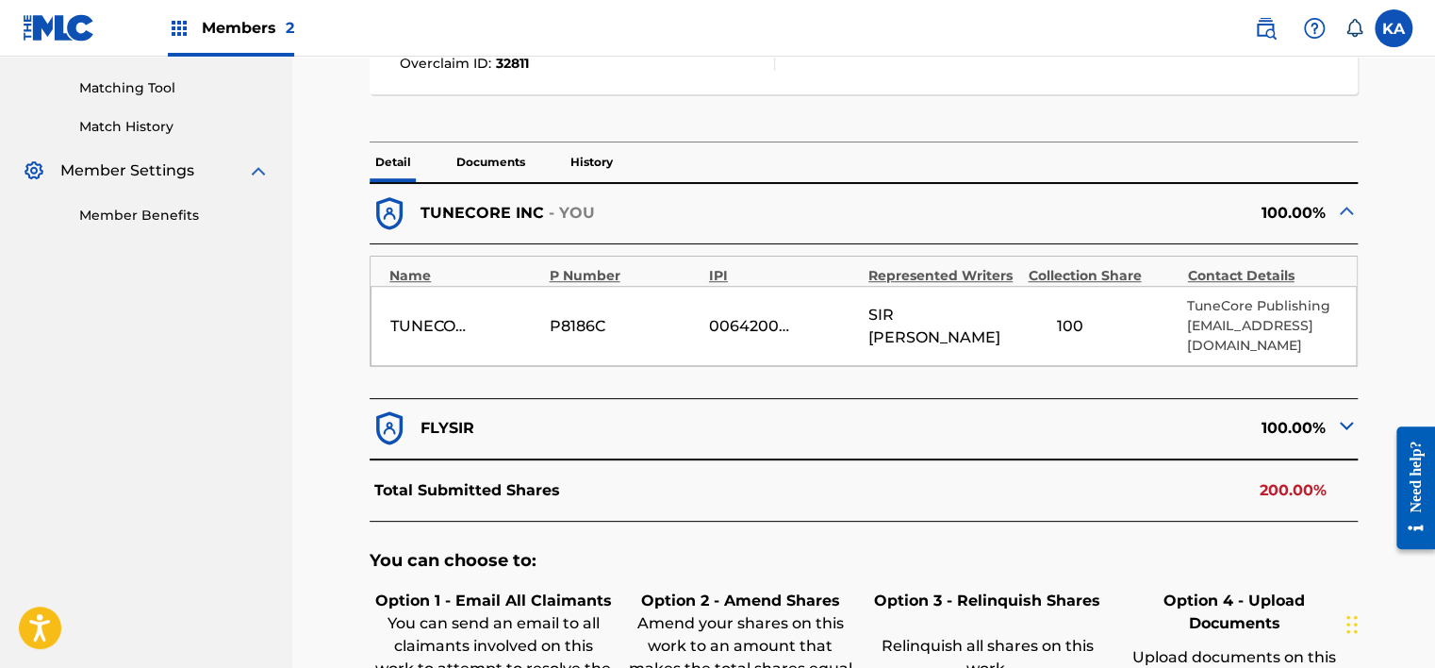
click at [1338, 427] on img at bounding box center [1346, 425] width 23 height 23
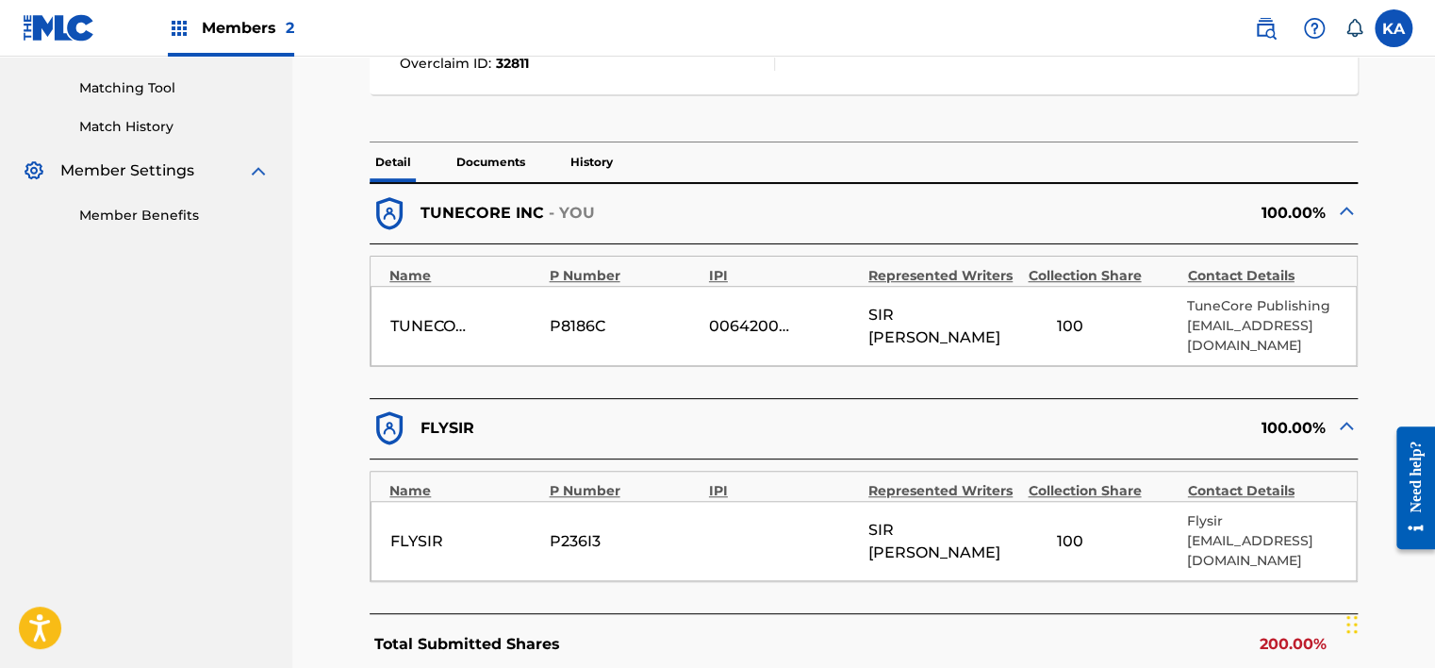
scroll to position [754, 0]
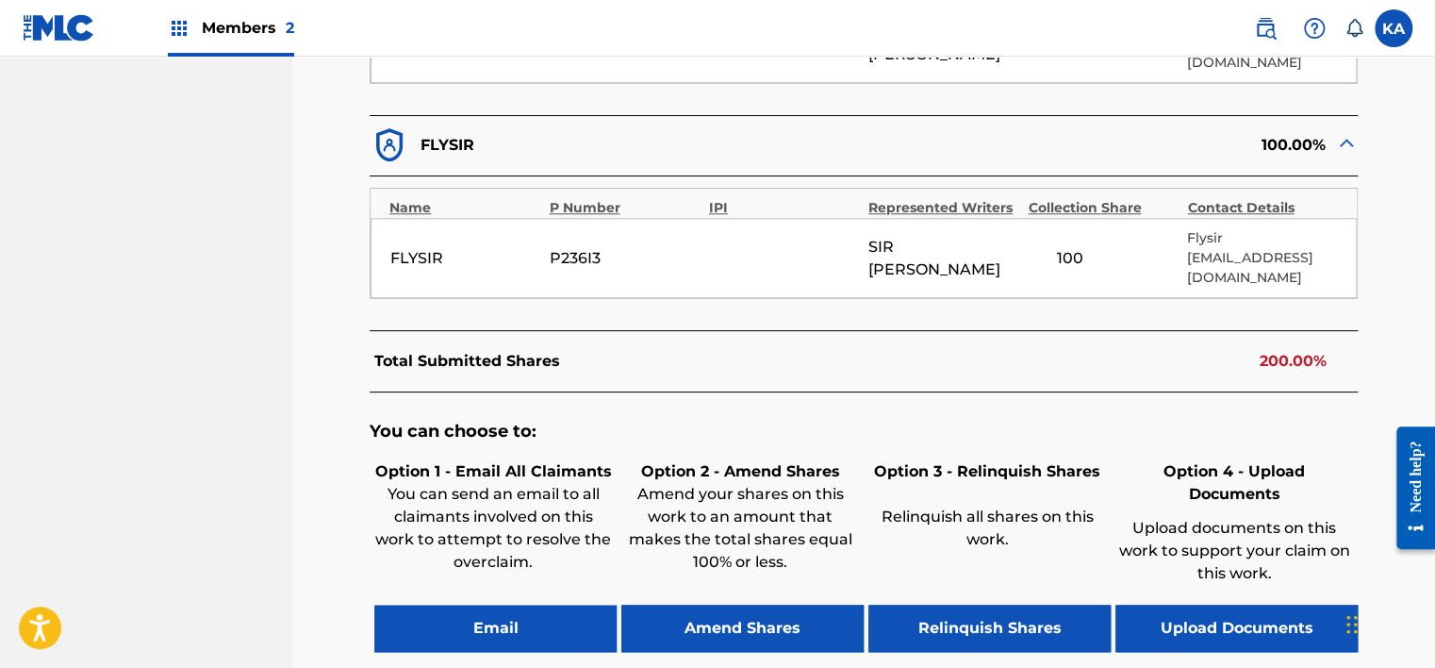
click at [1191, 604] on button "Upload Documents" at bounding box center [1236, 627] width 242 height 47
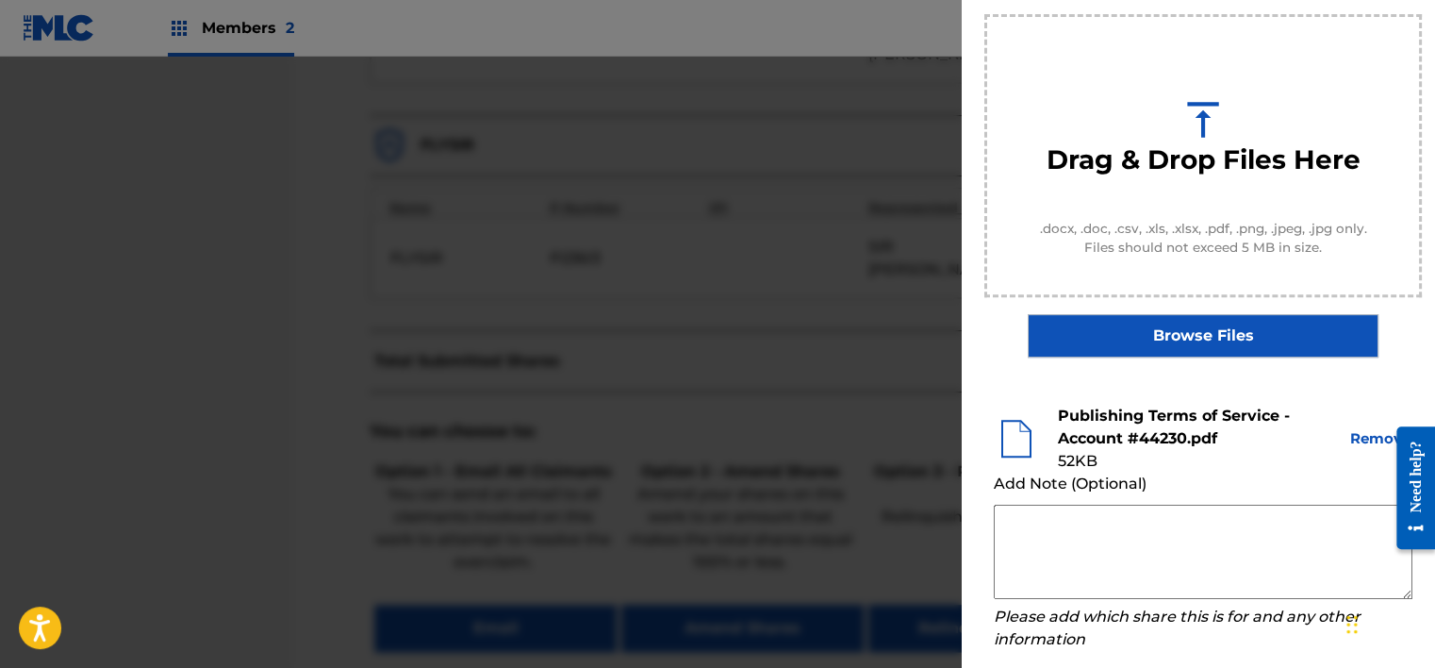
scroll to position [288, 0]
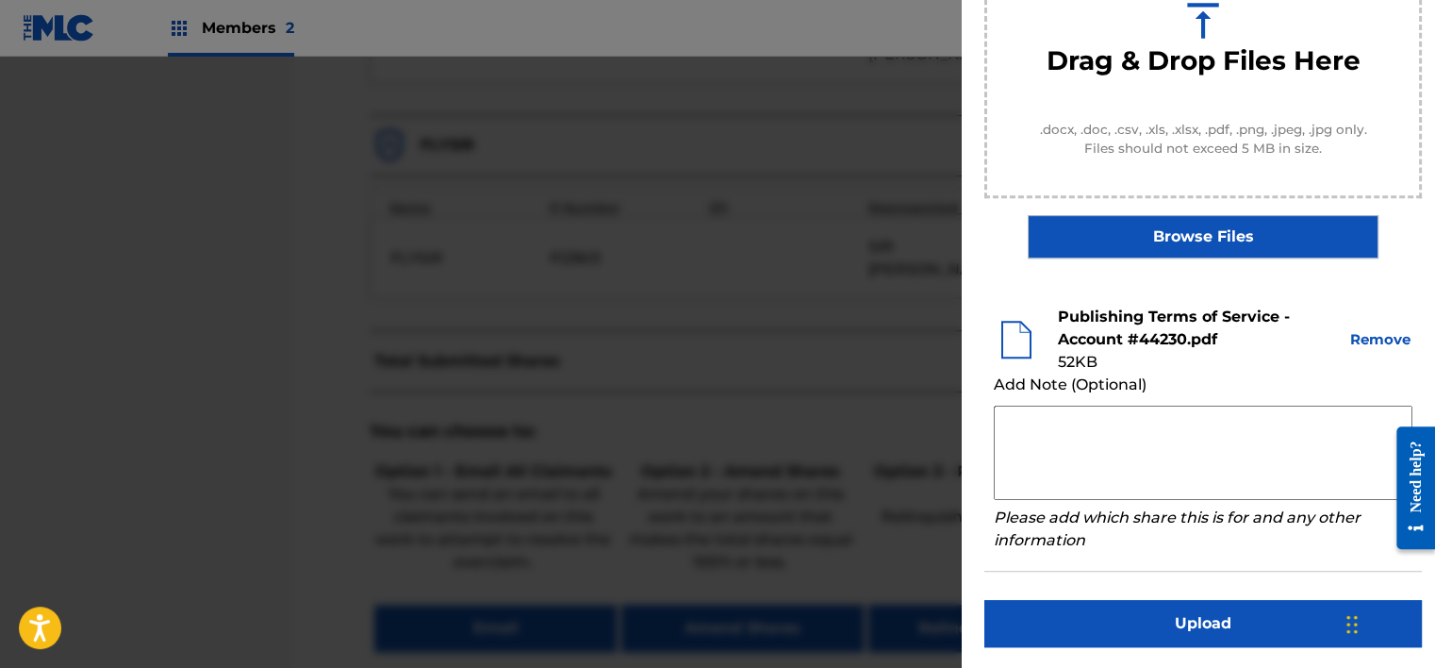
click at [1124, 615] on button "Upload" at bounding box center [1202, 623] width 437 height 47
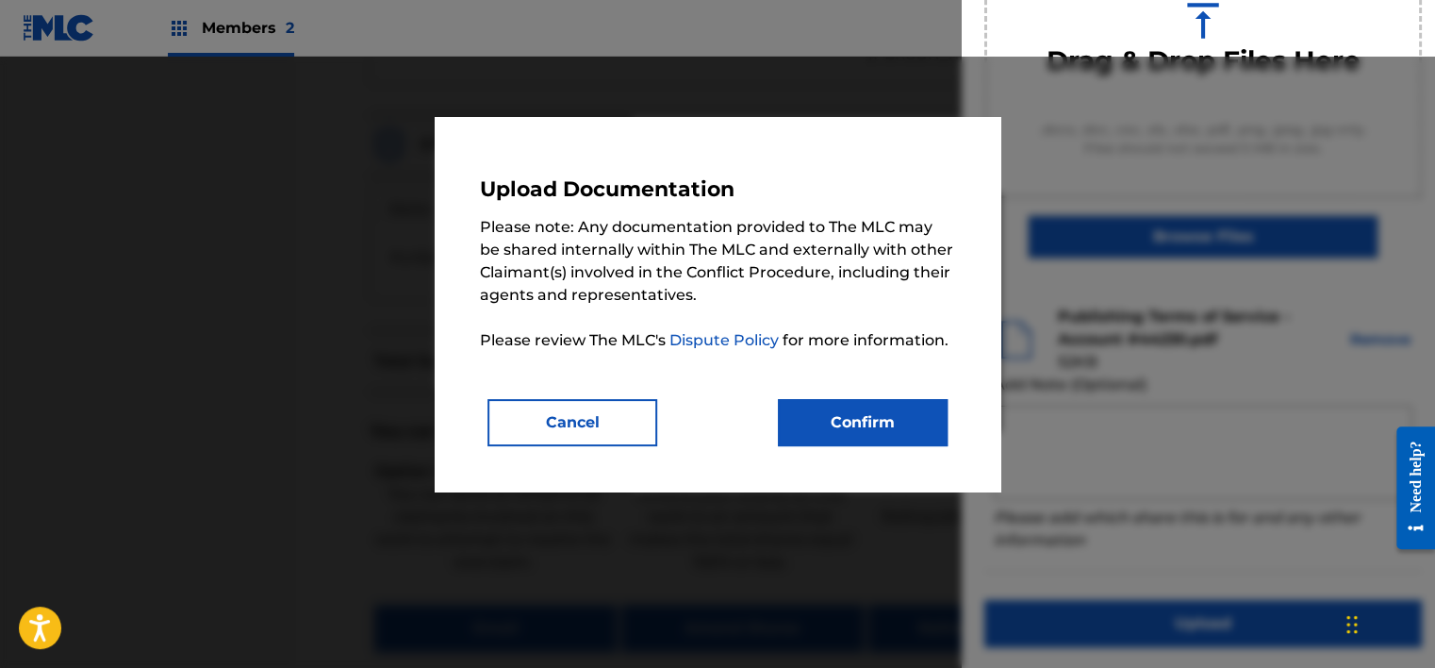
click at [955, 434] on div "Upload Documentation Please note: Any documentation provided to The MLC may be …" at bounding box center [718, 304] width 566 height 374
click at [906, 428] on button "Confirm" at bounding box center [863, 422] width 170 height 47
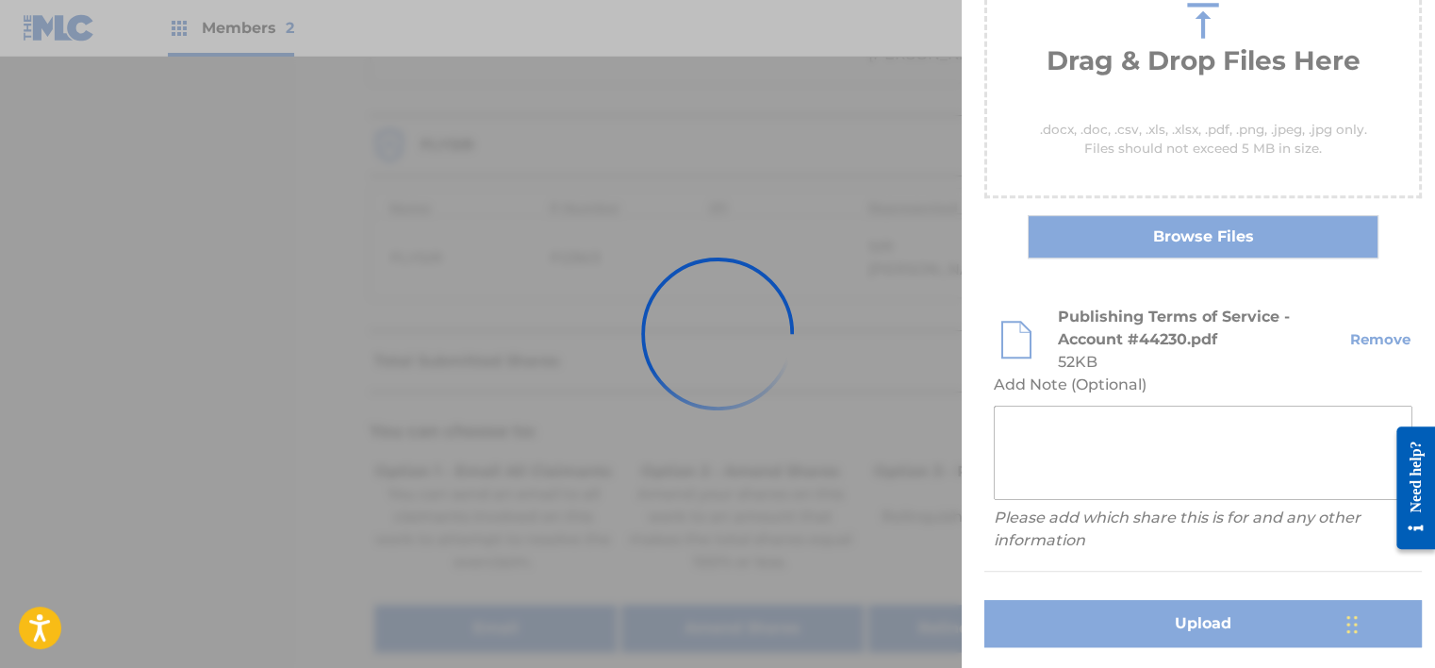
scroll to position [161, 0]
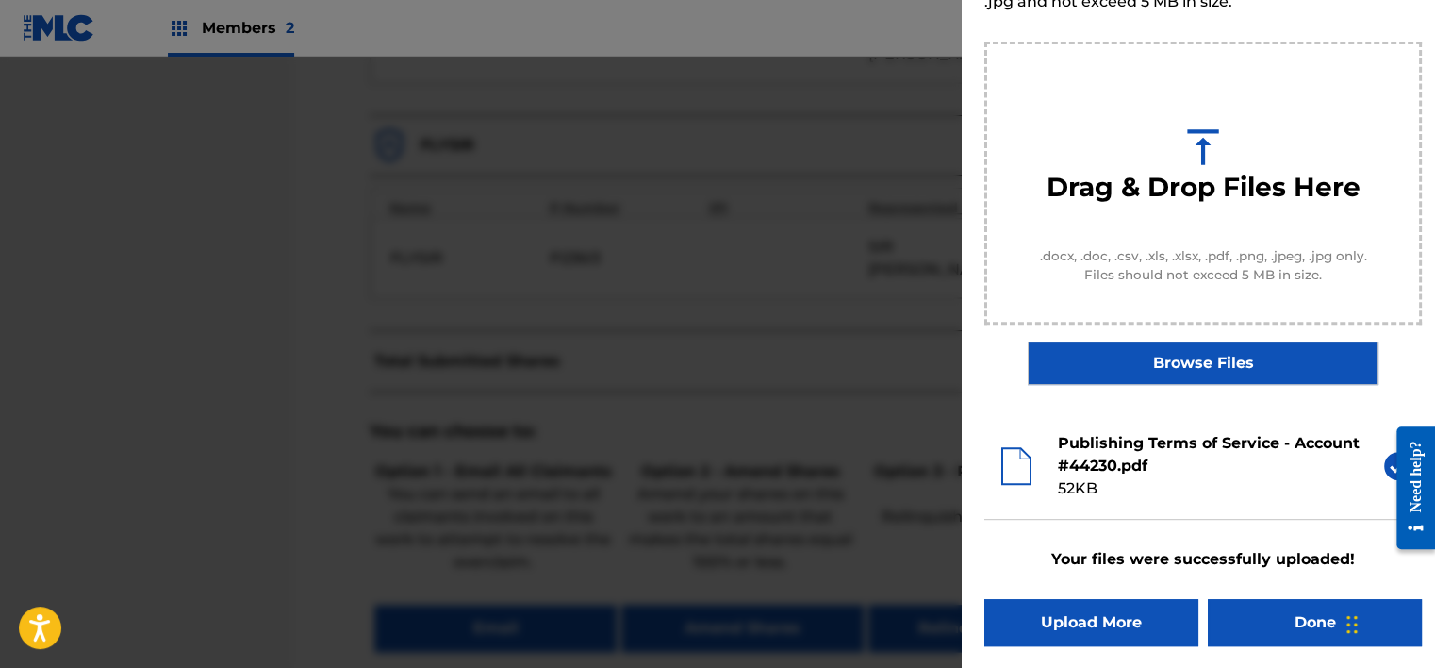
click at [1263, 613] on button "Done" at bounding box center [1315, 622] width 214 height 47
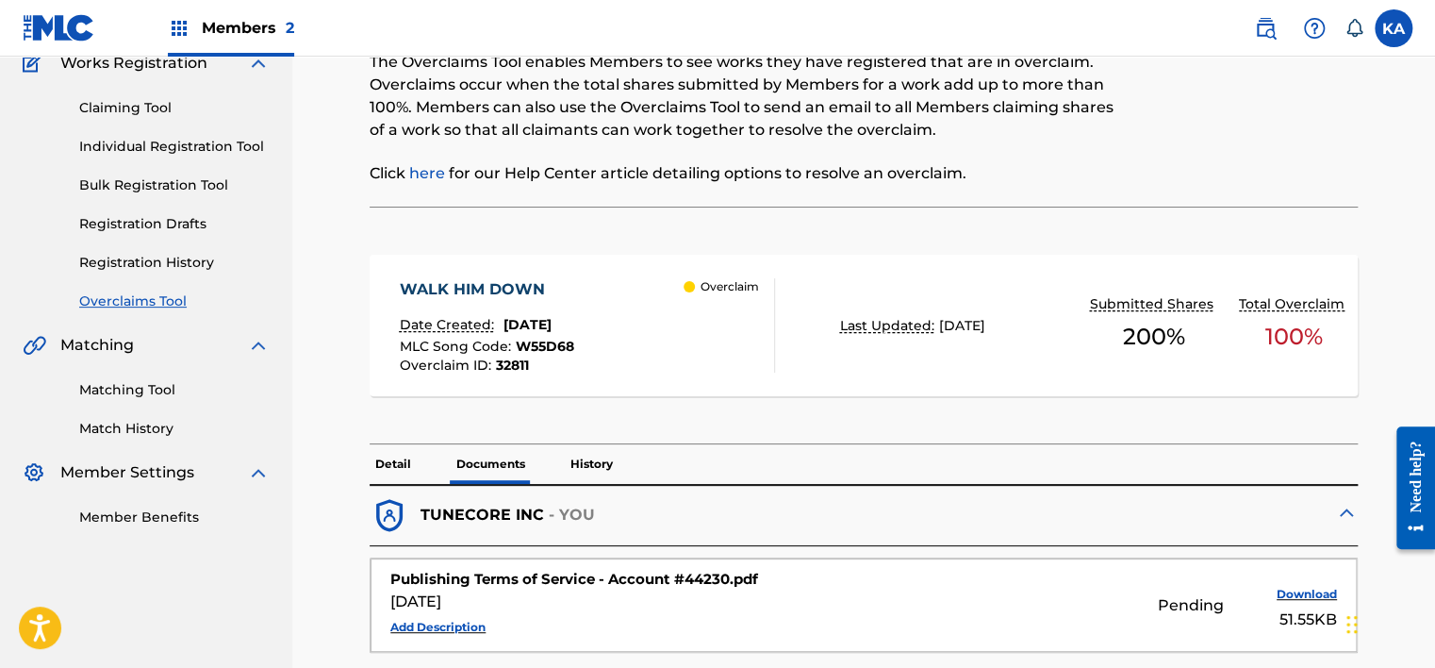
scroll to position [264, 0]
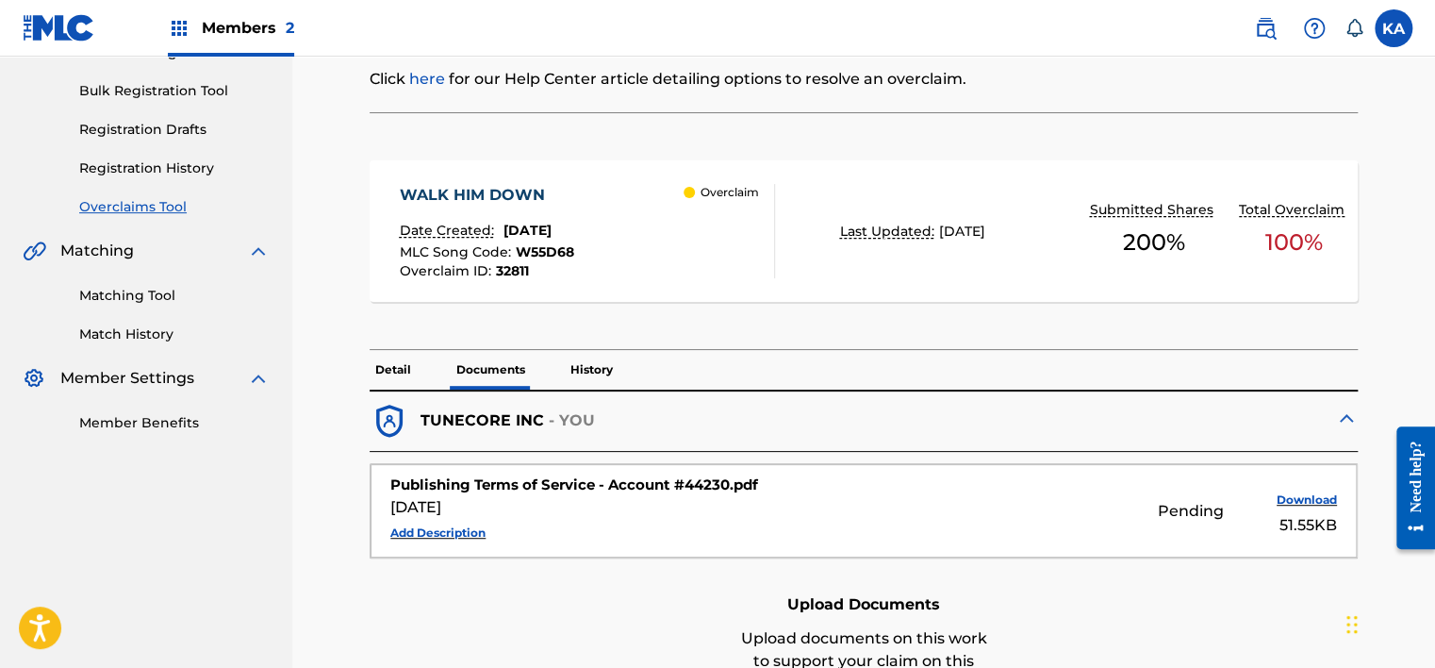
click at [390, 366] on p "Detail" at bounding box center [393, 370] width 47 height 40
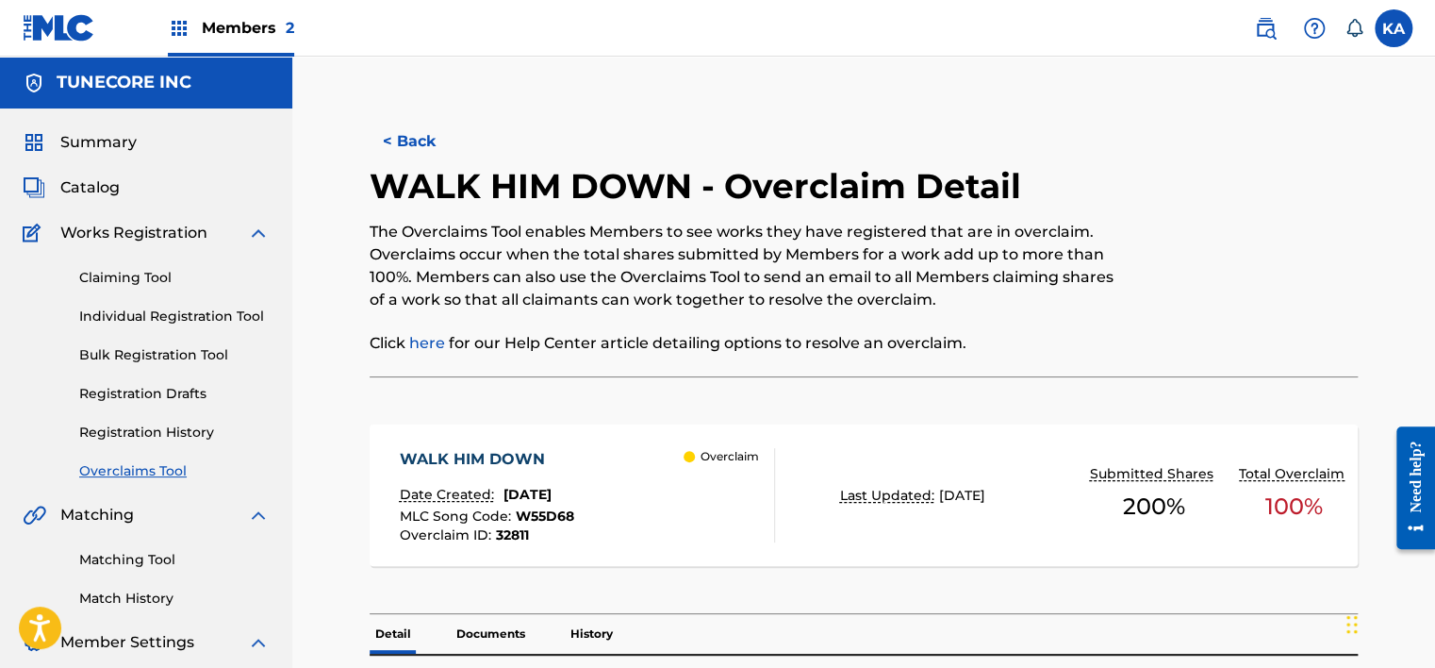
click at [404, 133] on button "< Back" at bounding box center [426, 141] width 113 height 47
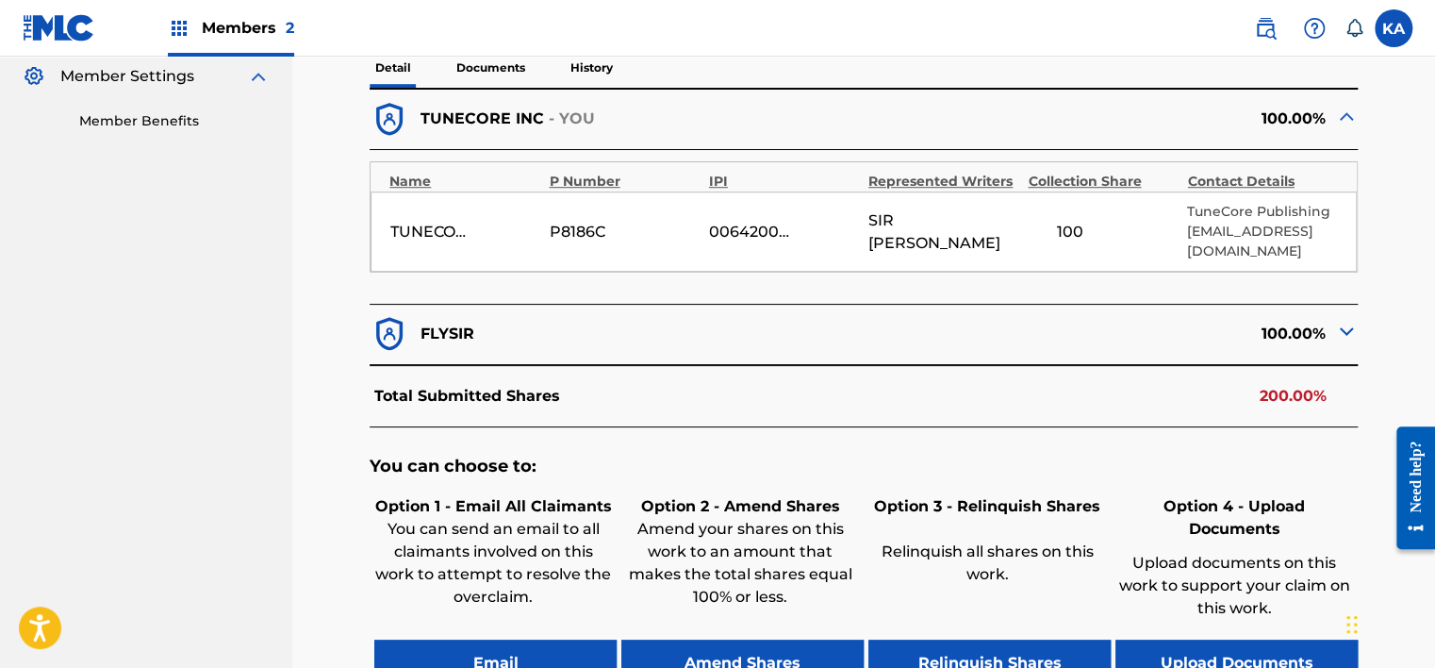
scroll to position [660, 0]
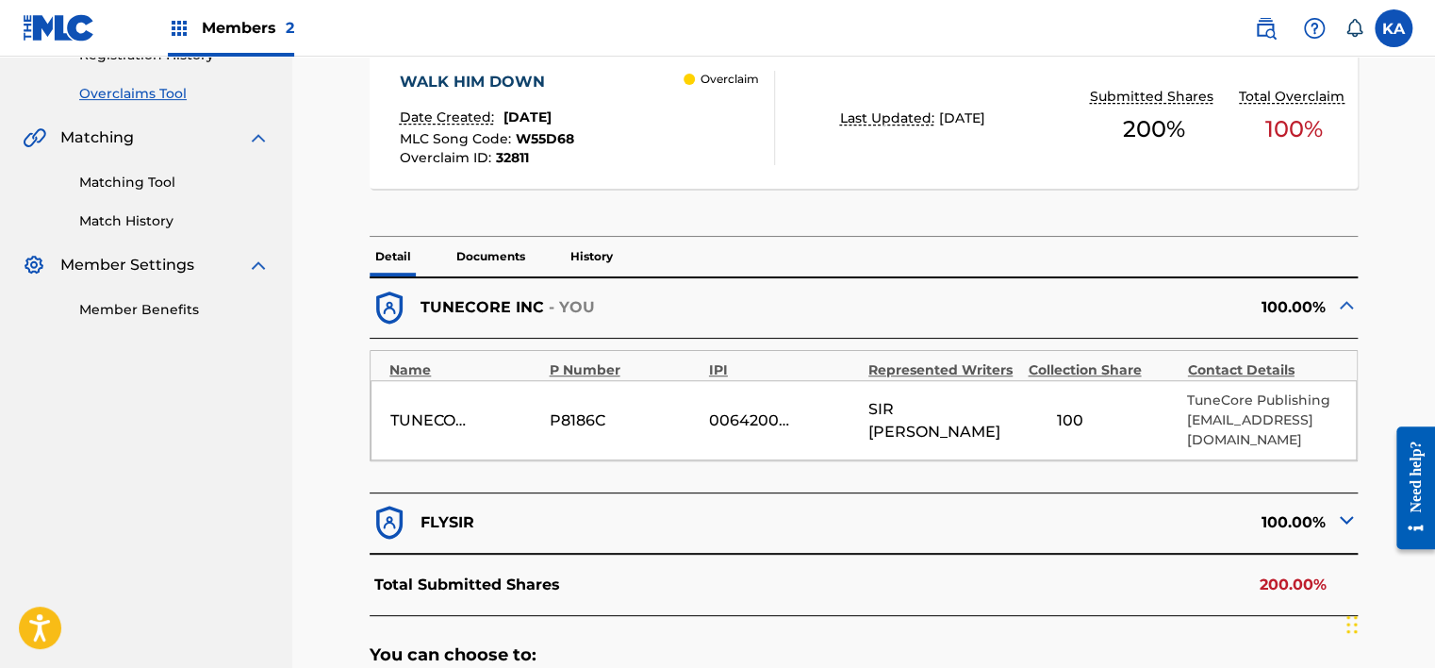
click at [470, 253] on p "Documents" at bounding box center [491, 257] width 80 height 40
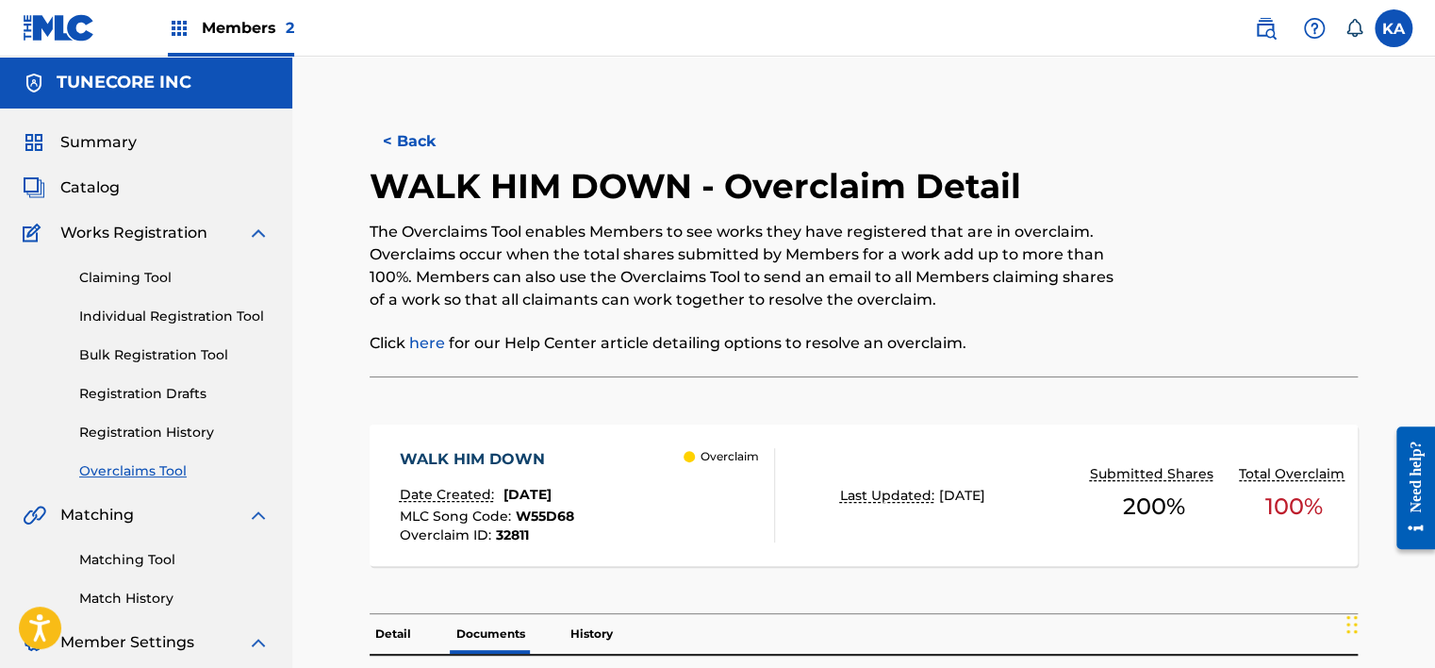
click at [419, 151] on button "< Back" at bounding box center [426, 141] width 113 height 47
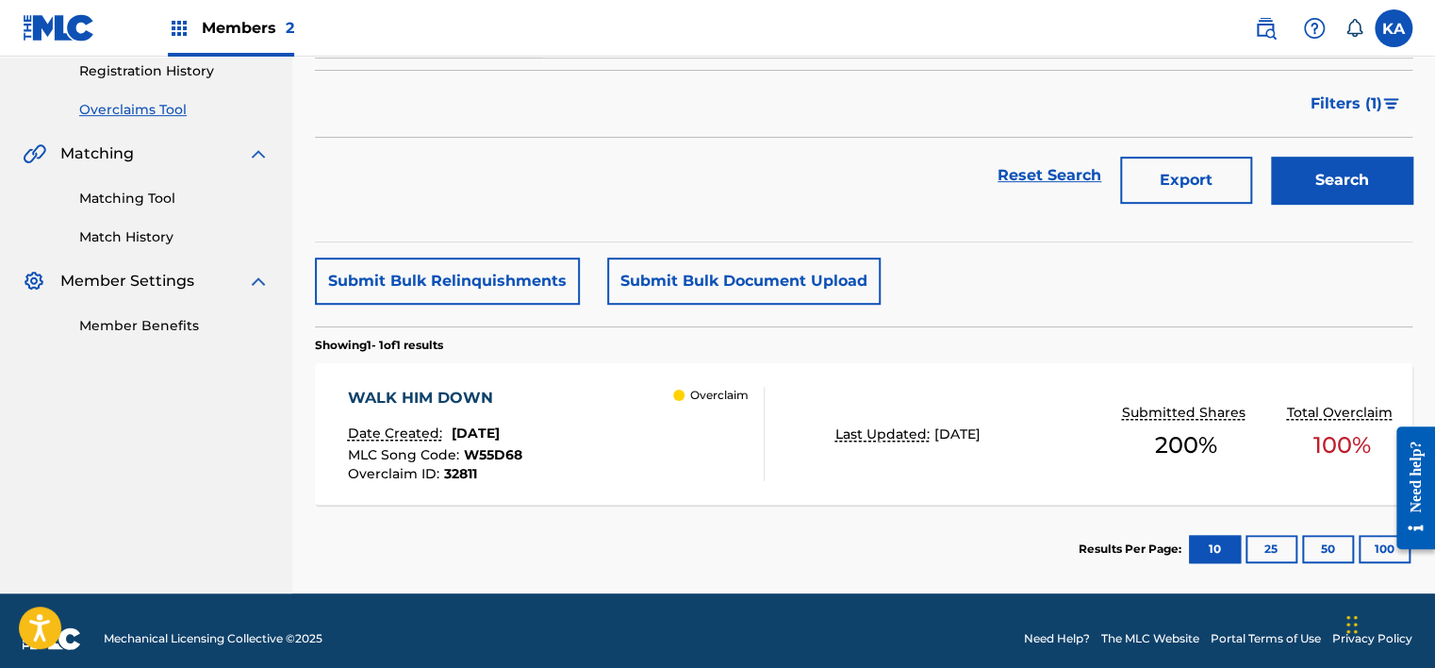
scroll to position [376, 0]
